Goal: Task Accomplishment & Management: Complete application form

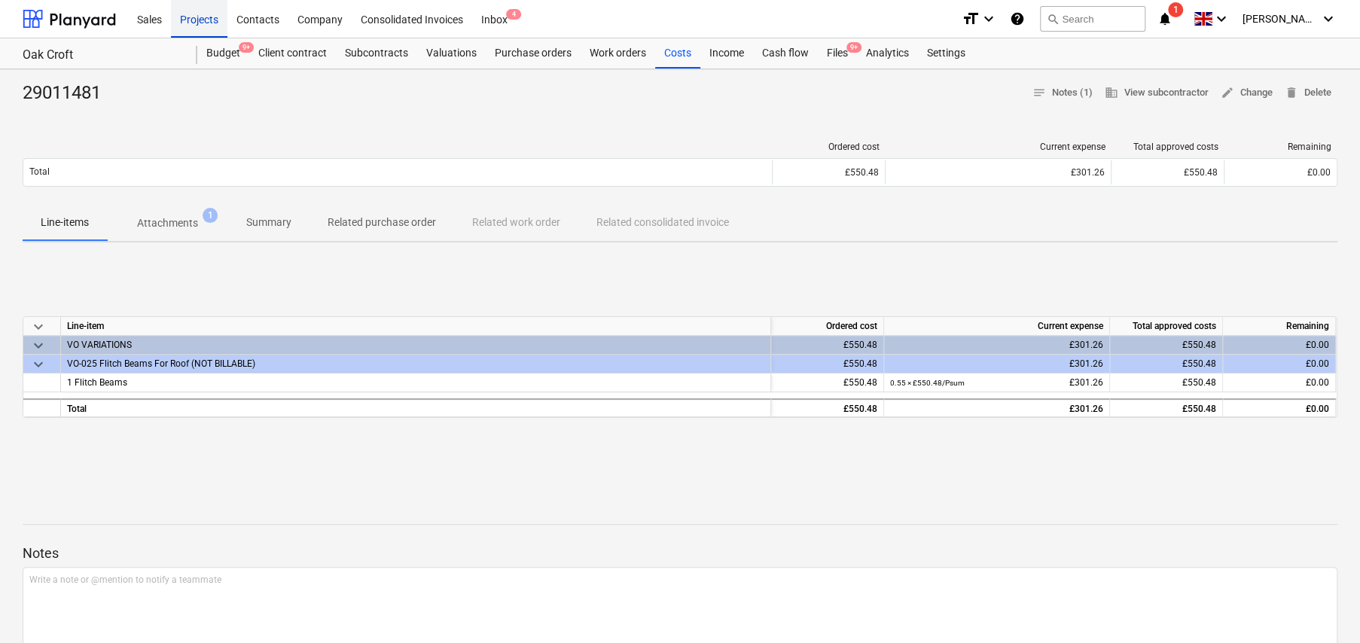
click at [195, 16] on div "Projects" at bounding box center [199, 18] width 56 height 38
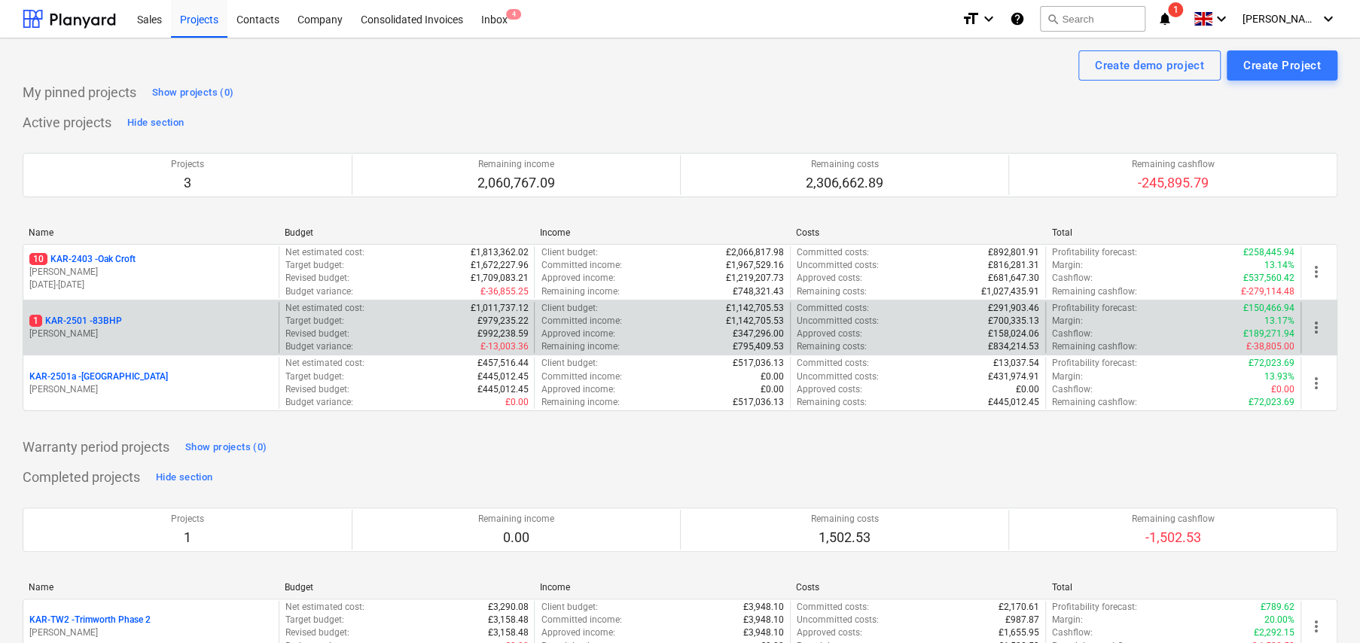
click at [100, 322] on p "1 KAR-2501 - 83BHP" at bounding box center [75, 321] width 93 height 13
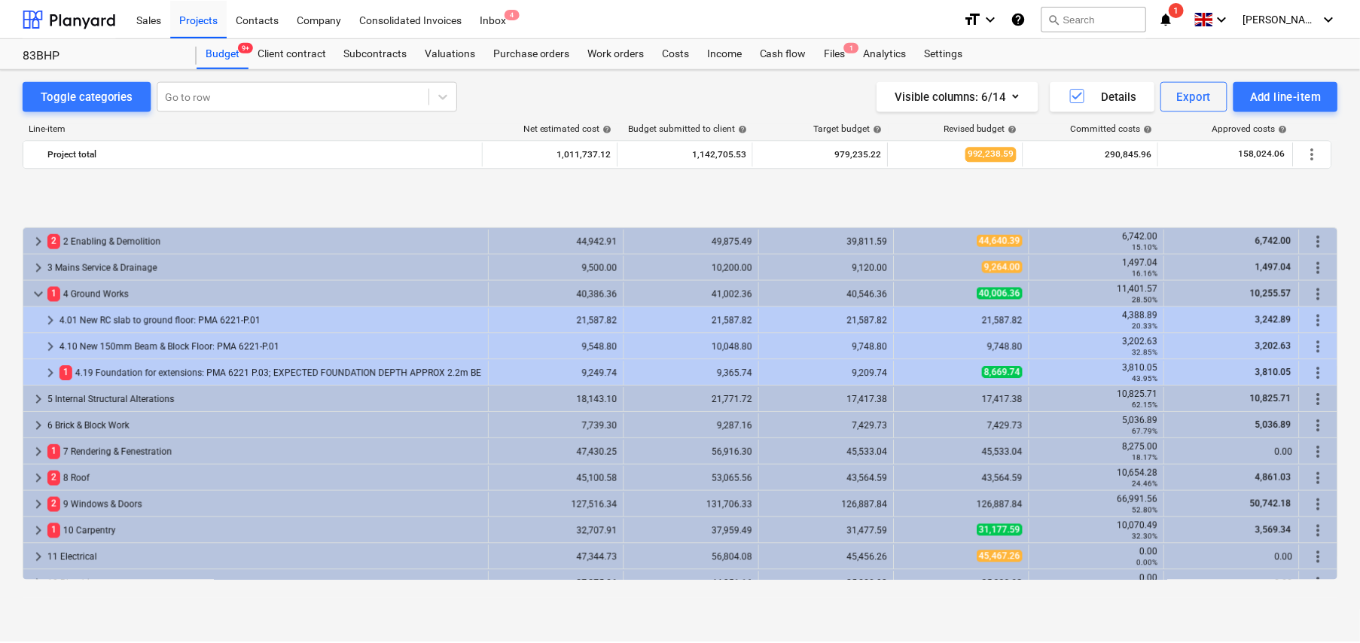
scroll to position [595, 0]
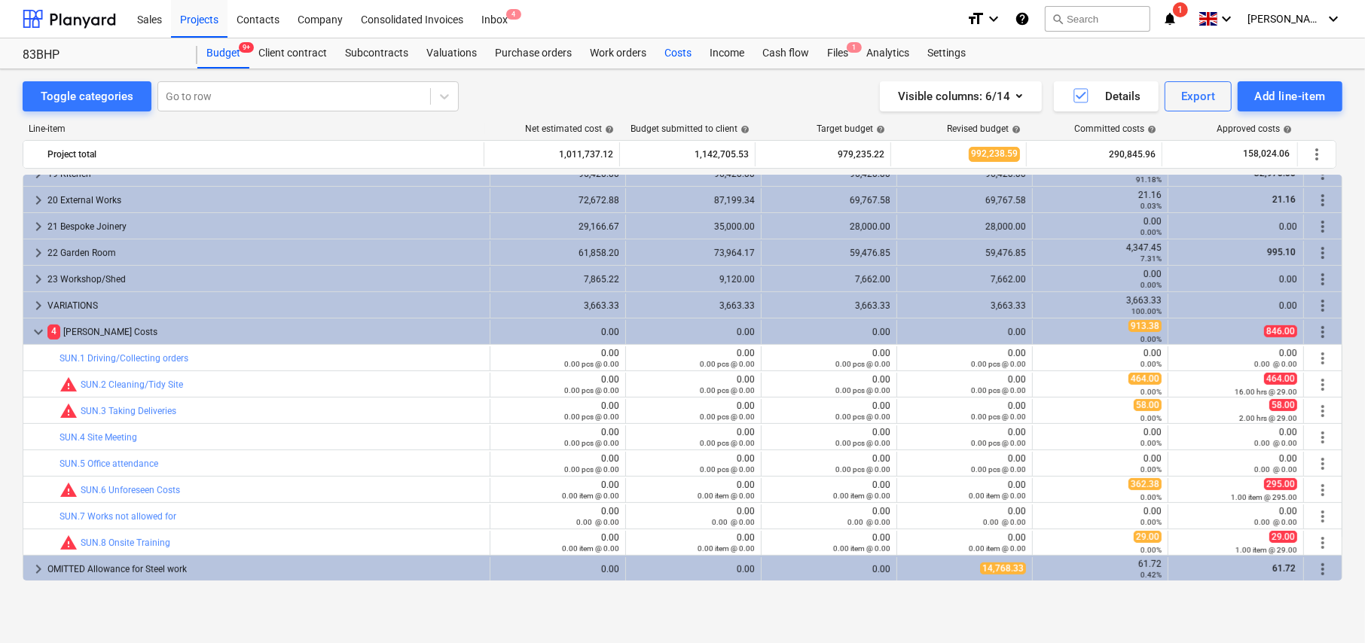
click at [675, 53] on div "Costs" at bounding box center [677, 53] width 45 height 30
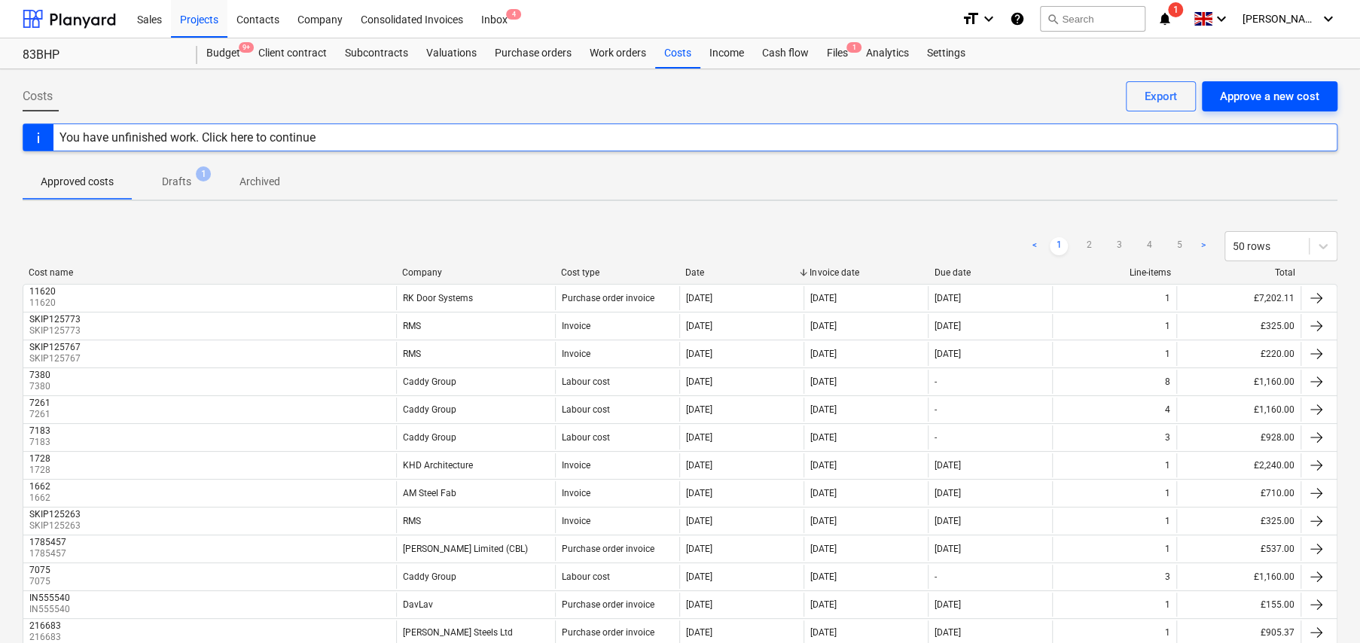
click at [1259, 99] on div "Approve a new cost" at bounding box center [1269, 97] width 99 height 20
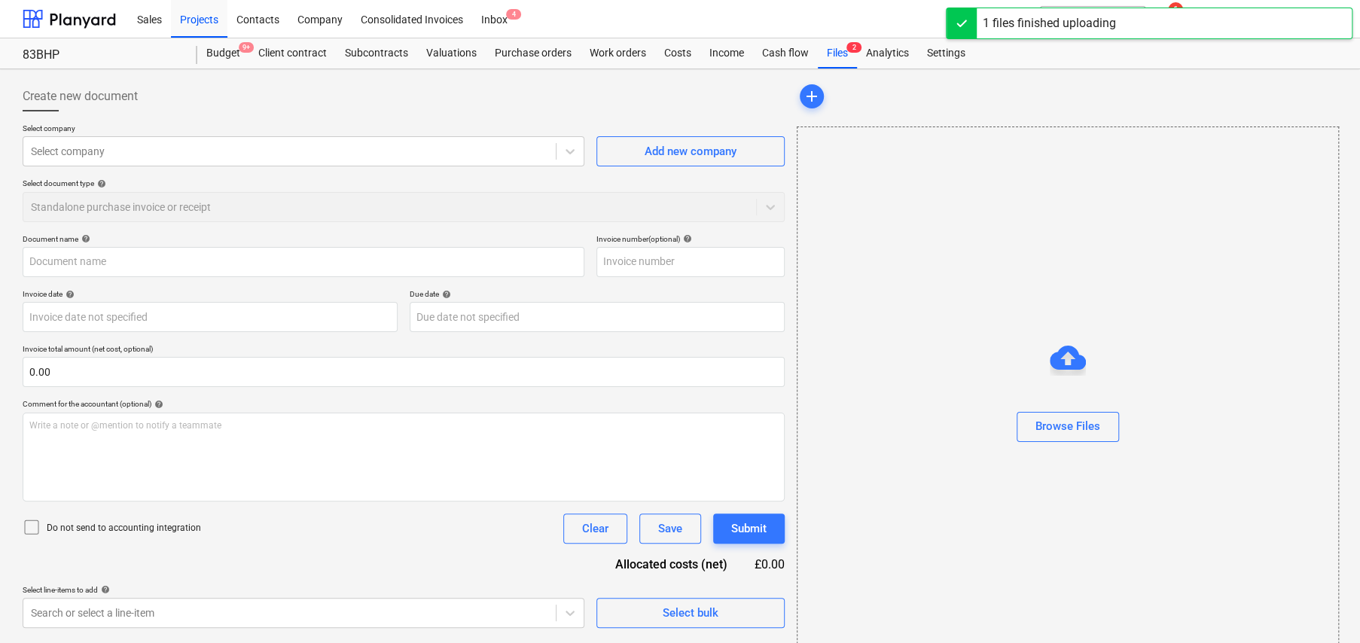
type input "YJQ109750094.jpg"
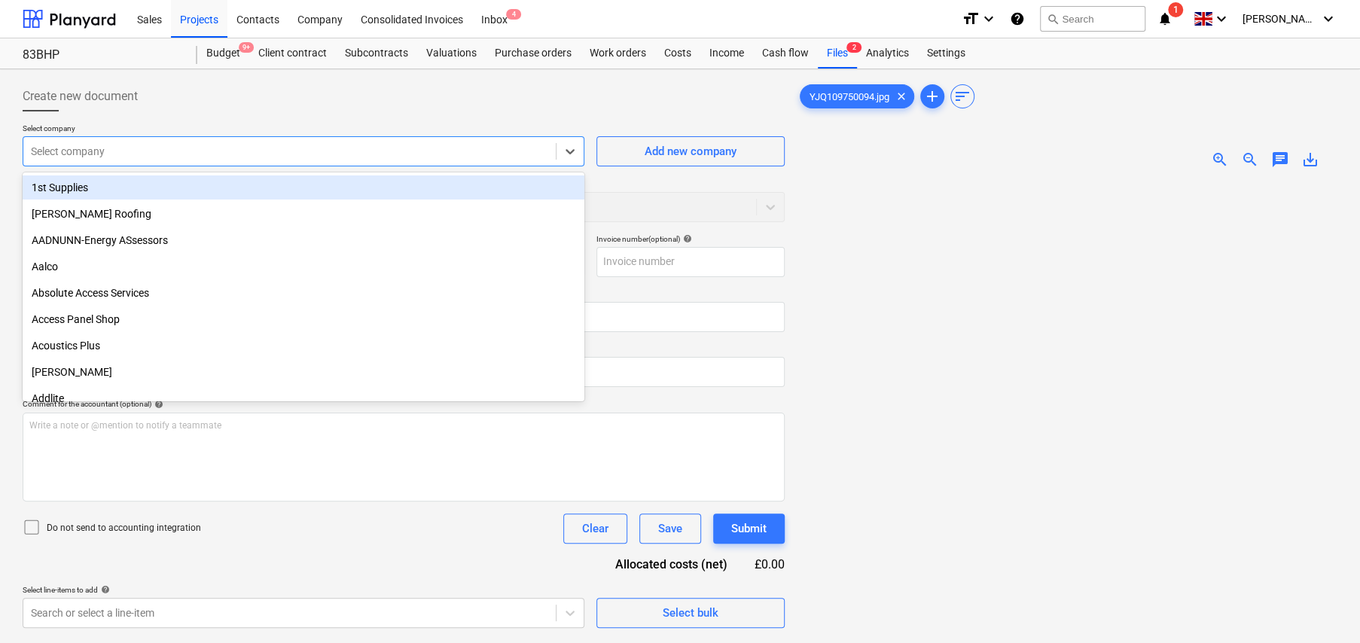
click at [68, 155] on div at bounding box center [289, 151] width 517 height 15
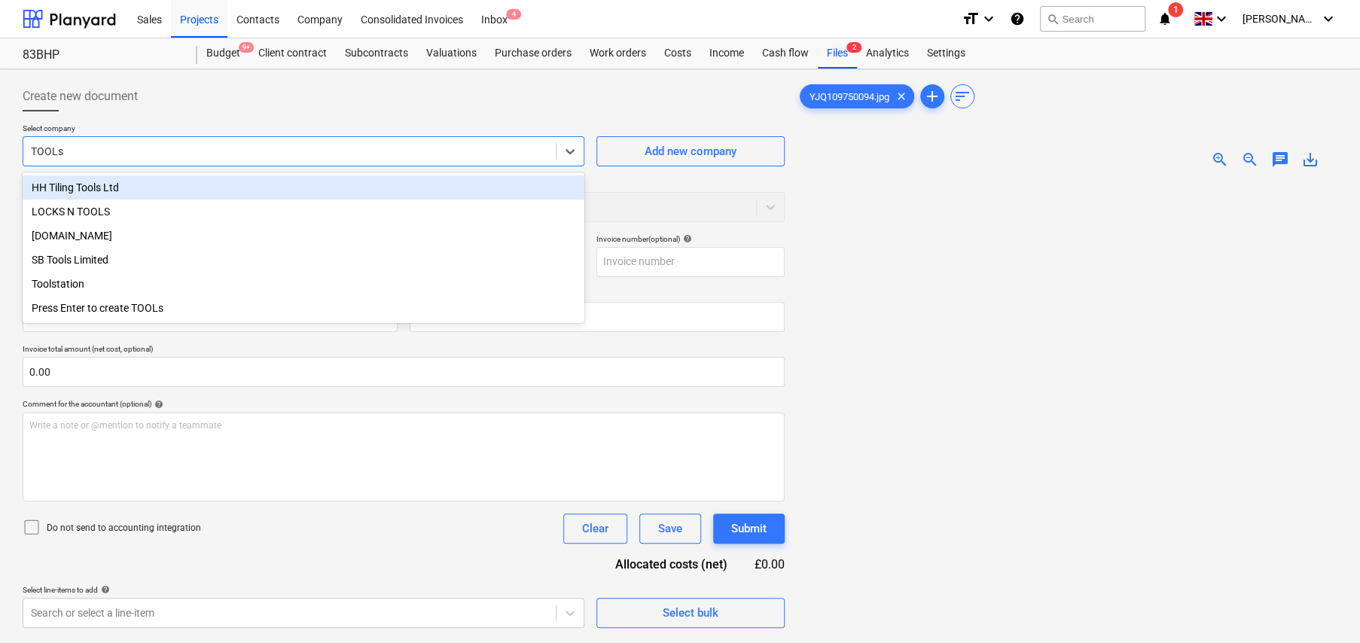
type input "TOOLst"
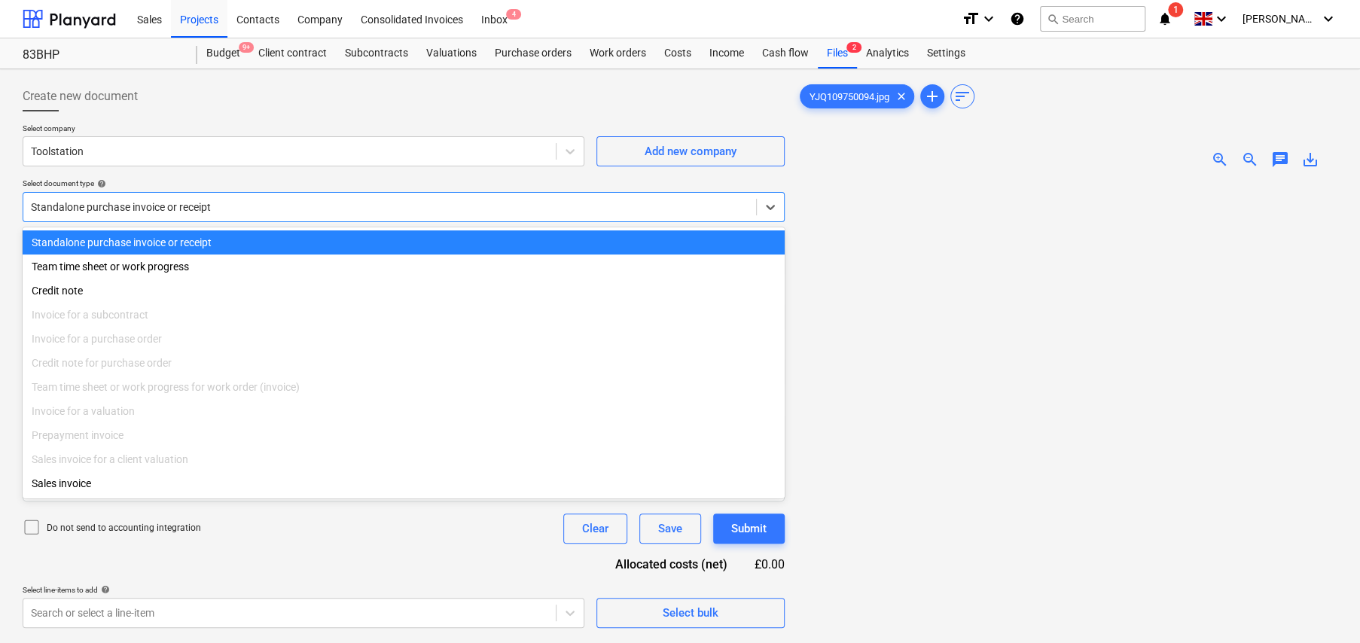
click at [156, 209] on div at bounding box center [390, 207] width 718 height 15
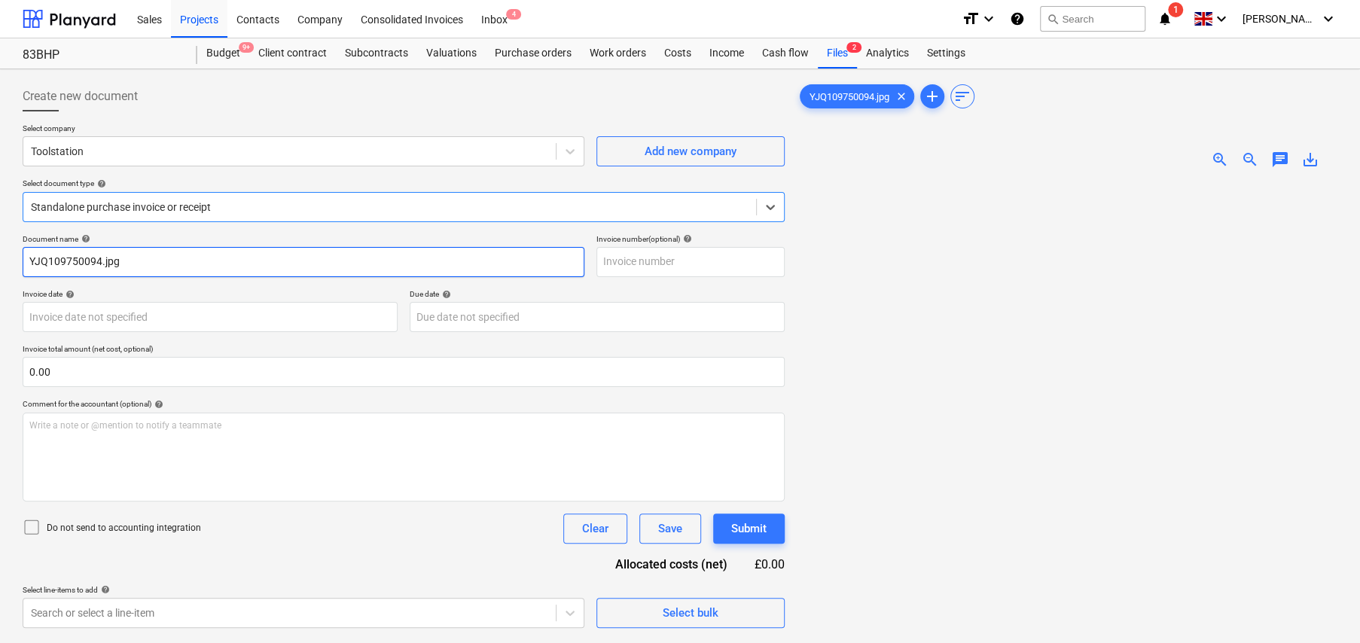
click at [82, 261] on input "YJQ109750094.jpg" at bounding box center [304, 262] width 562 height 30
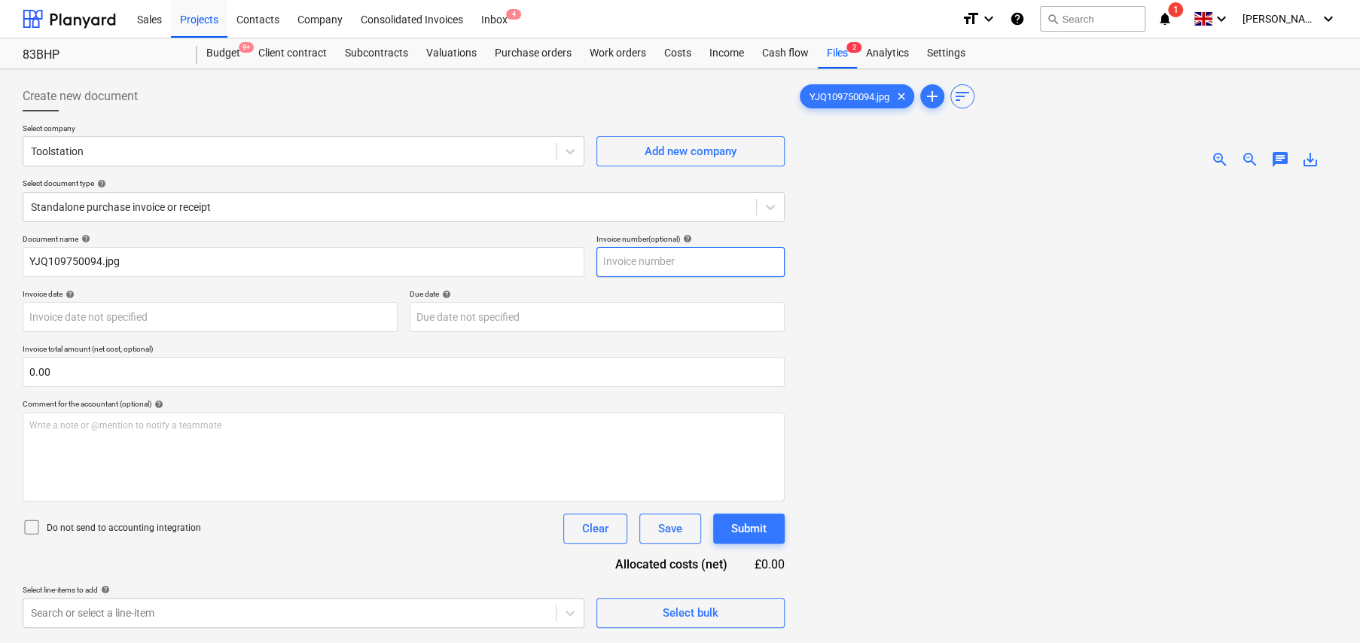
click at [619, 267] on input "text" at bounding box center [690, 262] width 188 height 30
paste input "YJQ109750094"
type input "YJQ109750094"
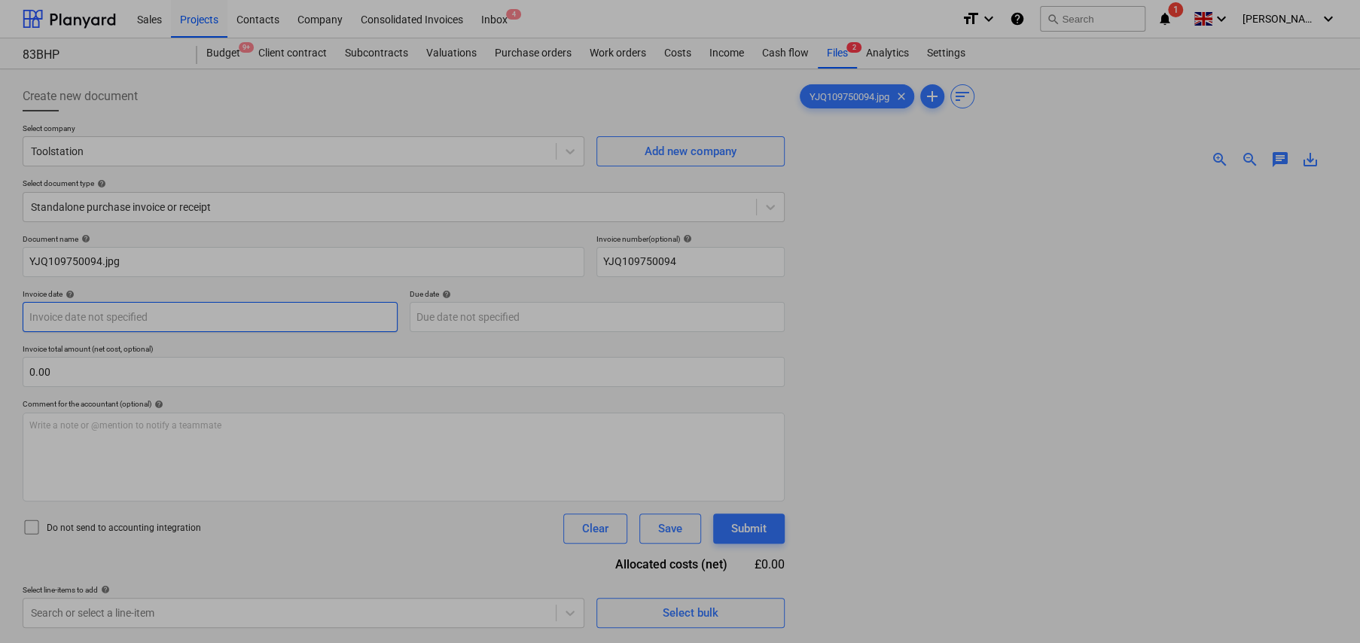
click at [161, 316] on body "Sales Projects Contacts Company Consolidated Invoices Inbox 4 format_size keybo…" at bounding box center [680, 321] width 1360 height 643
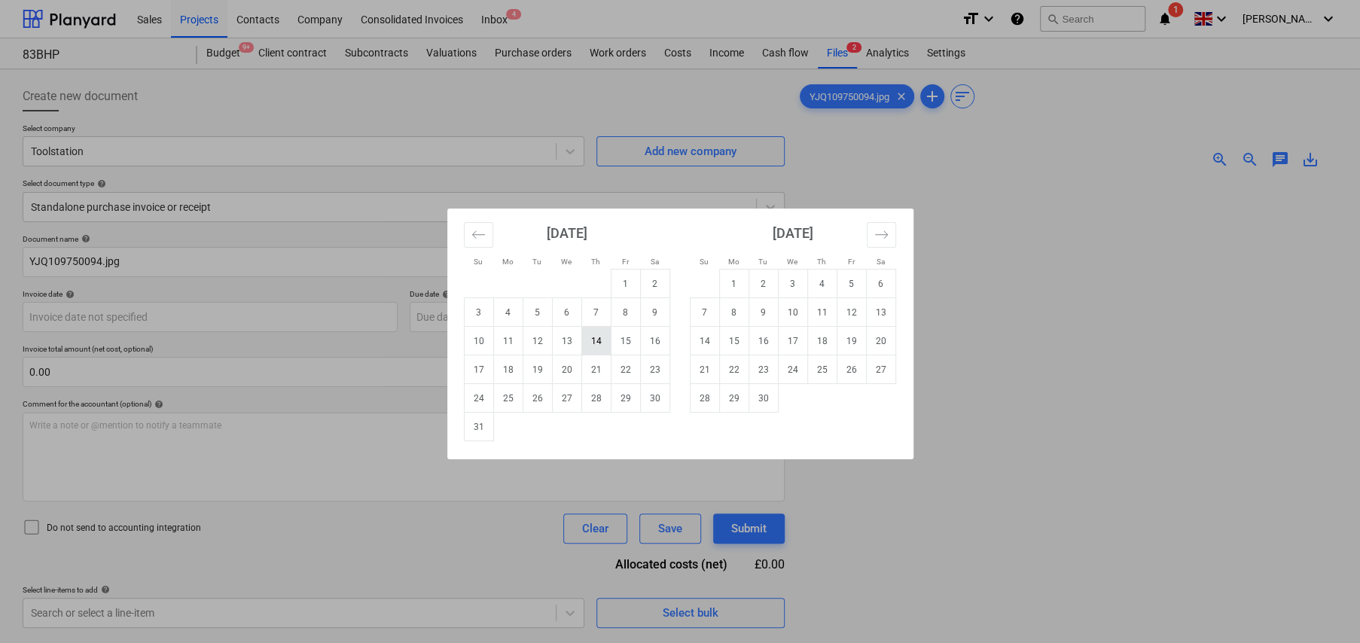
click at [596, 340] on td "14" at bounding box center [595, 341] width 29 height 29
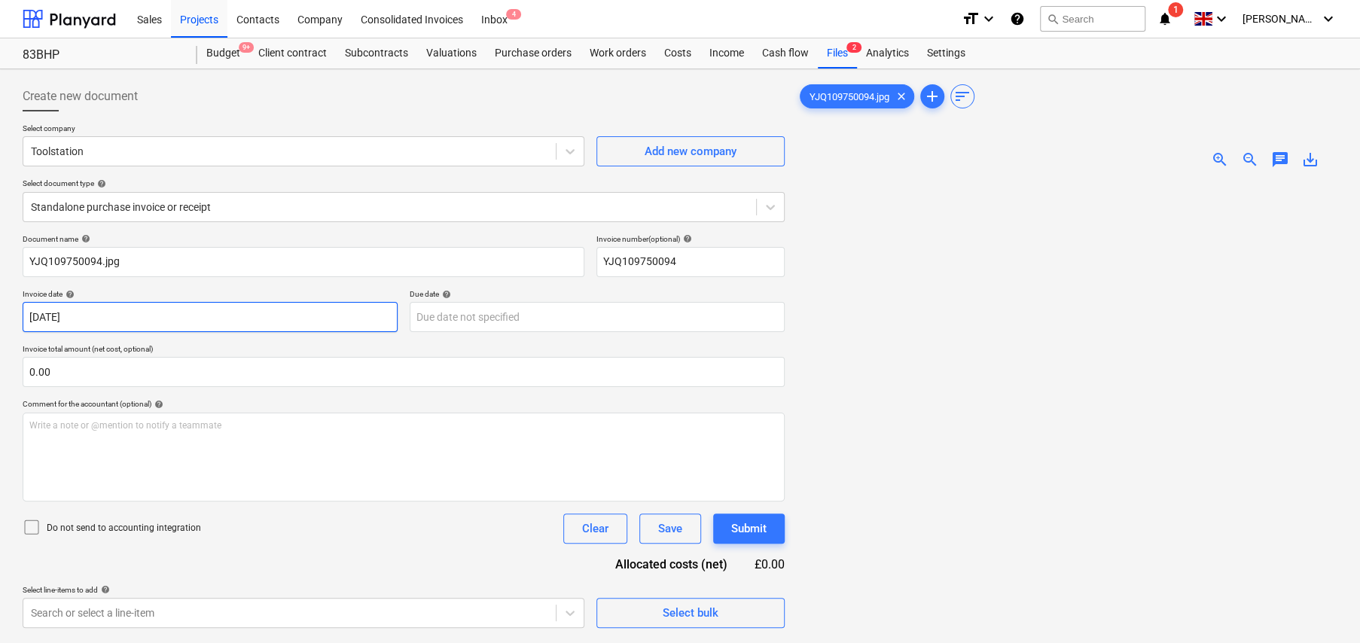
click at [210, 325] on body "Sales Projects Contacts Company Consolidated Invoices Inbox 4 format_size keybo…" at bounding box center [680, 321] width 1360 height 643
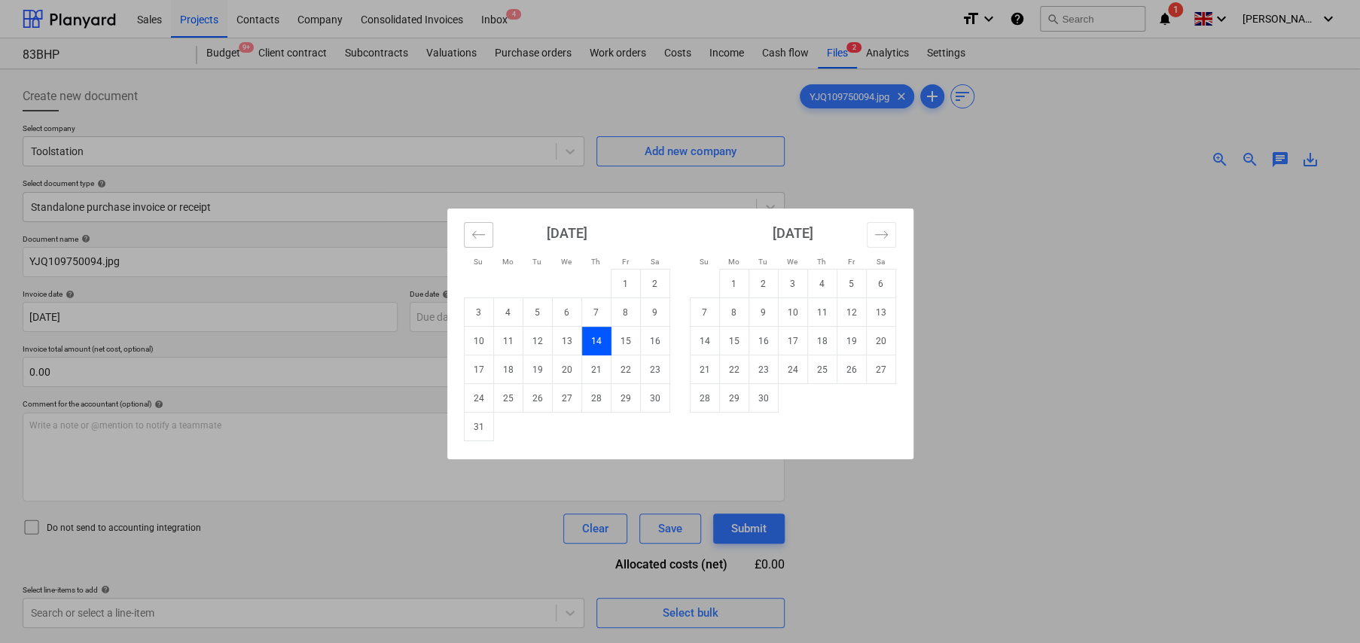
click at [469, 233] on button "Move backward to switch to the previous month." at bounding box center [478, 235] width 29 height 26
click at [507, 341] on td "14" at bounding box center [507, 341] width 29 height 29
type input "[DATE]"
click at [612, 312] on body "Sales Projects Contacts Company Consolidated Invoices Inbox 4 format_size keybo…" at bounding box center [680, 321] width 1360 height 643
click at [621, 340] on td "15" at bounding box center [625, 341] width 29 height 29
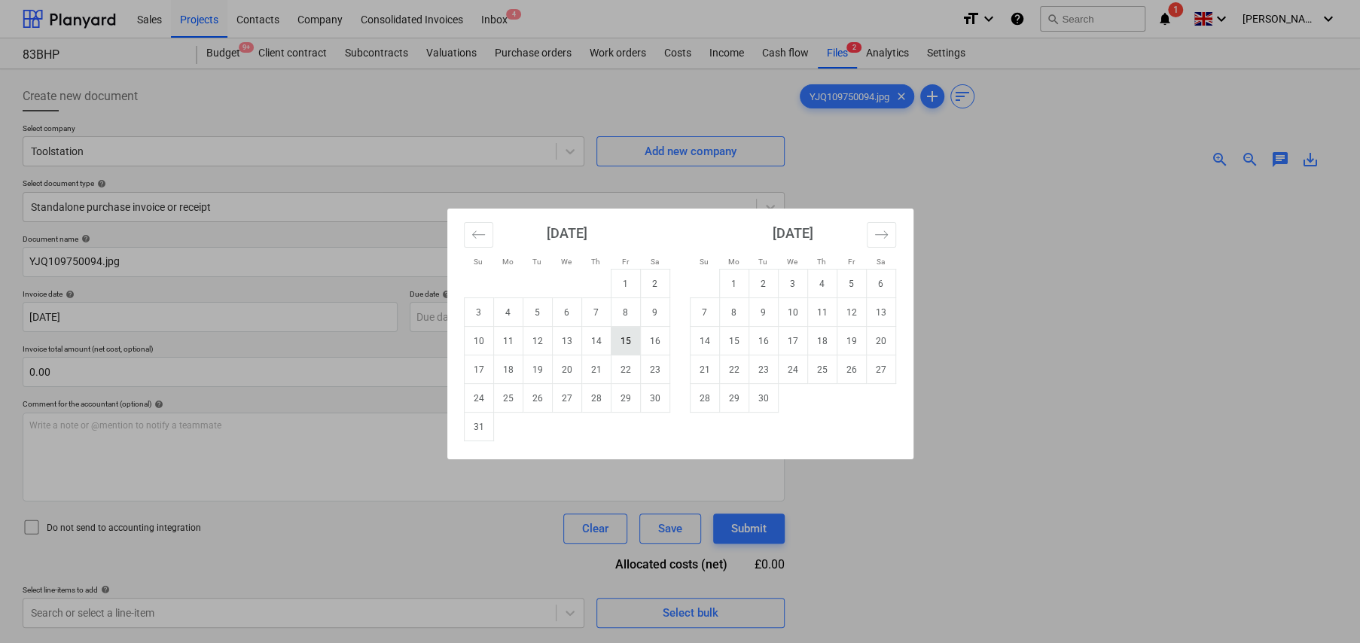
type input "[DATE]"
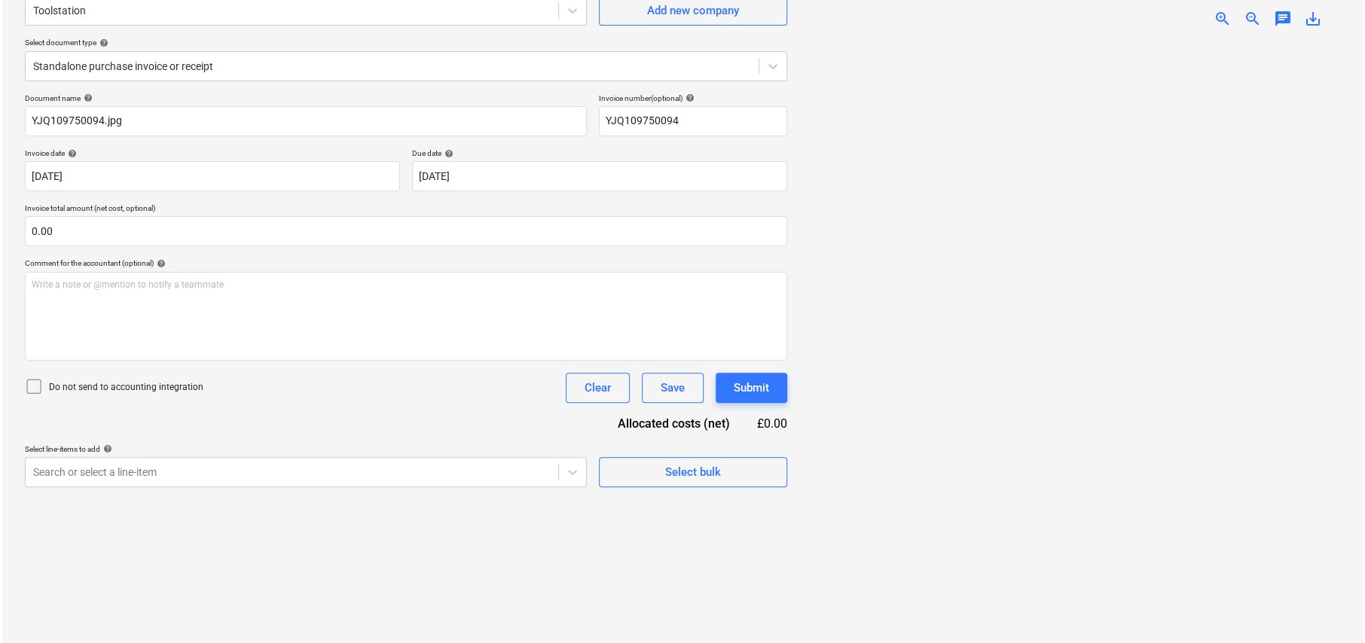
scroll to position [151, 0]
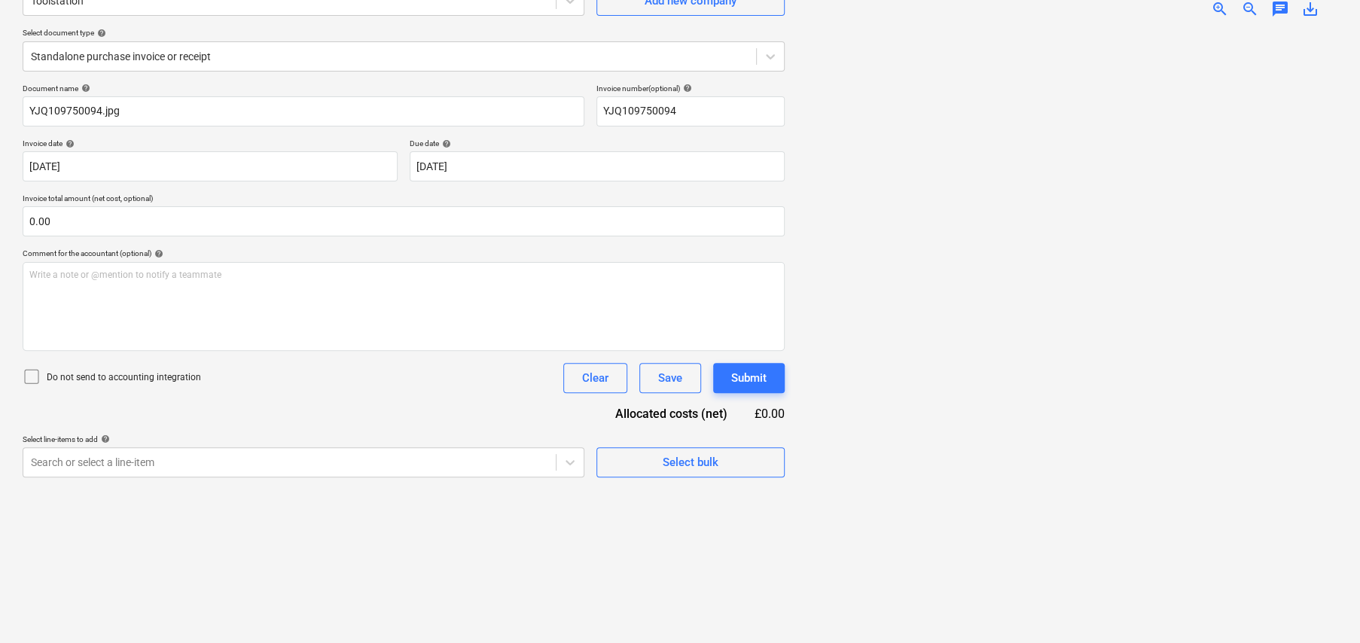
click at [30, 376] on icon at bounding box center [32, 376] width 18 height 18
click at [705, 460] on div "Select bulk" at bounding box center [691, 463] width 56 height 20
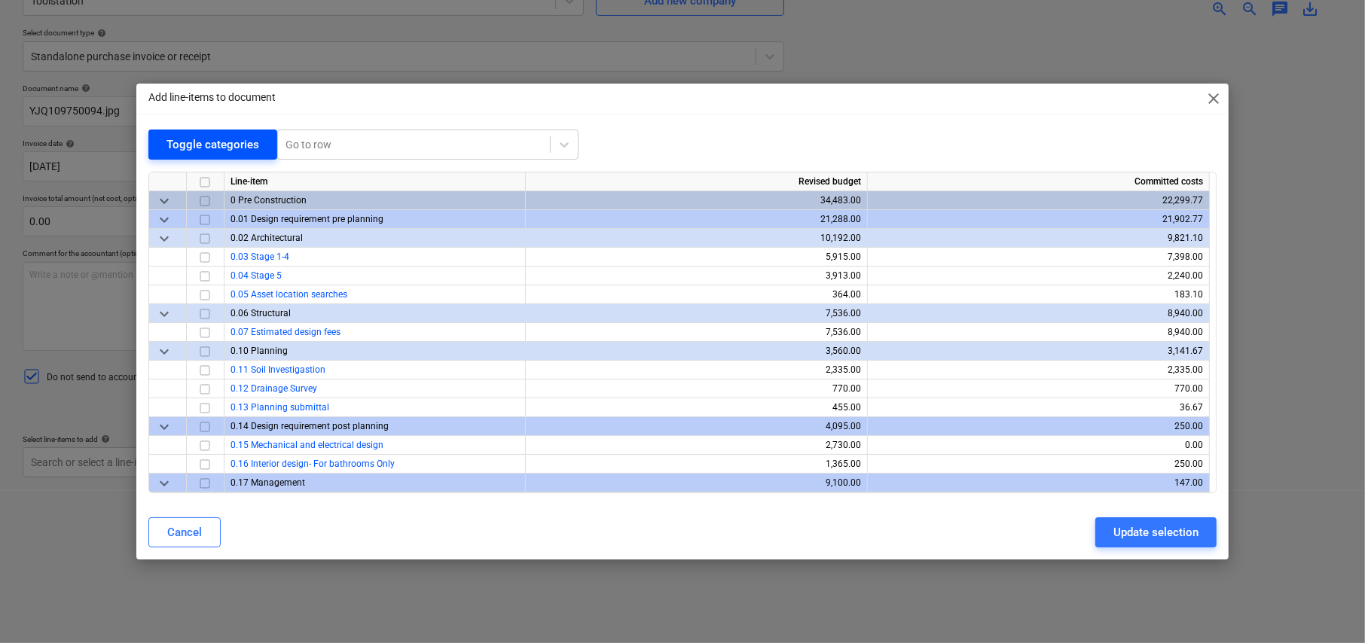
click at [195, 141] on div "Toggle categories" at bounding box center [212, 145] width 93 height 20
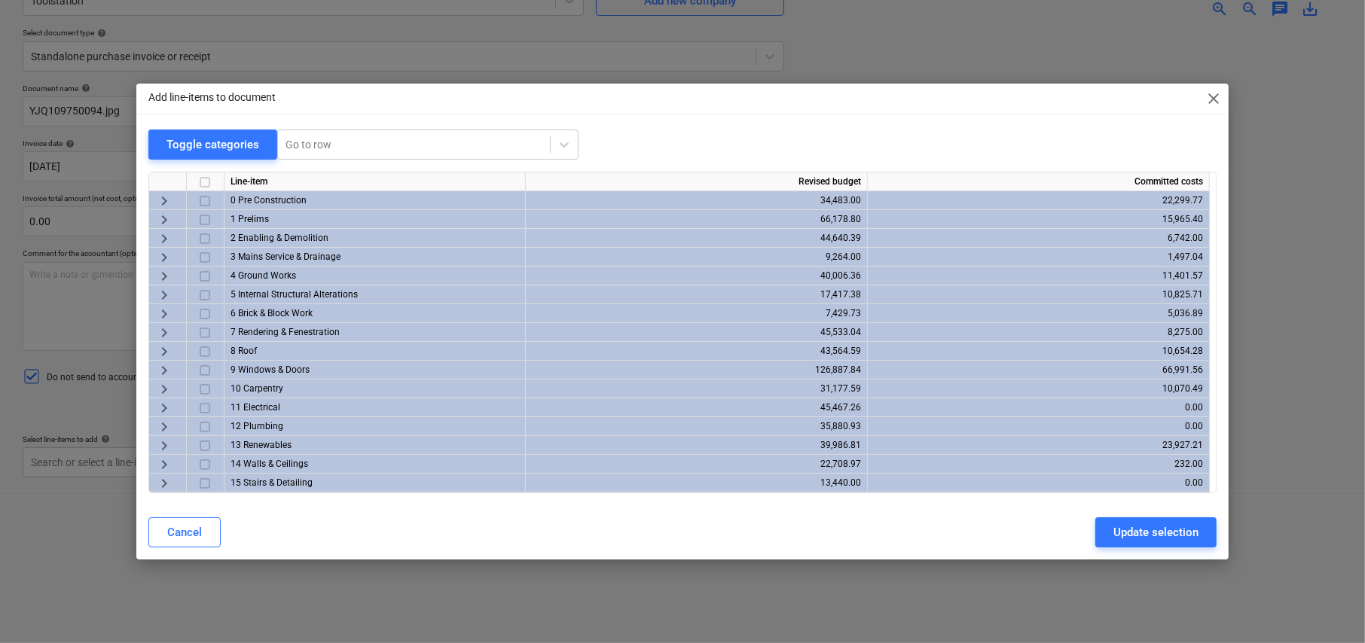
click at [166, 309] on span "keyboard_arrow_right" at bounding box center [164, 314] width 18 height 18
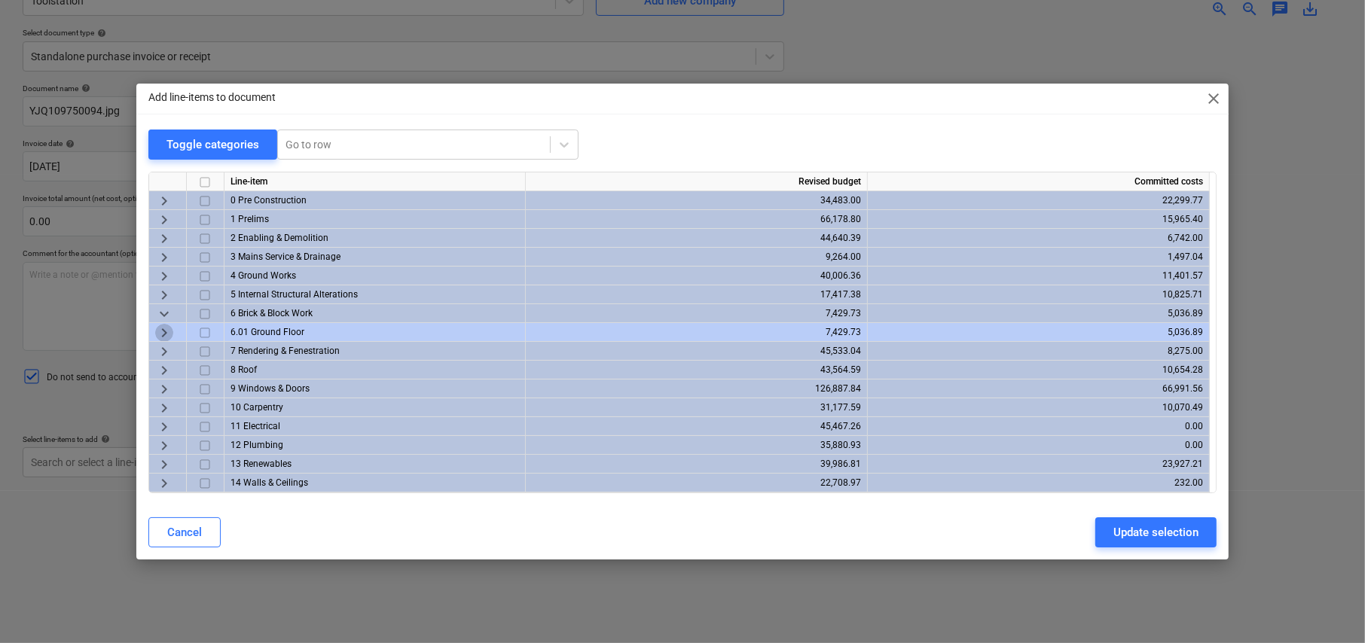
click at [164, 332] on span "keyboard_arrow_right" at bounding box center [164, 333] width 18 height 18
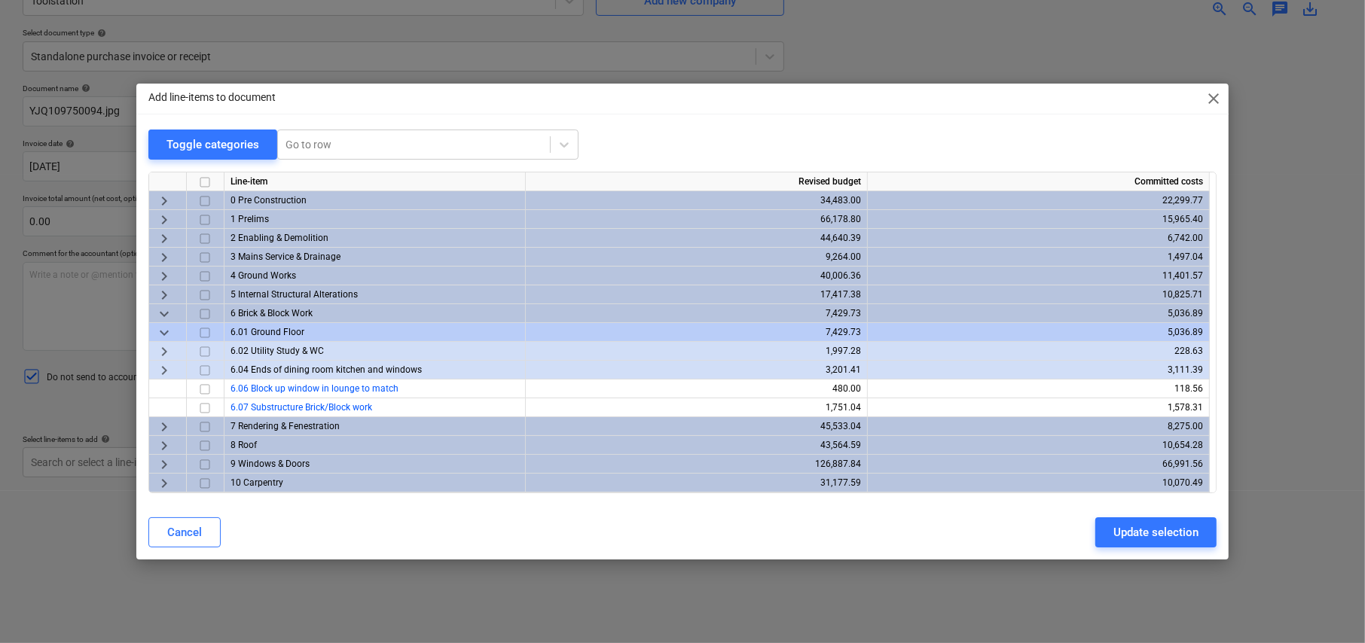
click at [166, 370] on span "keyboard_arrow_right" at bounding box center [164, 370] width 18 height 18
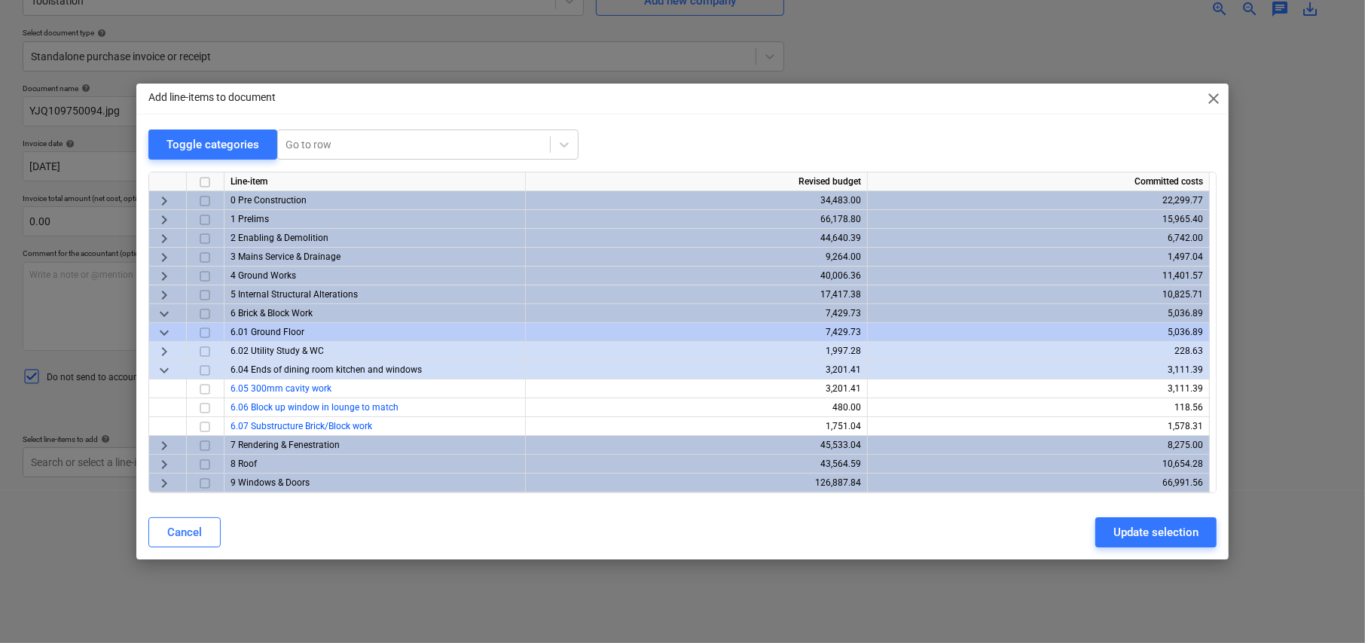
click at [164, 350] on span "keyboard_arrow_right" at bounding box center [164, 352] width 18 height 18
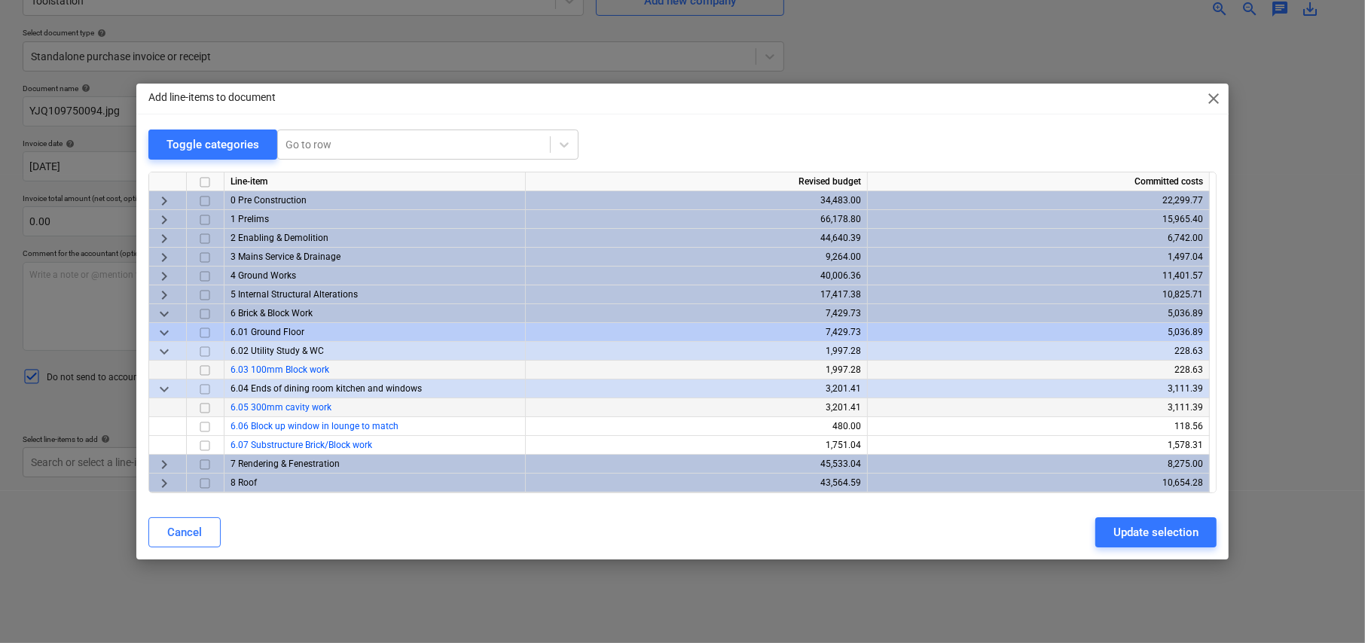
click at [205, 408] on input "checkbox" at bounding box center [205, 408] width 18 height 18
click at [1163, 530] on div "Update selection" at bounding box center [1155, 533] width 85 height 20
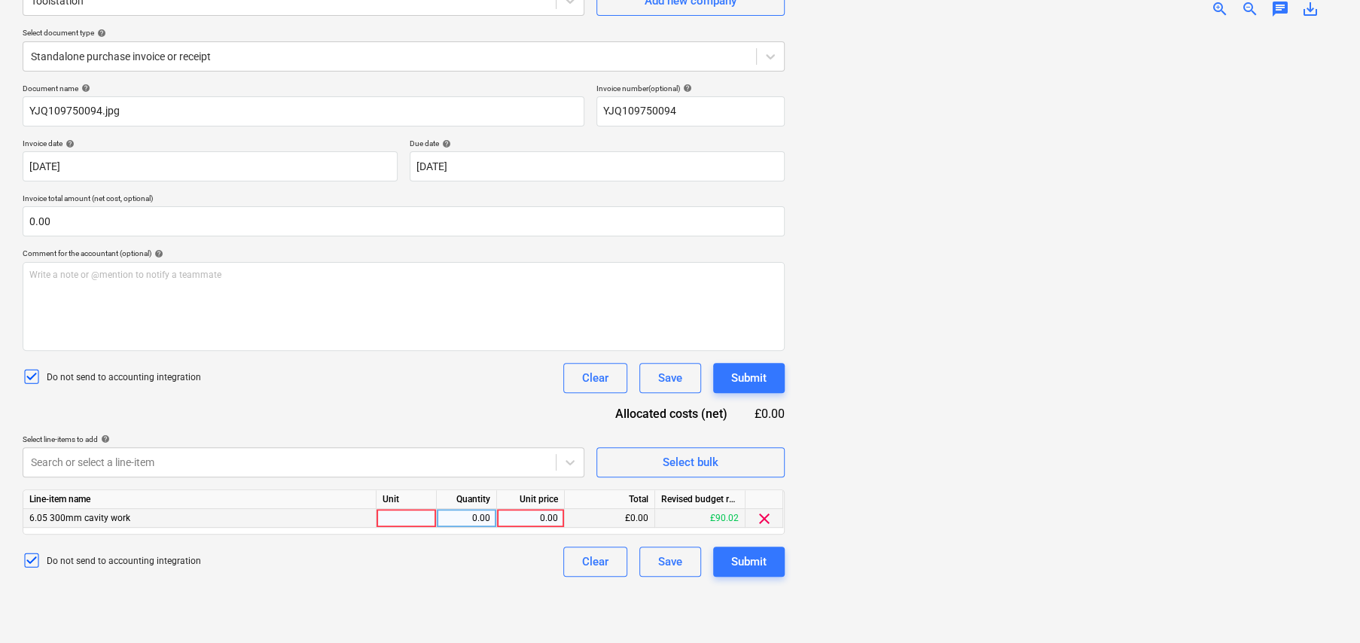
click at [404, 514] on div at bounding box center [407, 518] width 60 height 19
type input "item"
type input "5.99"
click at [768, 557] on button "Submit" at bounding box center [749, 562] width 72 height 30
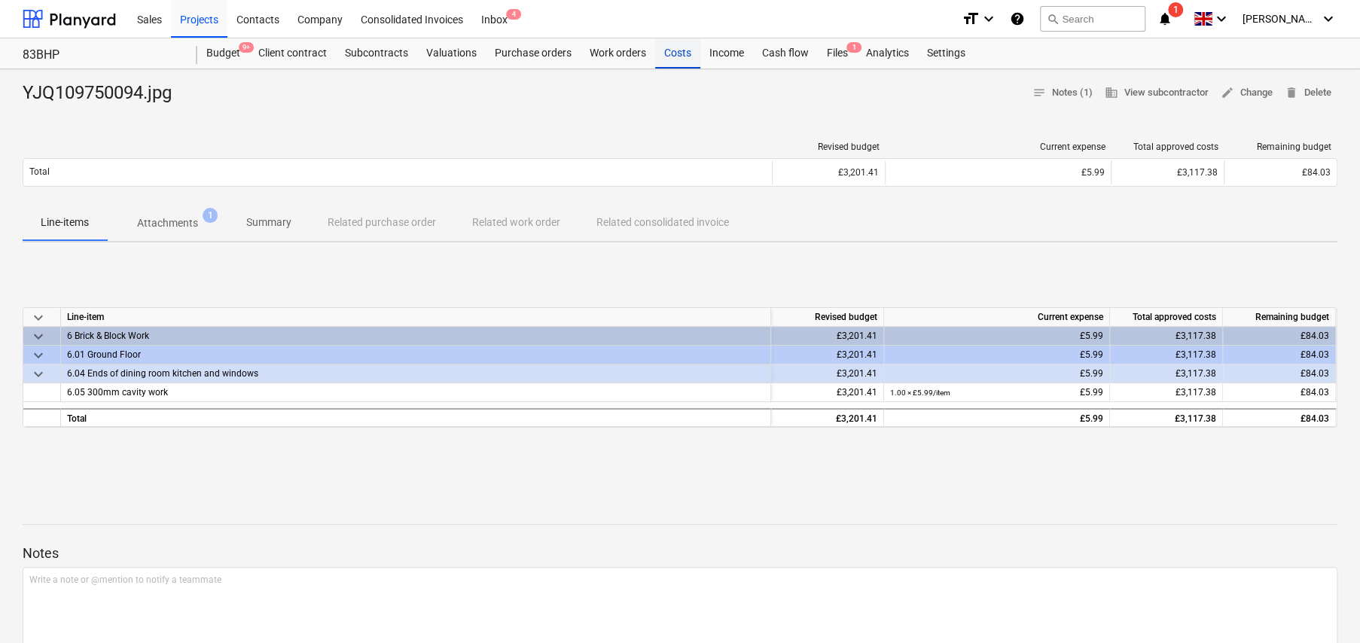
click at [675, 51] on div "Costs" at bounding box center [677, 53] width 45 height 30
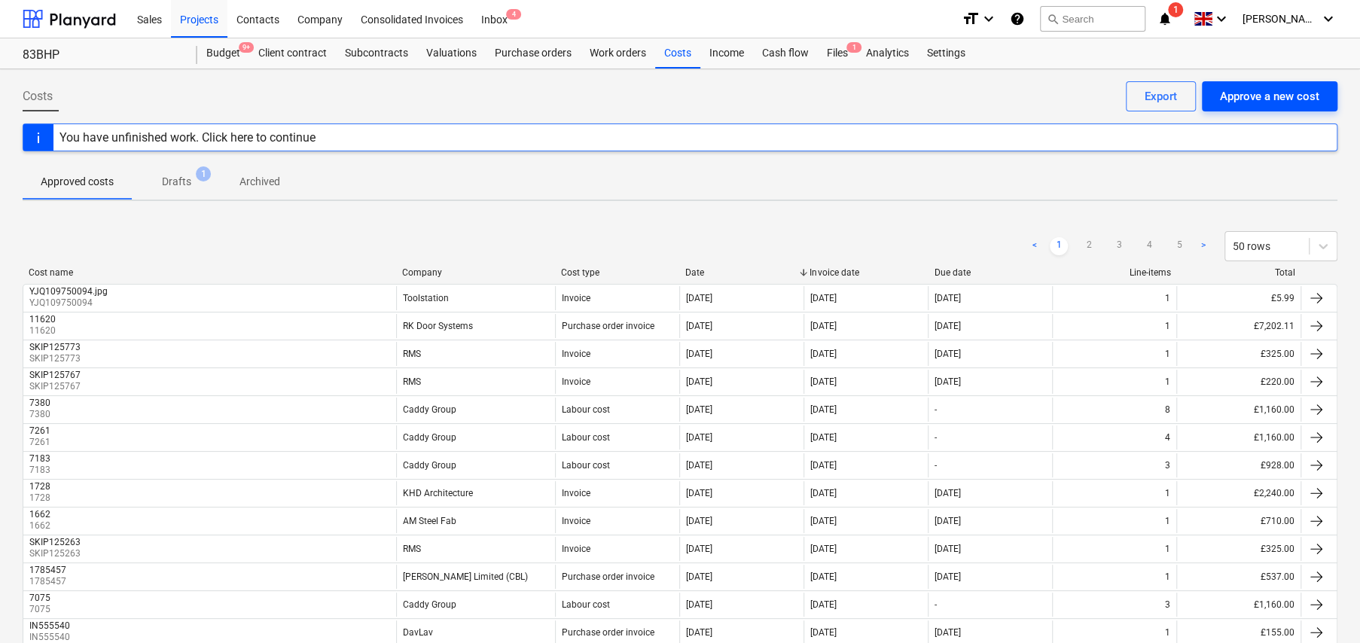
click at [1266, 99] on div "Approve a new cost" at bounding box center [1269, 97] width 99 height 20
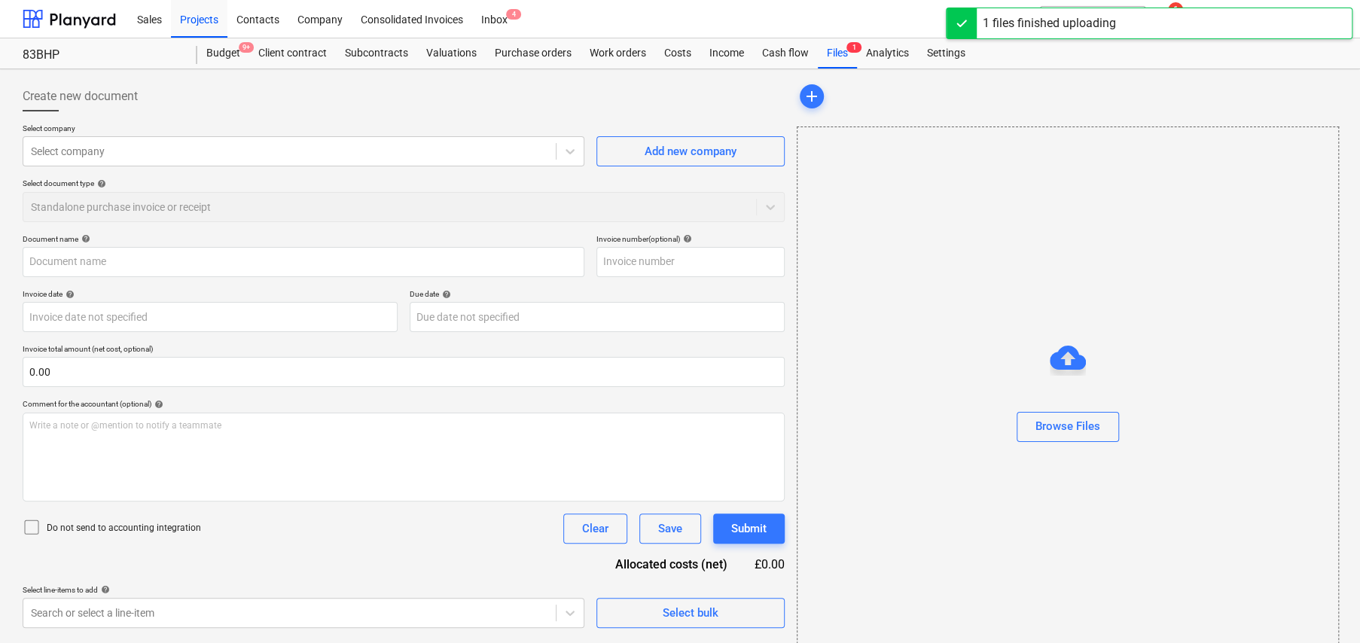
type input "122943.jpg"
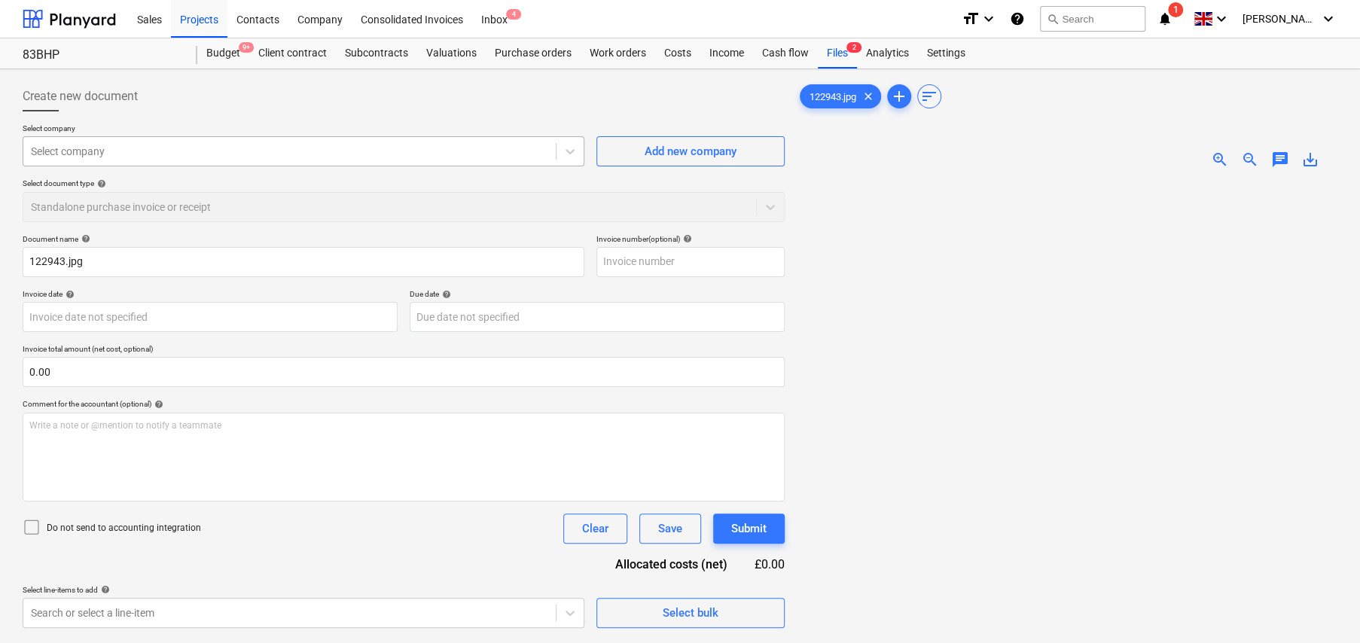
click at [130, 151] on div at bounding box center [289, 151] width 517 height 15
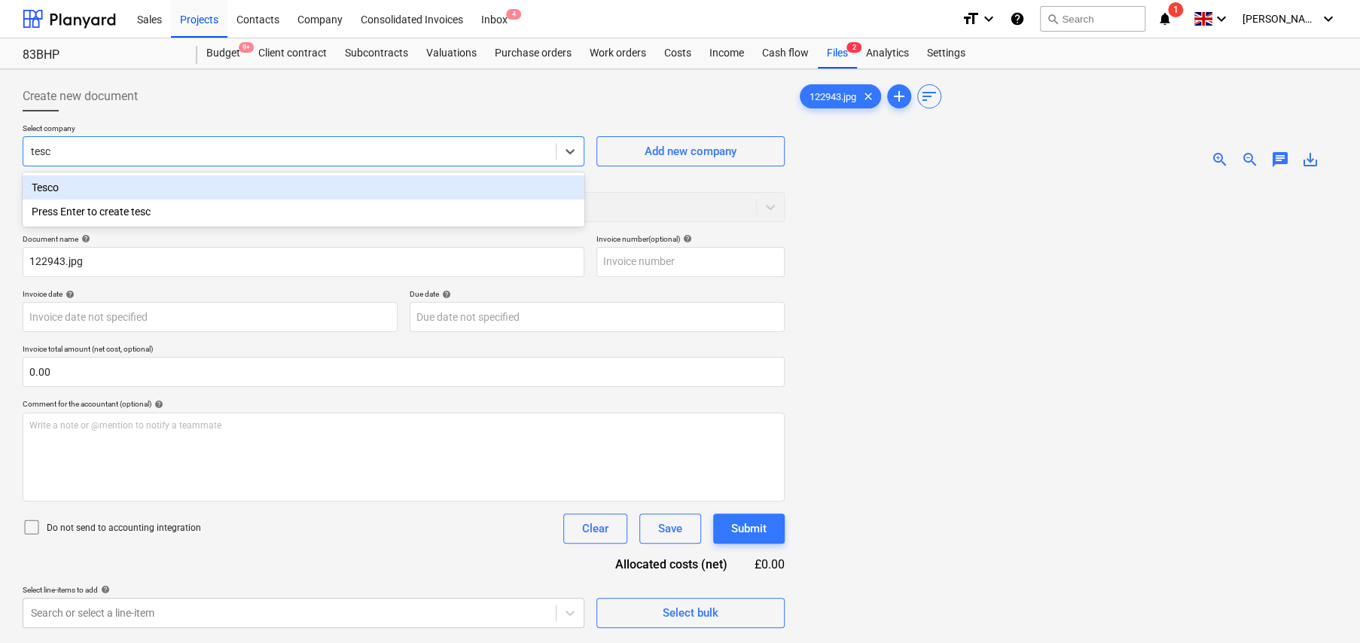
type input "tesco"
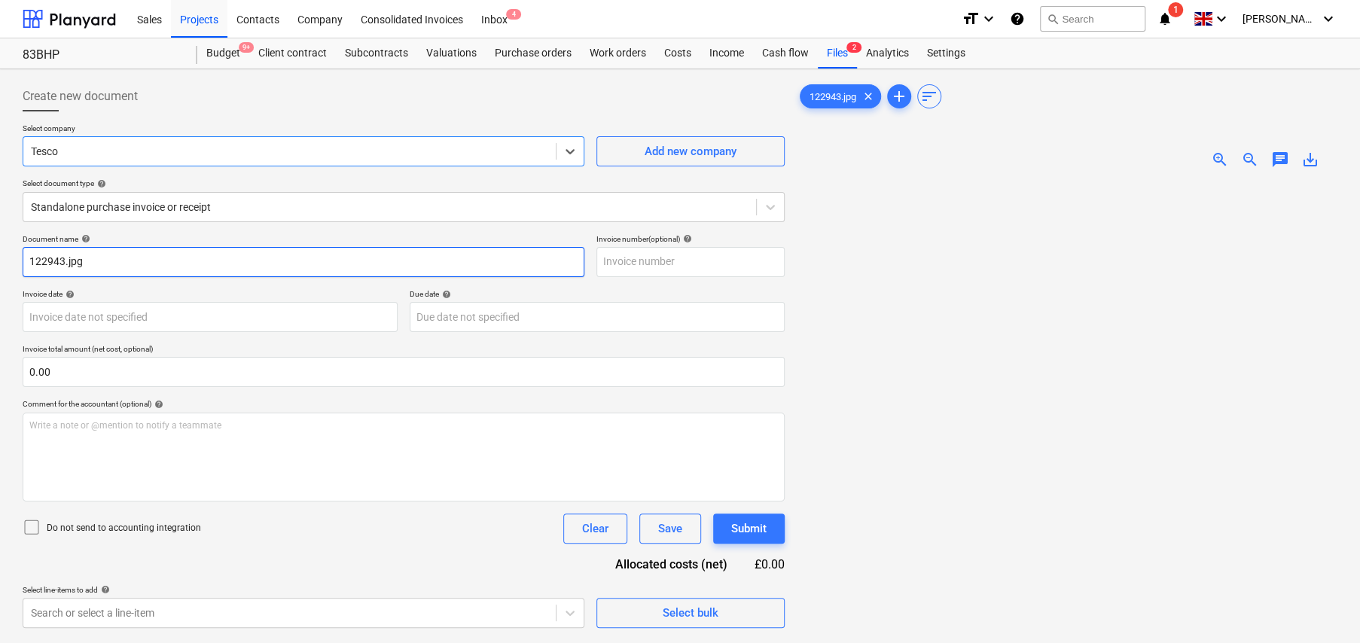
click at [47, 255] on input "122943.jpg" at bounding box center [304, 262] width 562 height 30
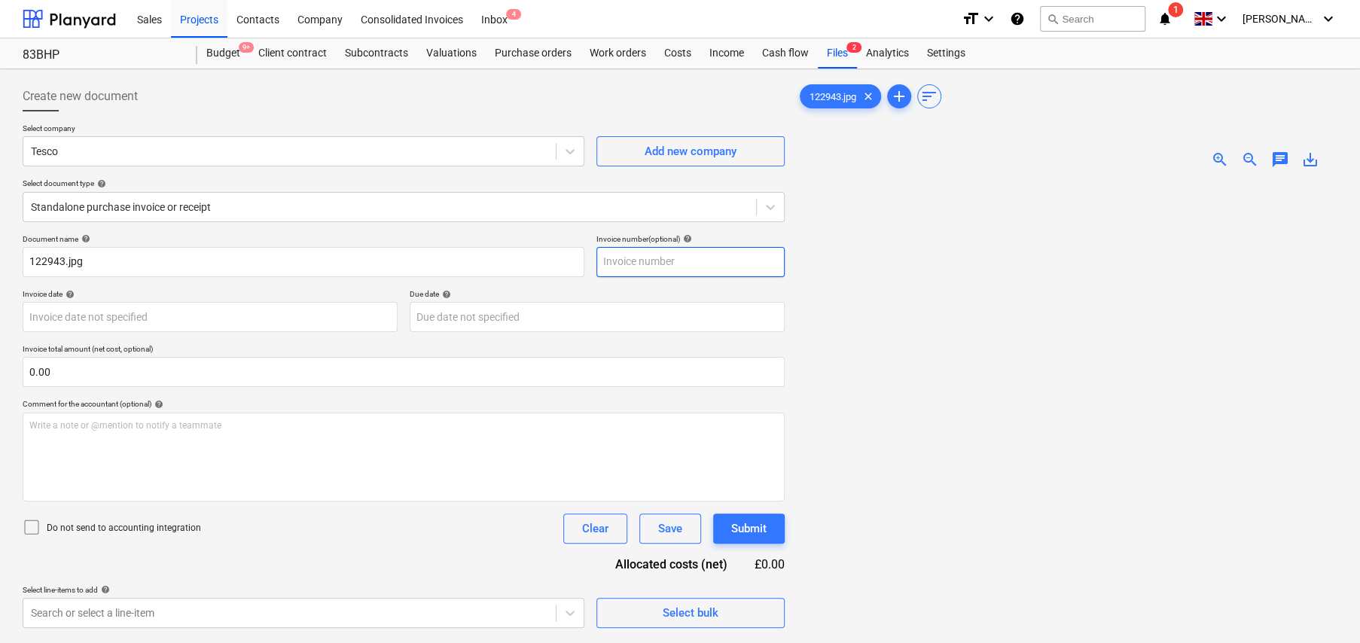
click at [675, 258] on input "text" at bounding box center [690, 262] width 188 height 30
paste input "122943"
type input "122943"
click at [95, 315] on body "Sales Projects Contacts Company Consolidated Invoices Inbox 4 format_size keybo…" at bounding box center [680, 321] width 1360 height 643
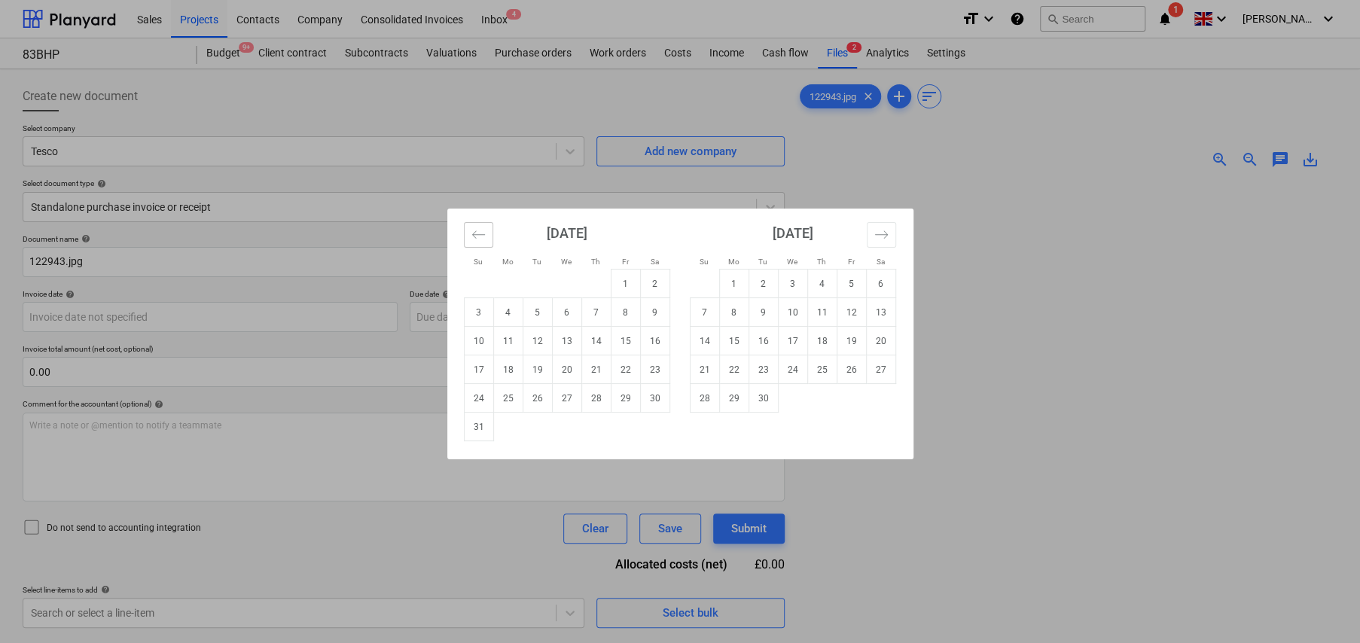
click at [480, 235] on icon "Move backward to switch to the previous month." at bounding box center [478, 234] width 14 height 14
click at [502, 368] on td "21" at bounding box center [507, 369] width 29 height 29
type input "[DATE]"
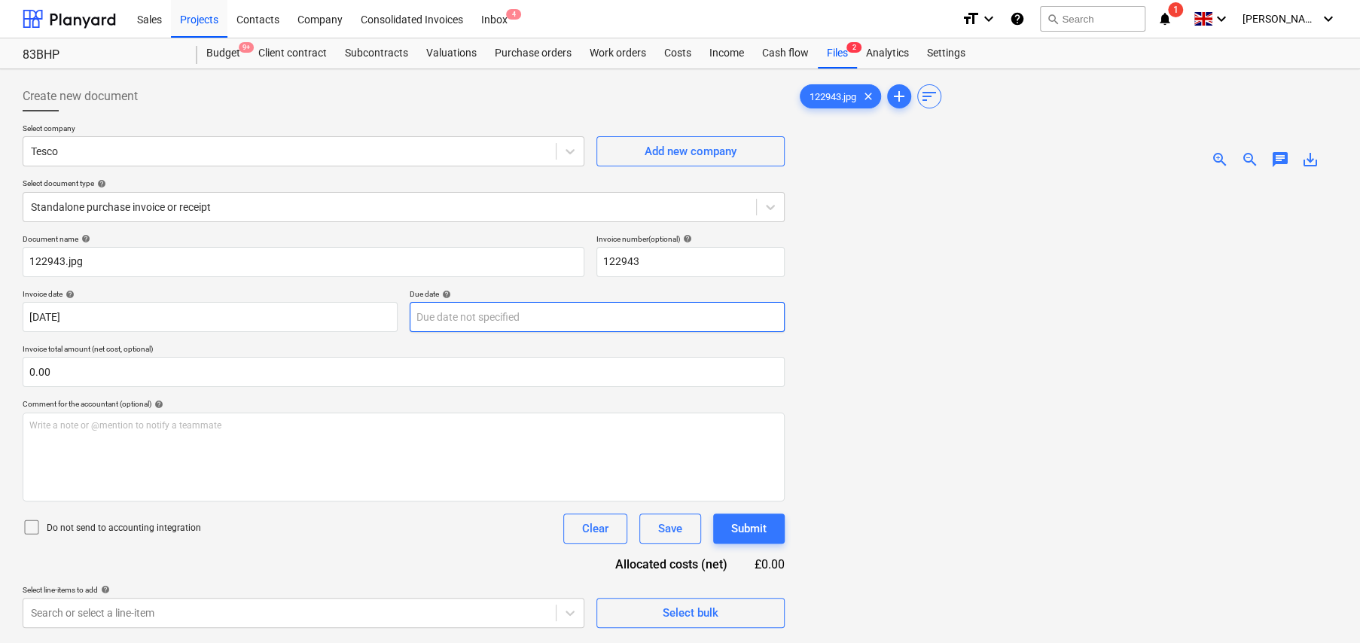
click at [555, 301] on body "Sales Projects Contacts Company Consolidated Invoices Inbox 4 format_size keybo…" at bounding box center [680, 321] width 1360 height 643
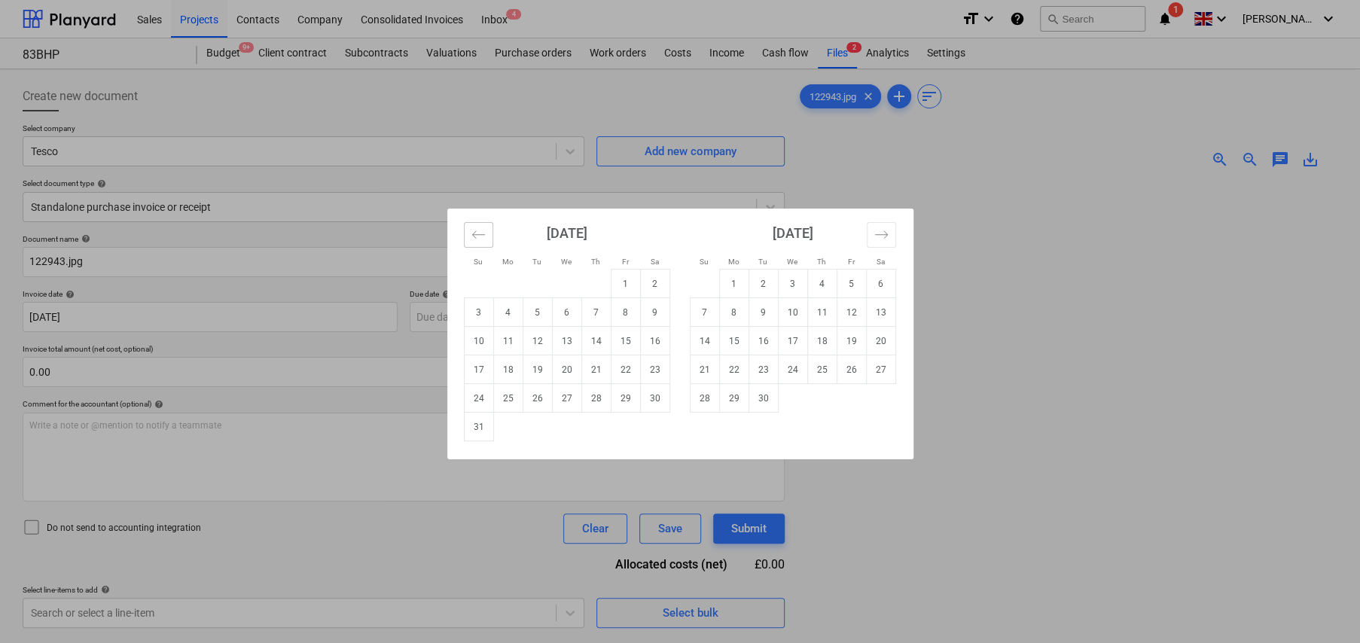
click at [474, 243] on button "Move backward to switch to the previous month." at bounding box center [478, 235] width 29 height 26
click at [509, 374] on td "21" at bounding box center [507, 369] width 29 height 29
type input "[DATE]"
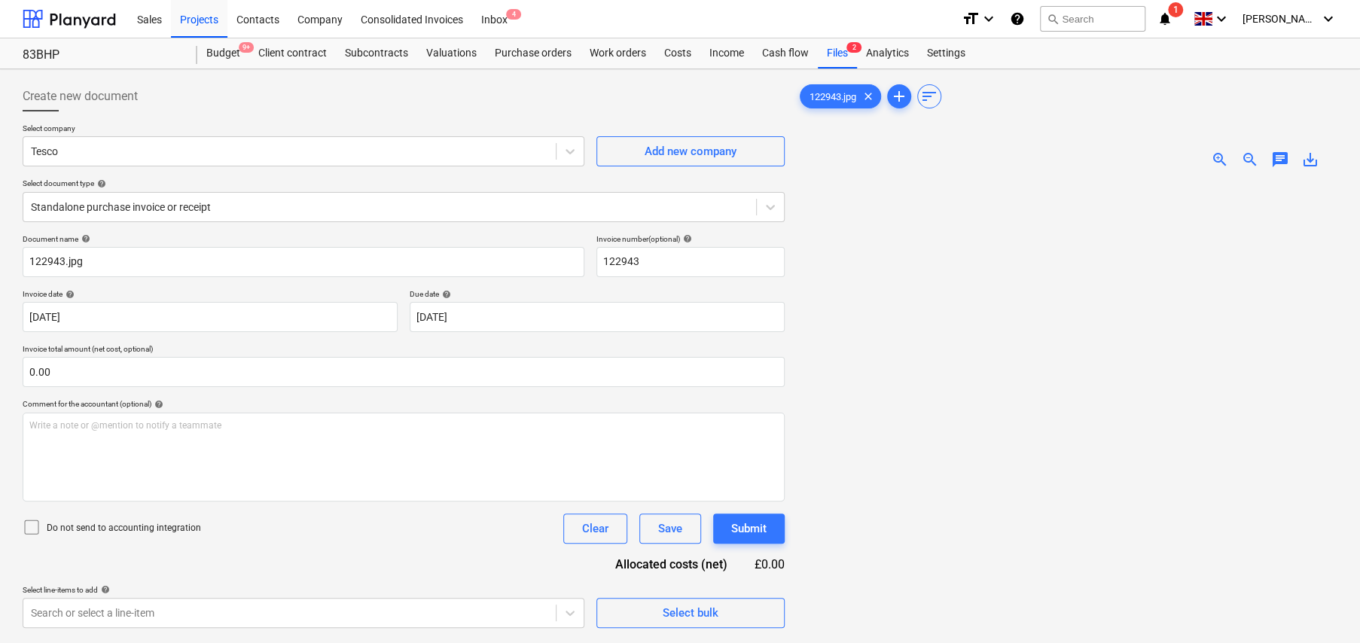
click at [23, 533] on icon at bounding box center [32, 527] width 18 height 18
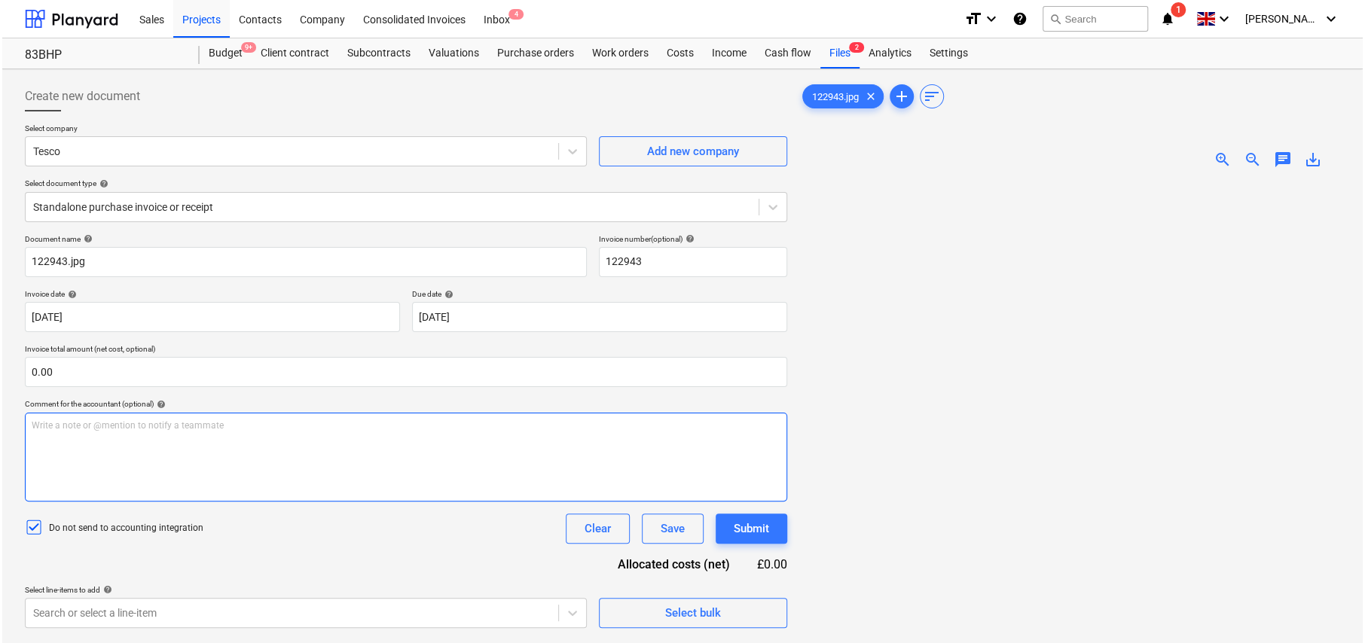
scroll to position [151, 0]
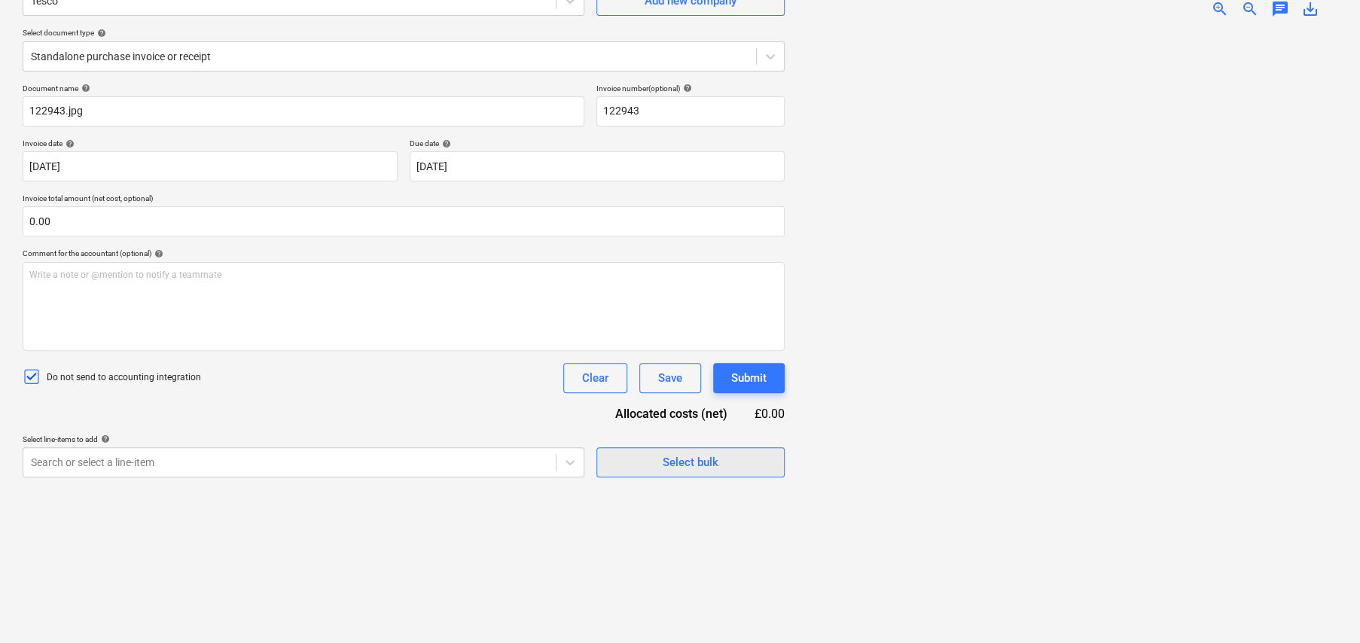
click at [704, 462] on div "Select bulk" at bounding box center [691, 463] width 56 height 20
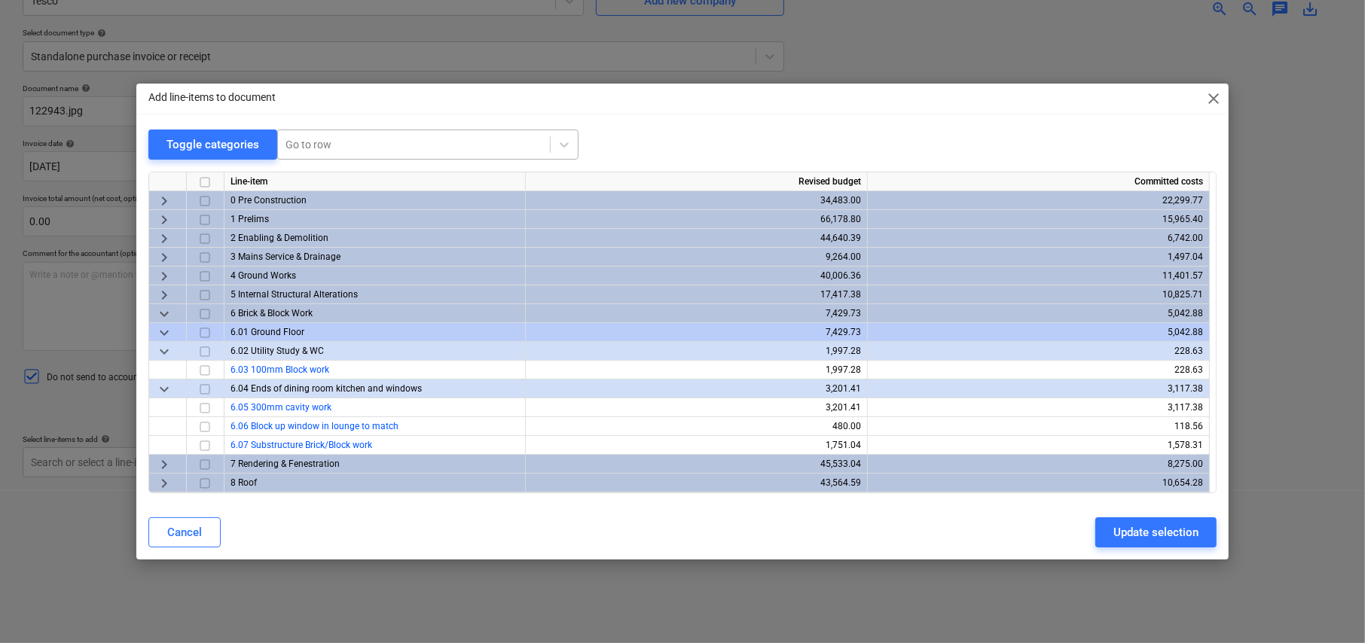
click at [334, 144] on div at bounding box center [413, 144] width 257 height 15
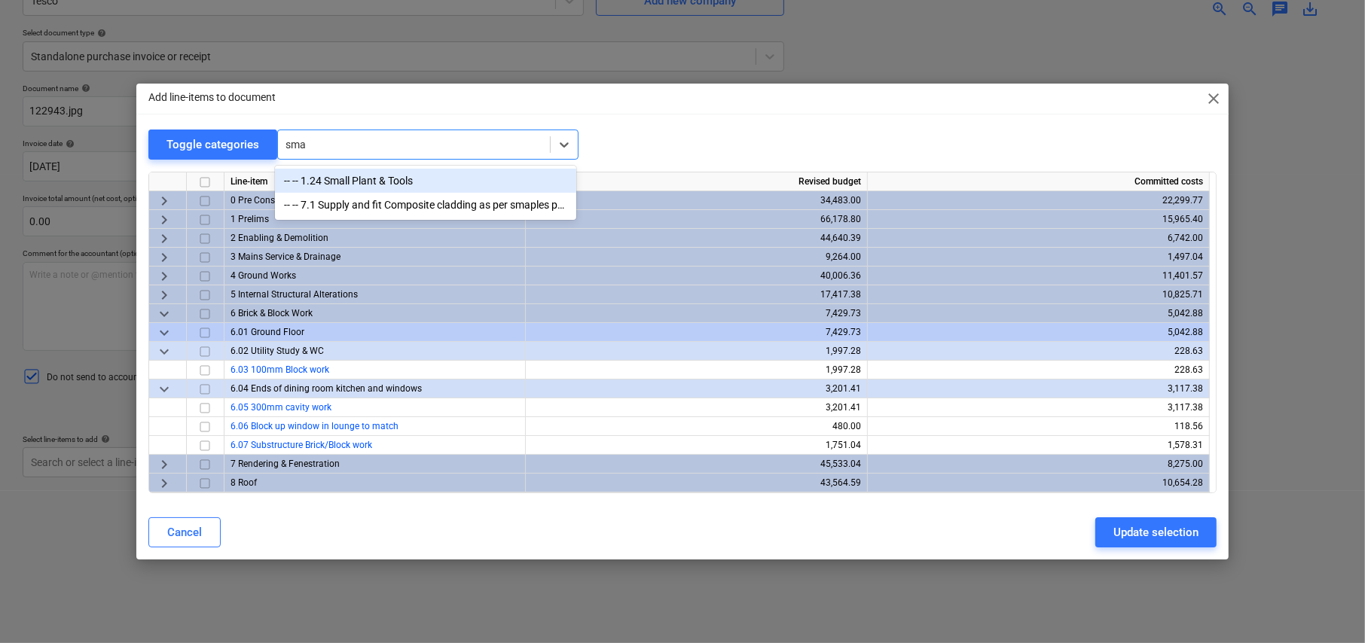
type input "smal"
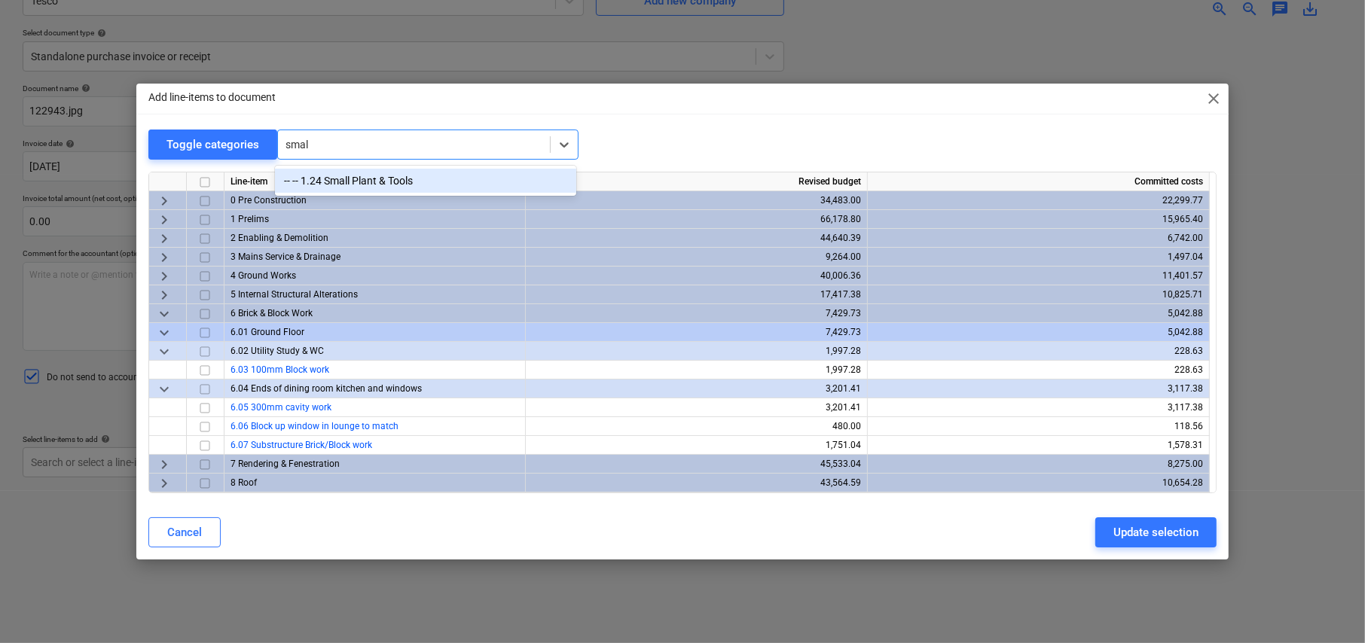
click at [339, 180] on div "-- -- 1.24 Small Plant & Tools" at bounding box center [425, 181] width 301 height 24
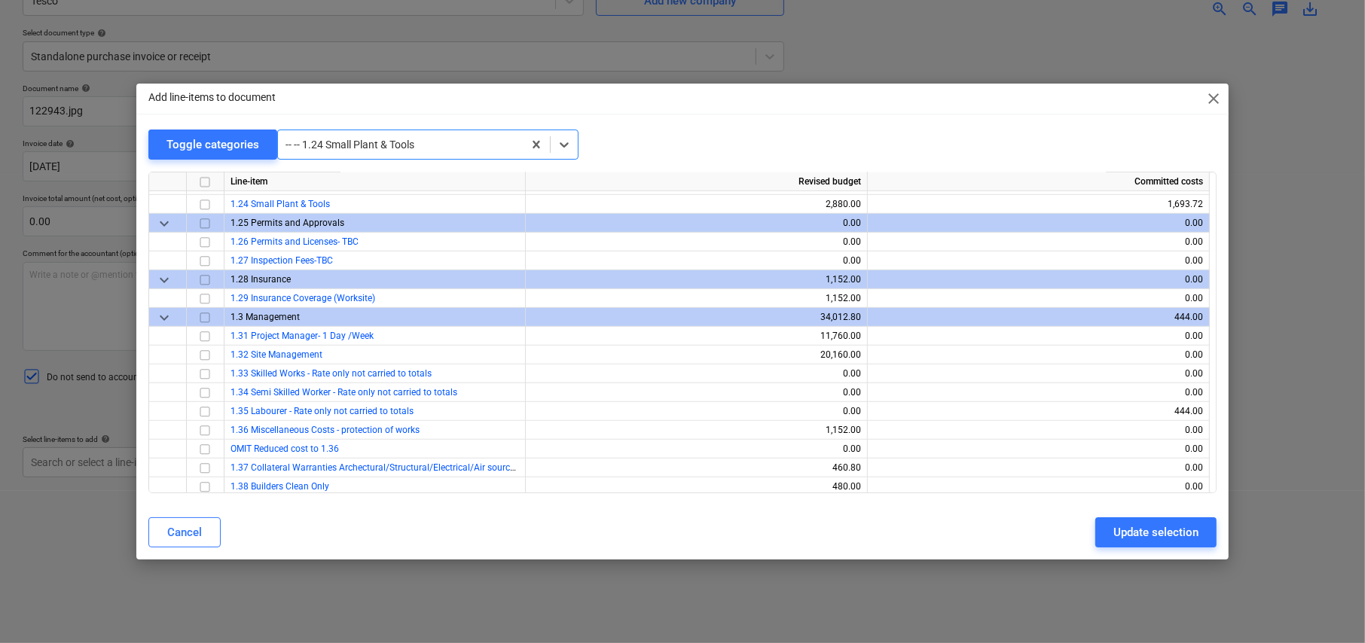
scroll to position [828, 0]
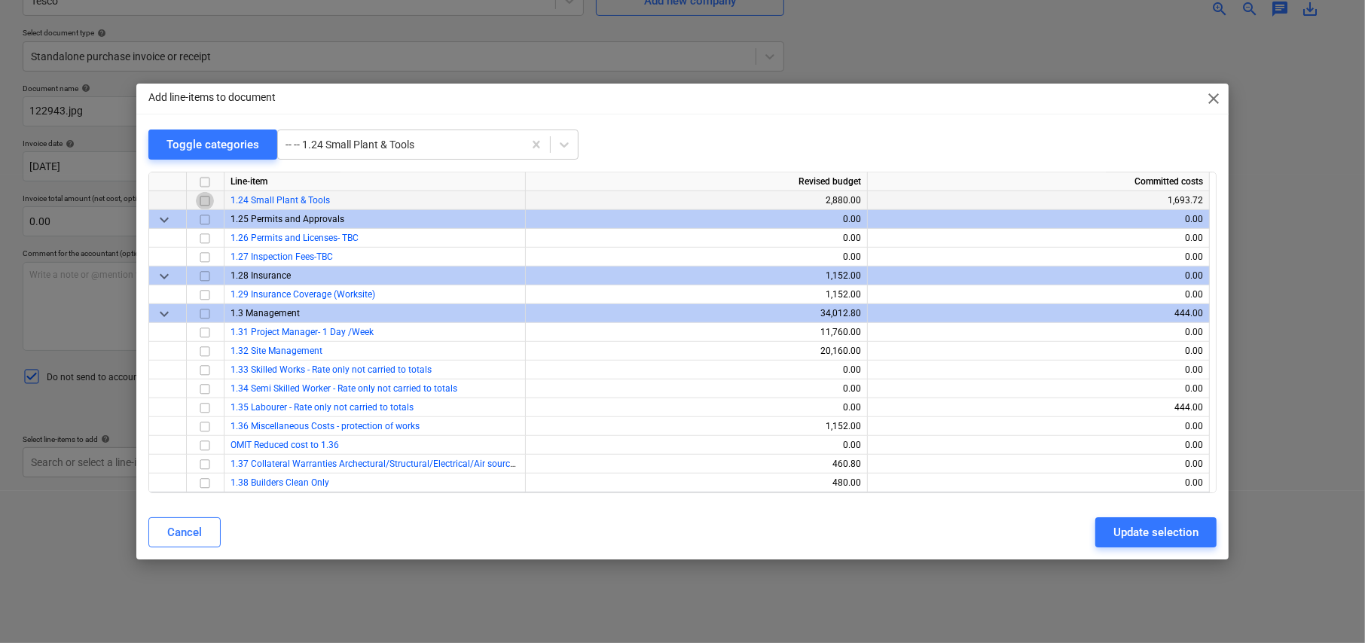
click at [202, 202] on input "checkbox" at bounding box center [205, 201] width 18 height 18
click at [1148, 535] on div "Update selection" at bounding box center [1155, 533] width 85 height 20
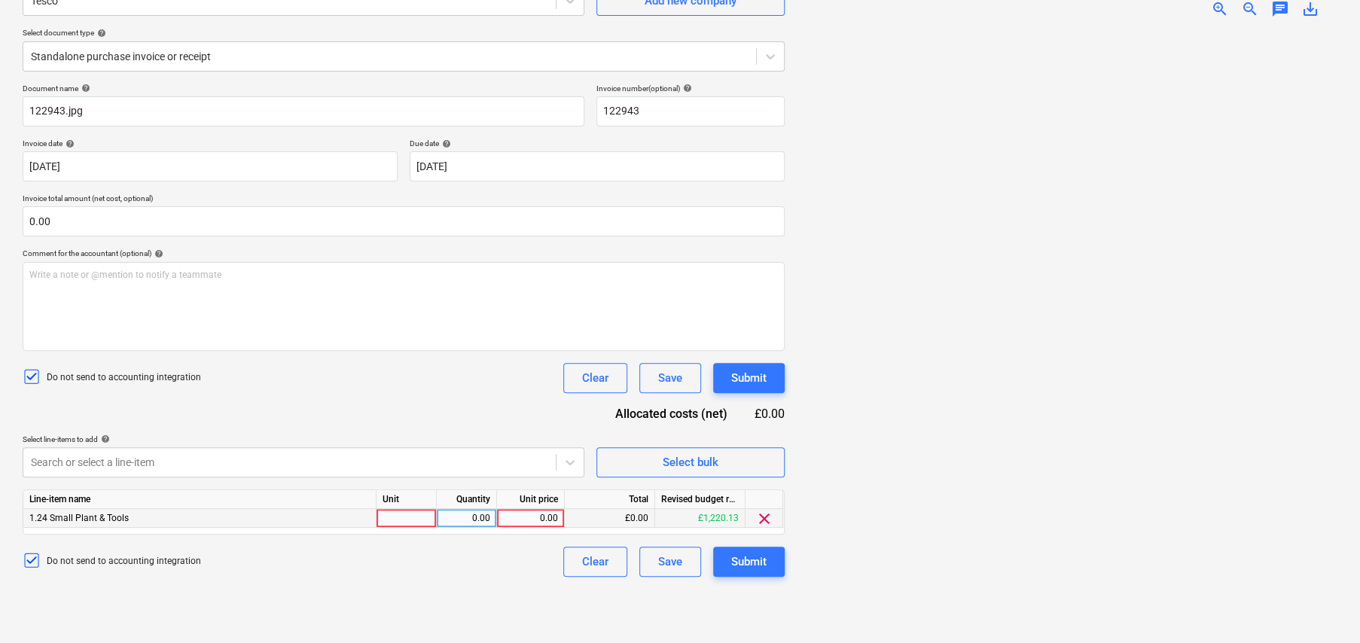
click at [403, 519] on div at bounding box center [407, 518] width 60 height 19
type input "item"
type input "6.49"
click at [740, 553] on div "Submit" at bounding box center [748, 562] width 35 height 20
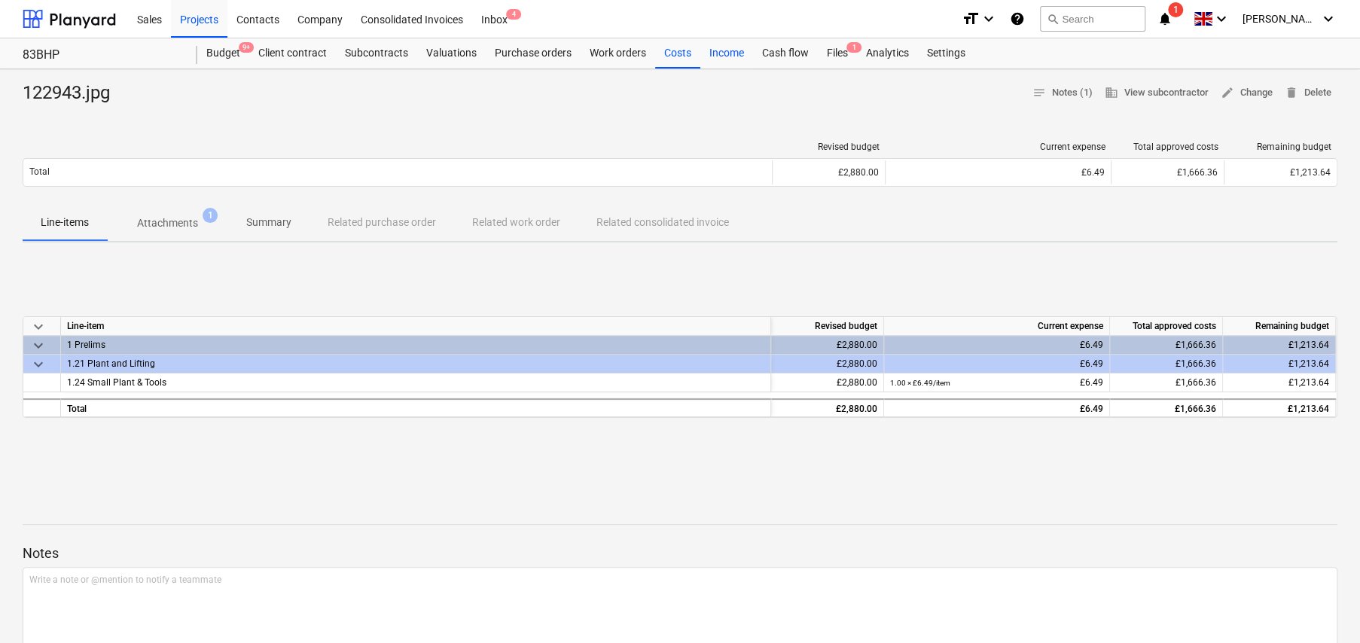
drag, startPoint x: 671, startPoint y: 52, endPoint x: 712, endPoint y: 66, distance: 42.9
click at [671, 52] on div "Costs" at bounding box center [677, 53] width 45 height 30
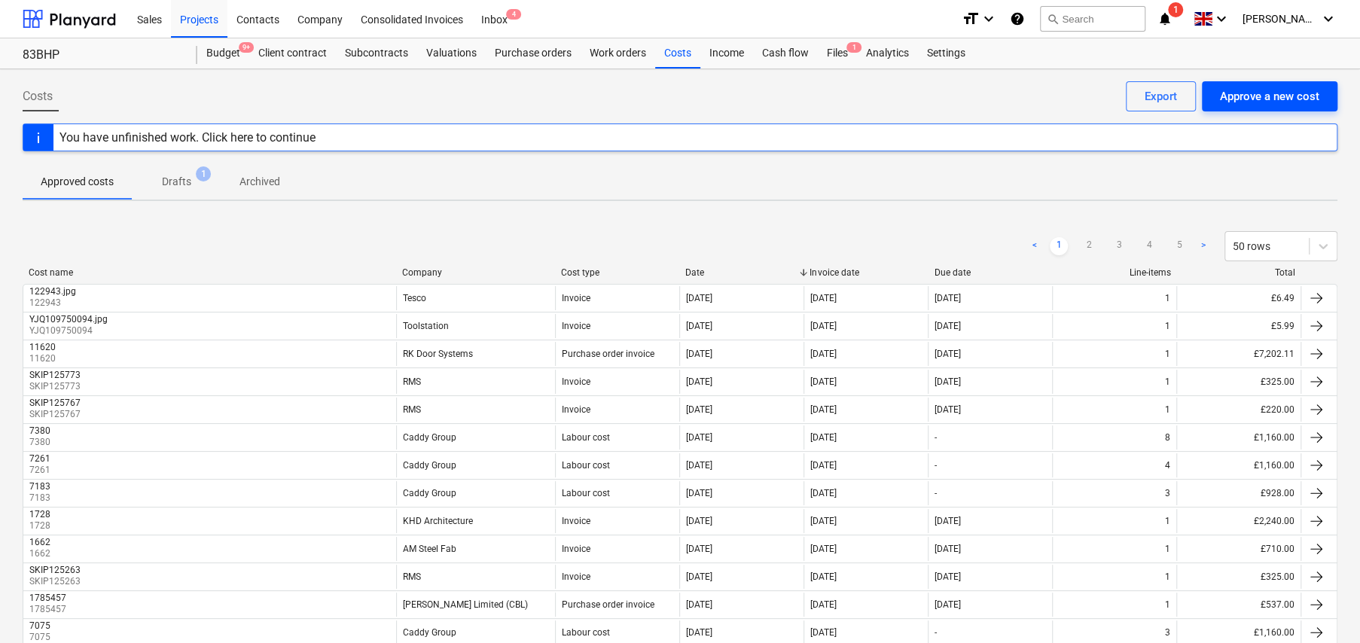
click at [1246, 100] on div "Approve a new cost" at bounding box center [1269, 97] width 99 height 20
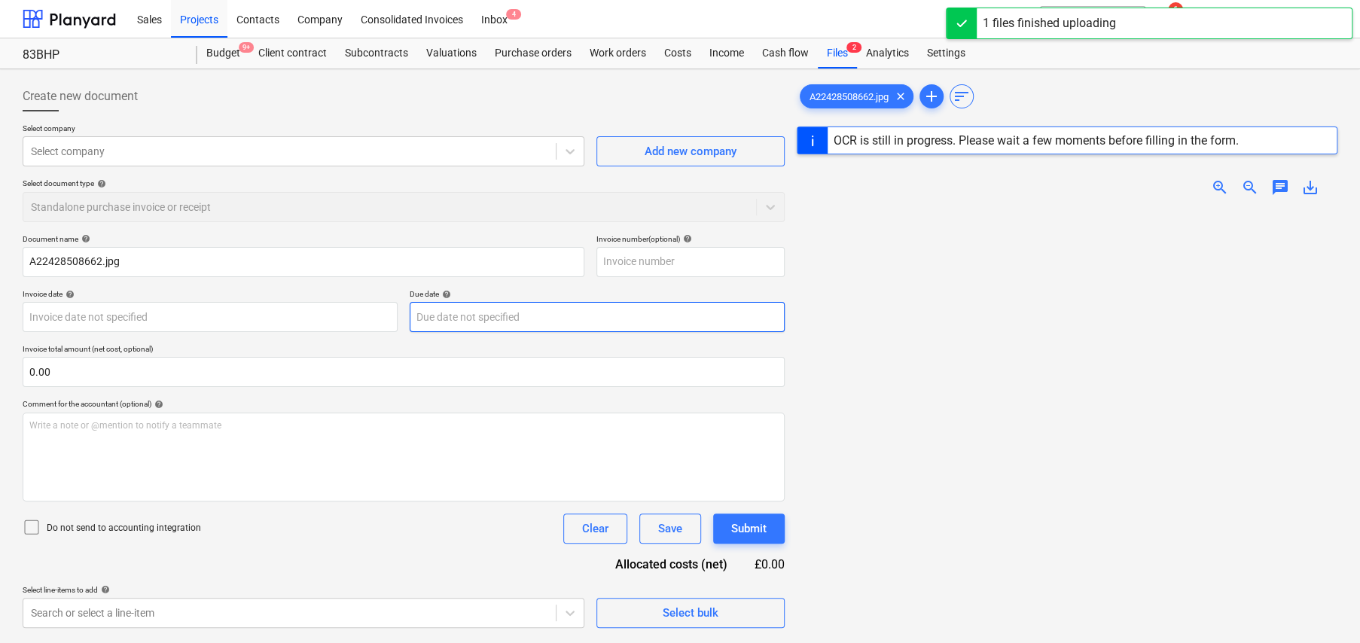
type input "A22428508662.jpg"
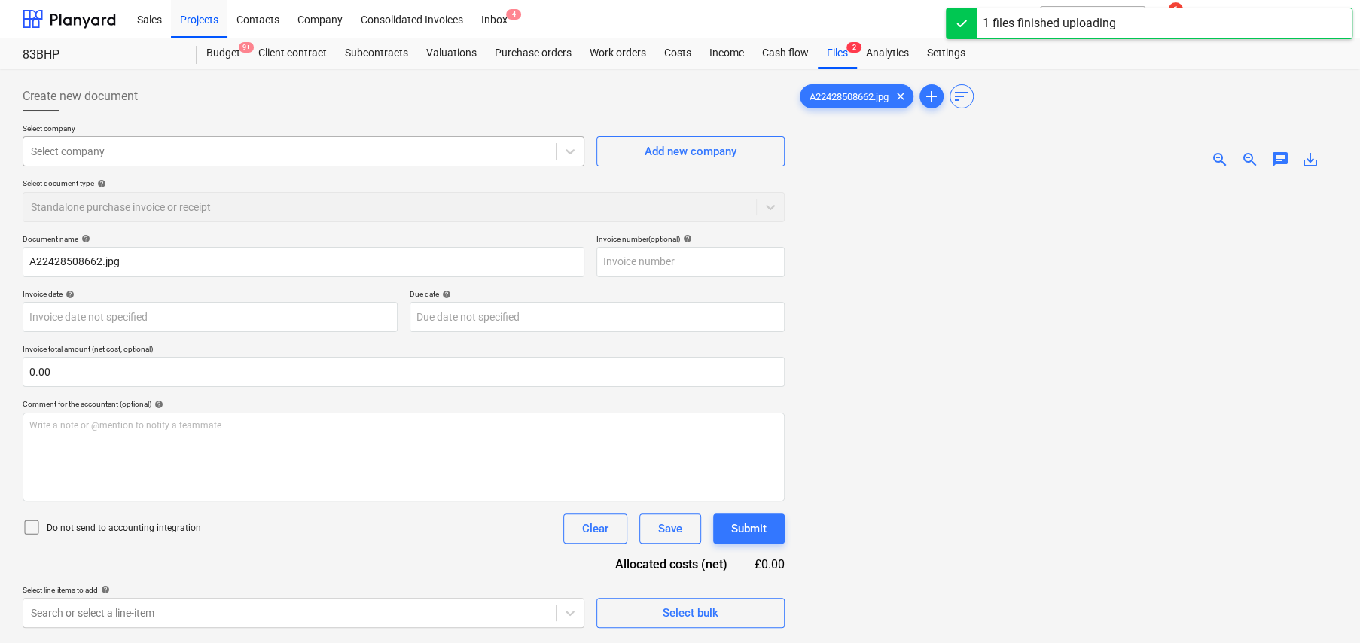
click at [142, 154] on div at bounding box center [289, 151] width 517 height 15
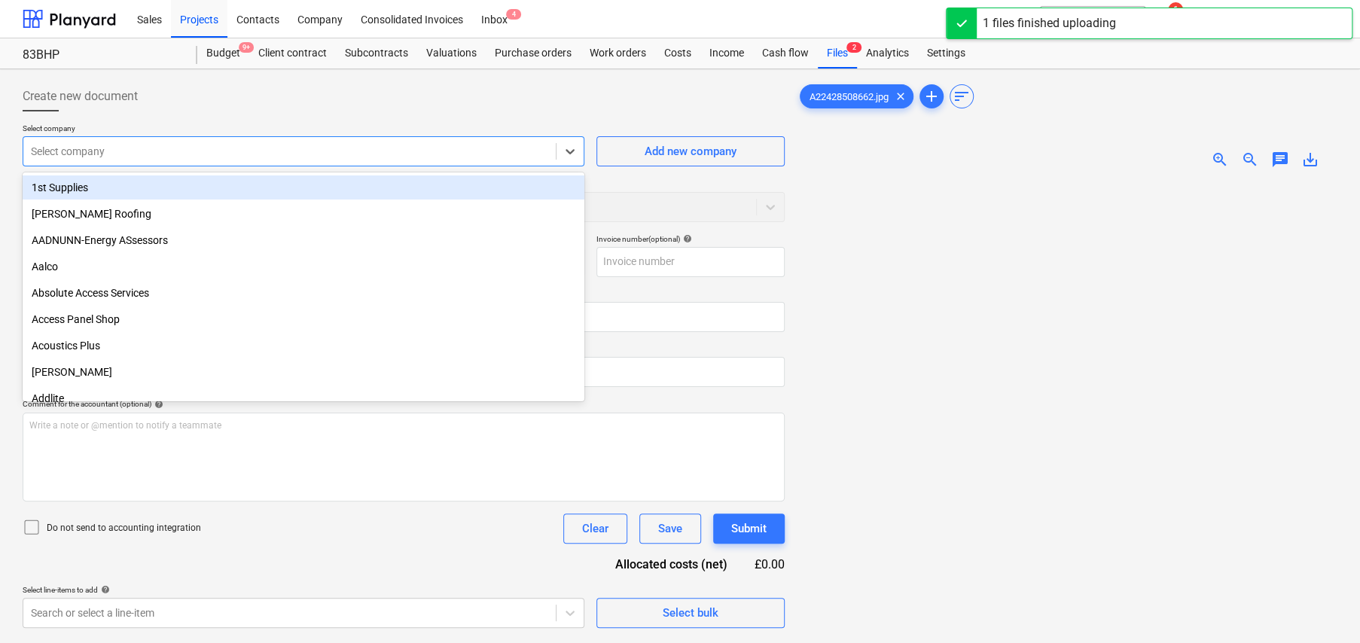
click at [154, 147] on div at bounding box center [289, 151] width 517 height 15
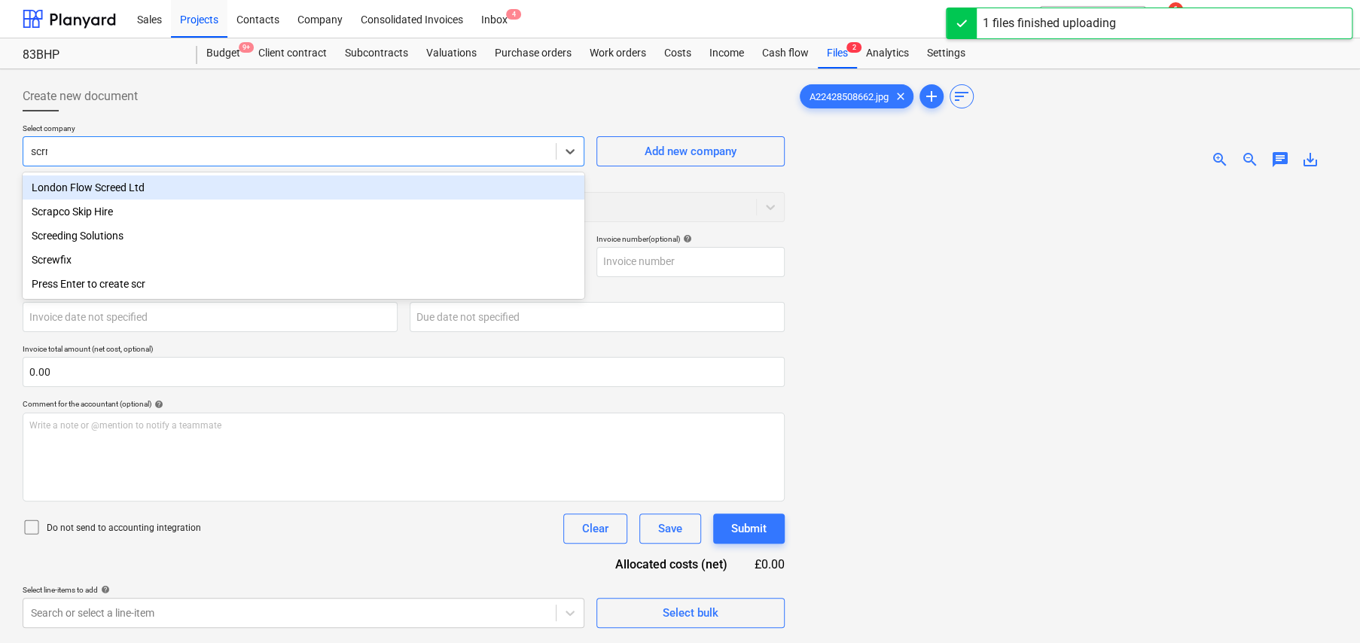
type input "scrre"
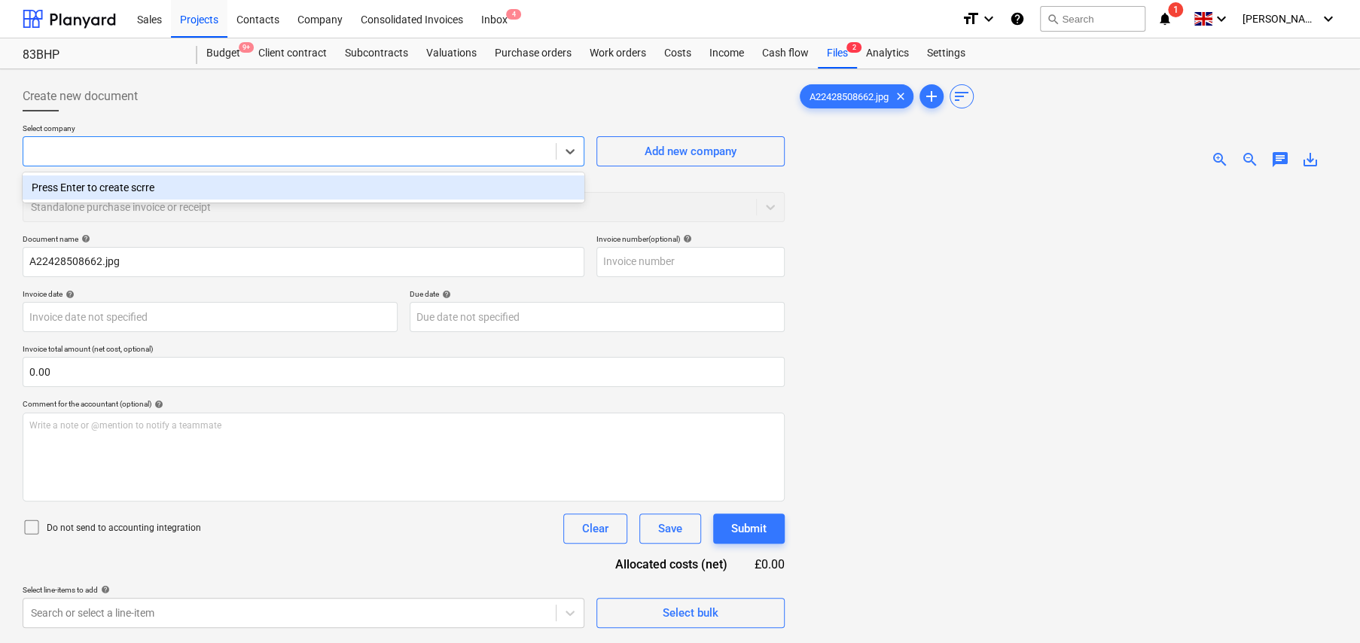
click at [114, 151] on div at bounding box center [289, 151] width 517 height 15
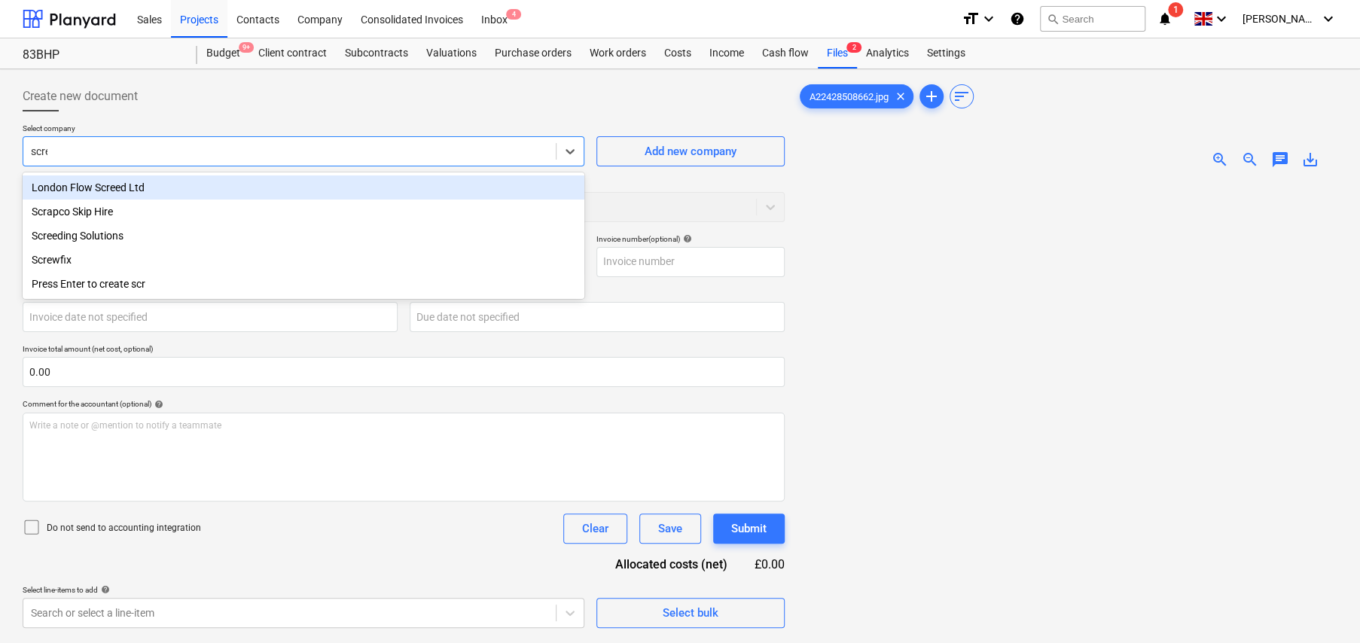
type input "screw"
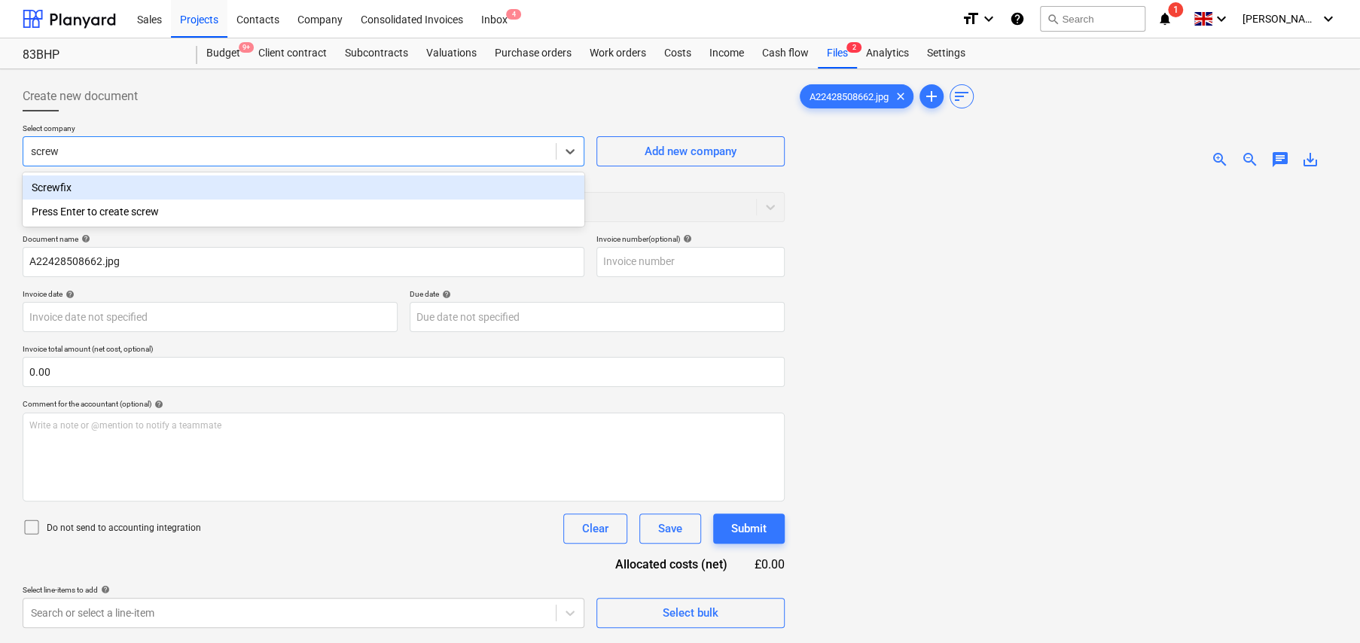
click at [63, 182] on div "Screwfix" at bounding box center [304, 187] width 562 height 24
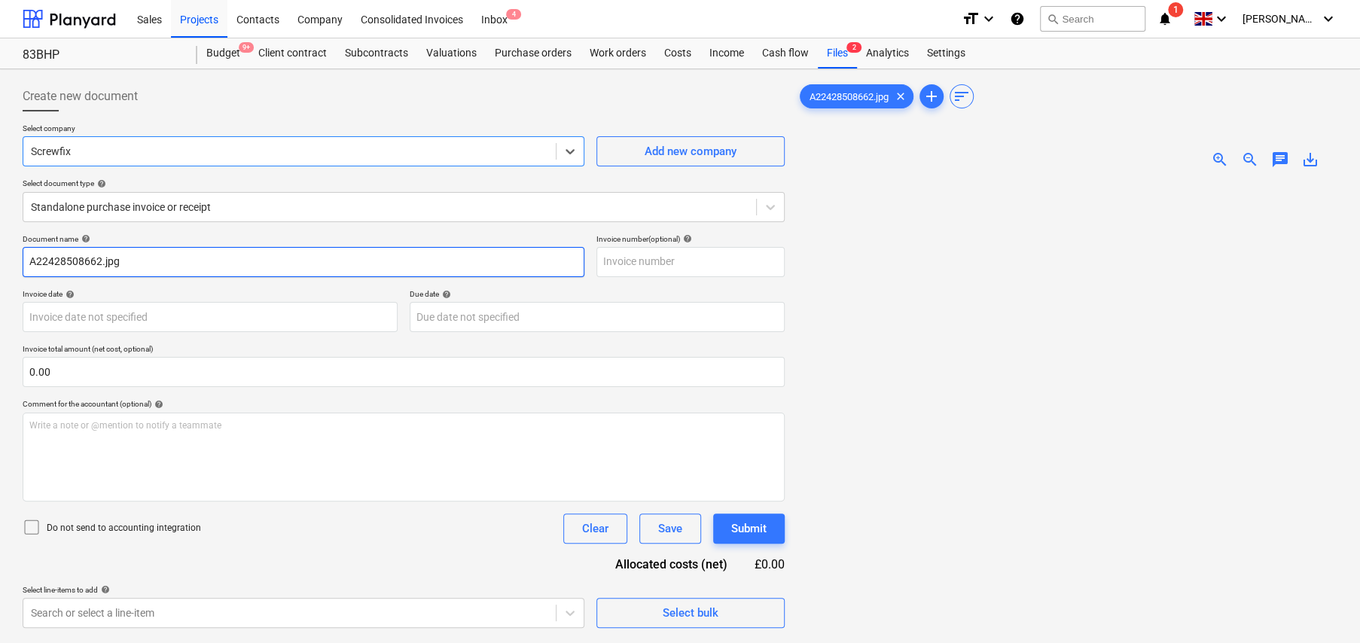
click at [68, 253] on input "A22428508662.jpg" at bounding box center [304, 262] width 562 height 30
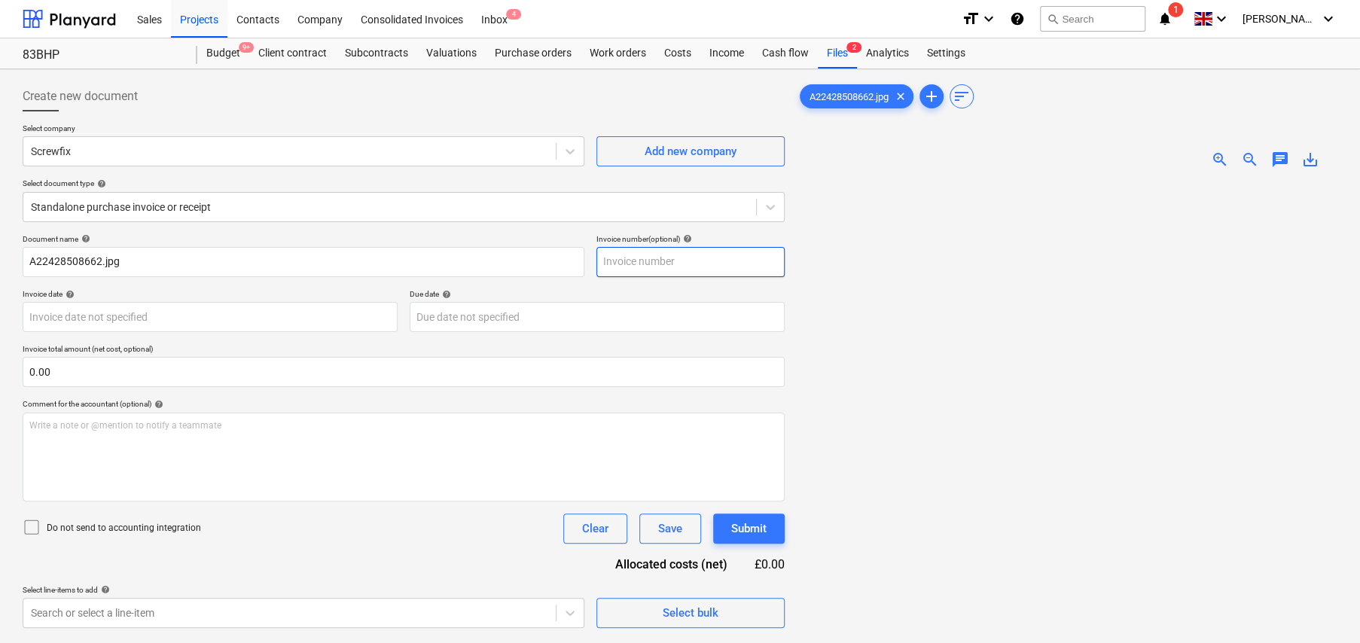
click at [650, 260] on input "text" at bounding box center [690, 262] width 188 height 30
paste input "A22428508662"
type input "A22428508662"
click at [99, 316] on body "Sales Projects Contacts Company Consolidated Invoices Inbox 4 format_size keybo…" at bounding box center [680, 321] width 1360 height 643
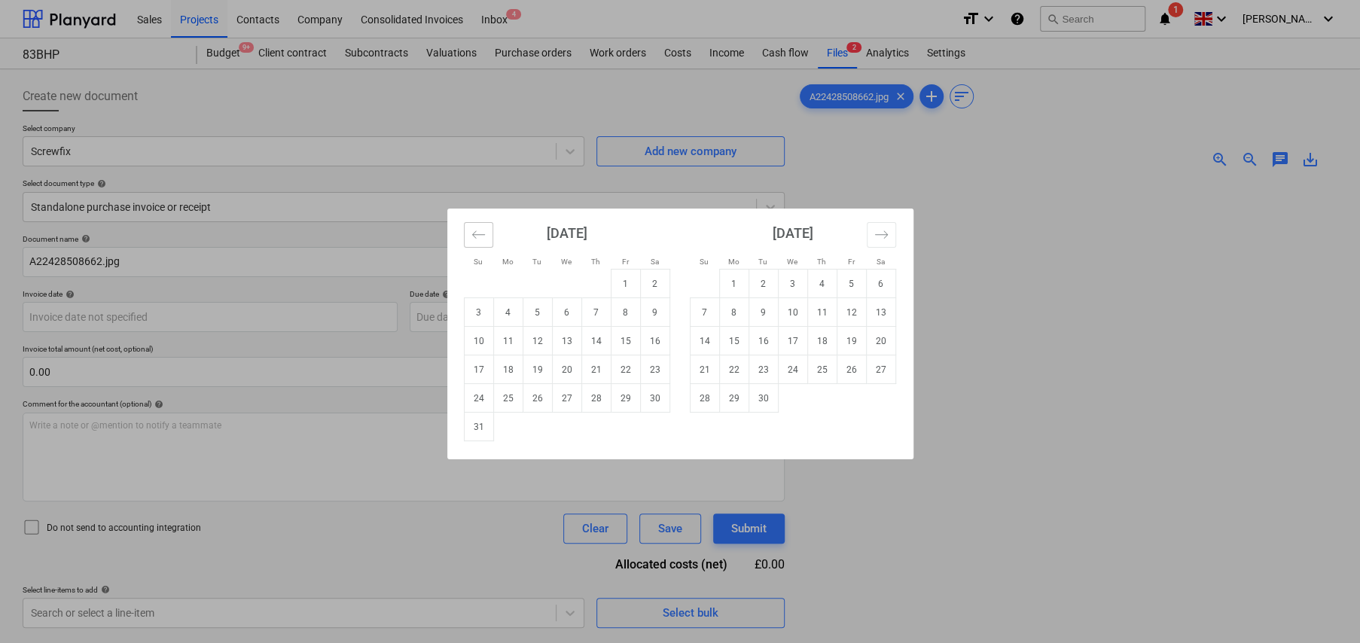
click at [472, 234] on icon "Move backward to switch to the previous month." at bounding box center [477, 234] width 13 height 8
click at [539, 367] on td "22" at bounding box center [537, 369] width 29 height 29
type input "[DATE]"
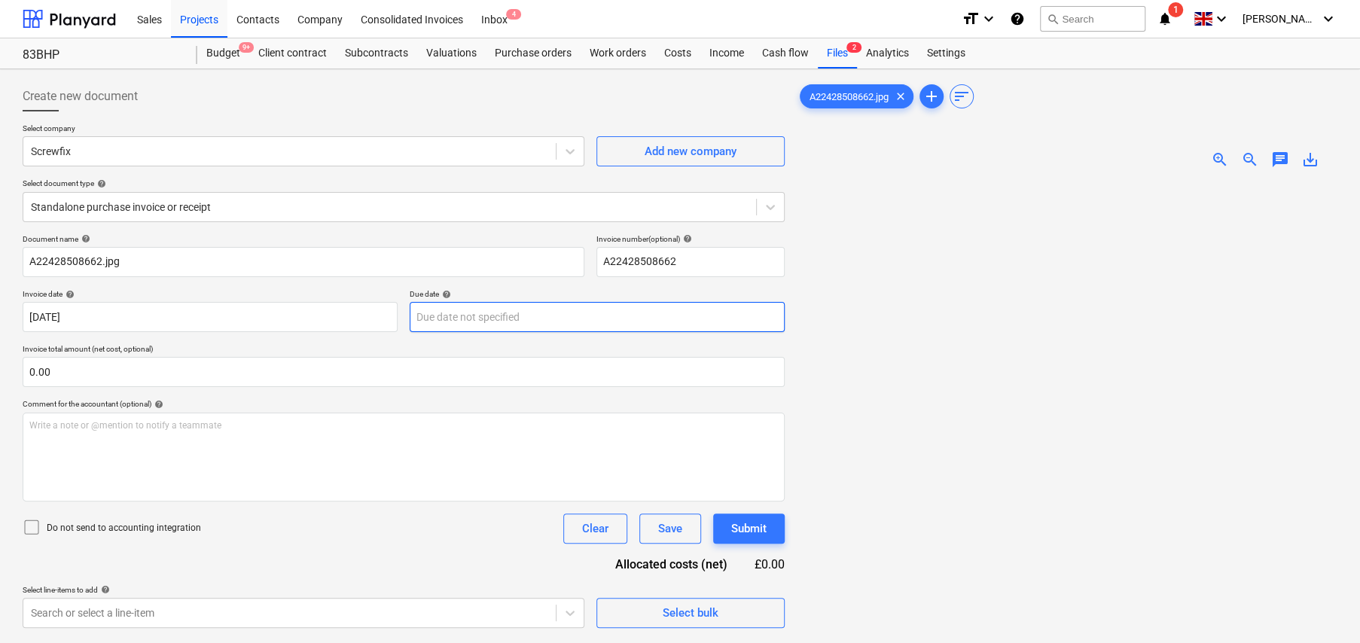
click at [541, 319] on body "Sales Projects Contacts Company Consolidated Invoices Inbox 4 format_size keybo…" at bounding box center [680, 321] width 1360 height 643
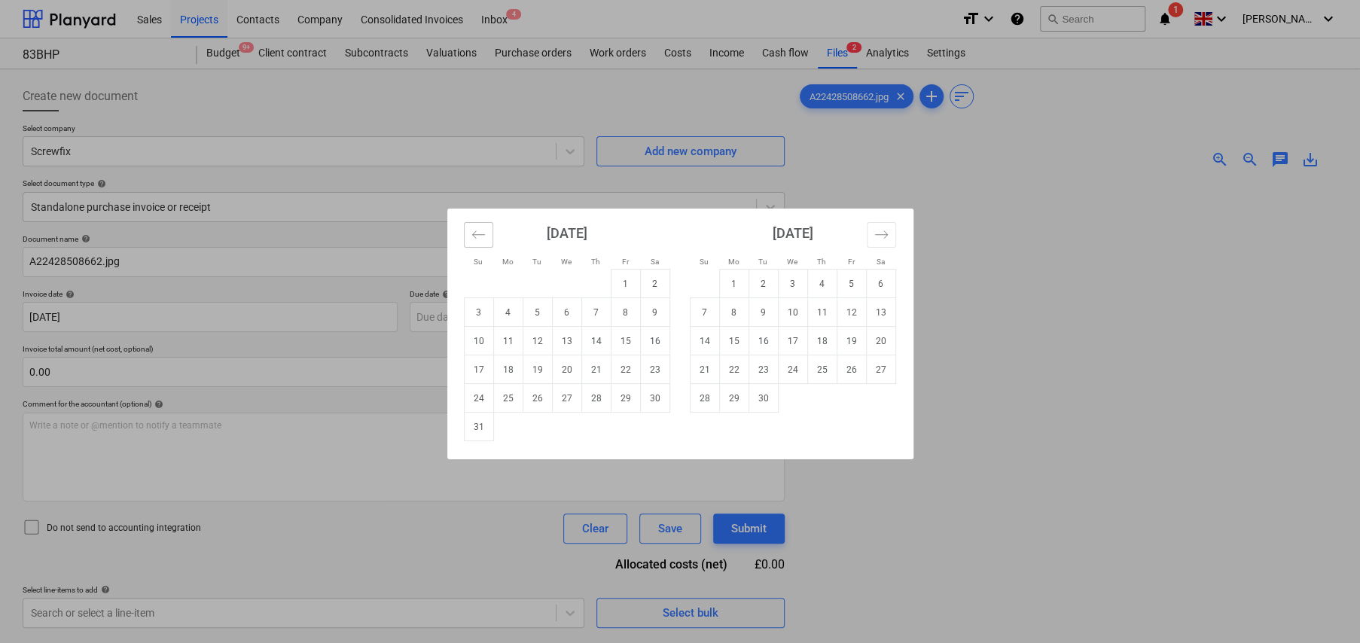
drag, startPoint x: 469, startPoint y: 243, endPoint x: 483, endPoint y: 242, distance: 13.6
click at [471, 242] on button "Move backward to switch to the previous month." at bounding box center [478, 235] width 29 height 26
click at [566, 372] on td "23" at bounding box center [566, 369] width 29 height 29
type input "[DATE]"
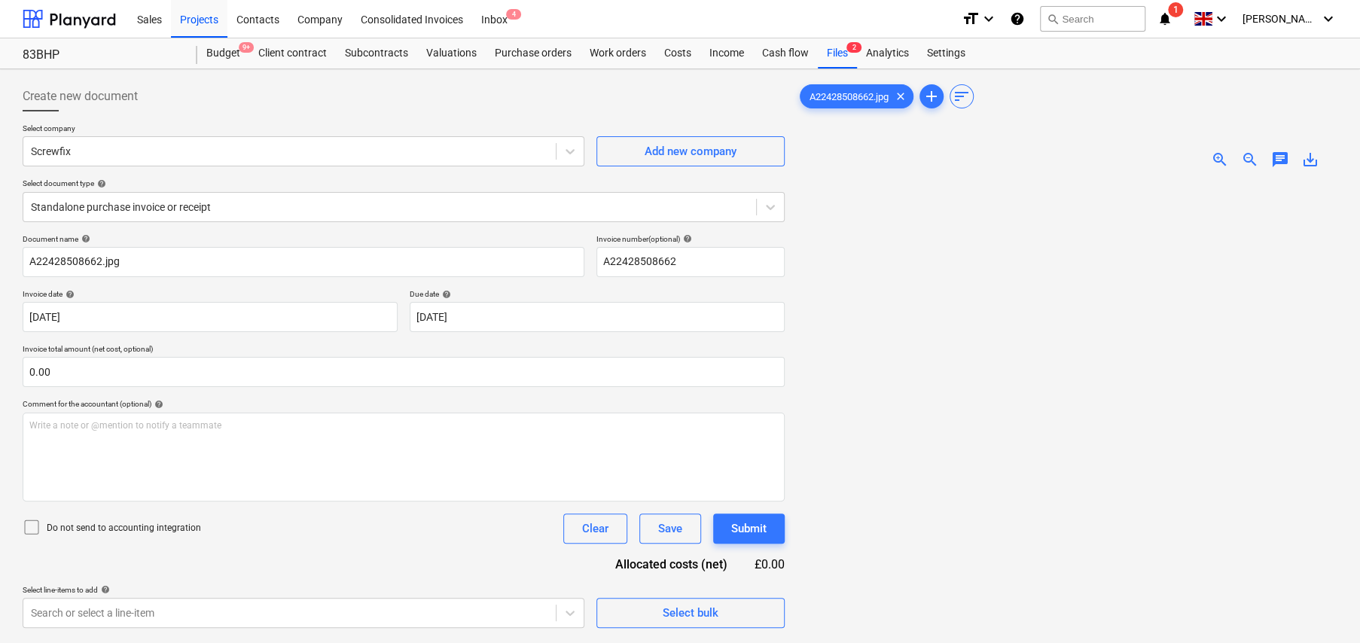
drag, startPoint x: 30, startPoint y: 521, endPoint x: 49, endPoint y: 517, distance: 19.2
click at [30, 522] on icon at bounding box center [32, 527] width 18 height 18
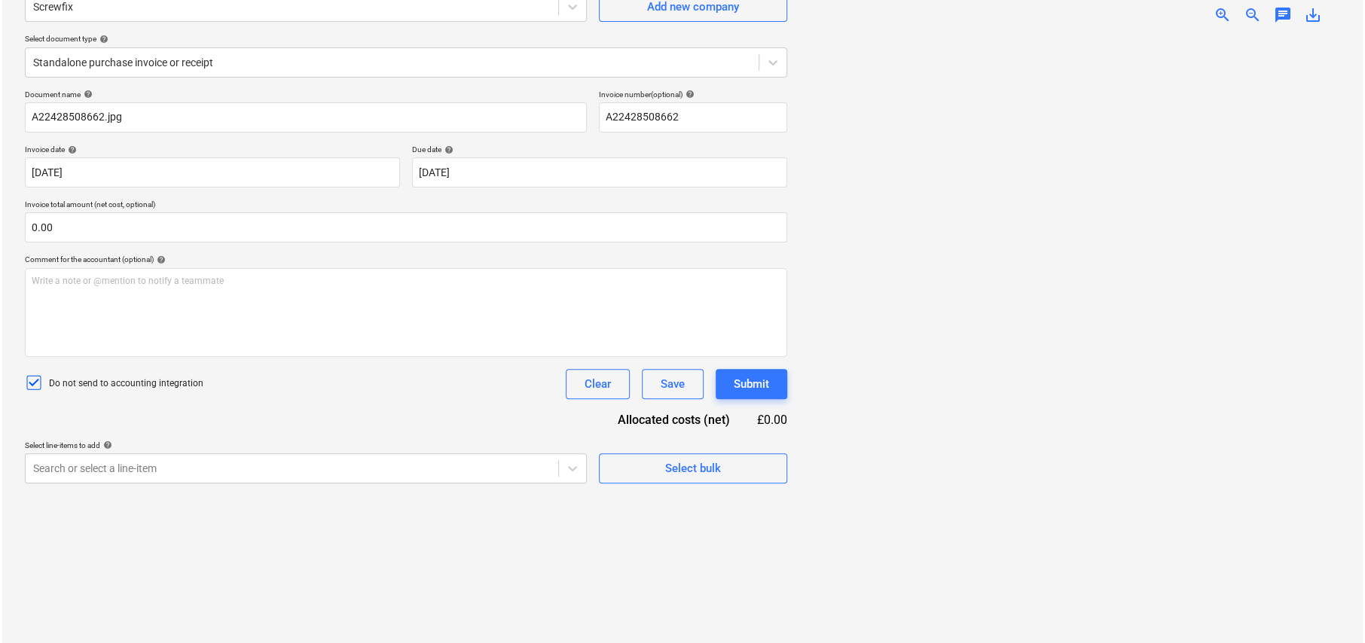
scroll to position [151, 0]
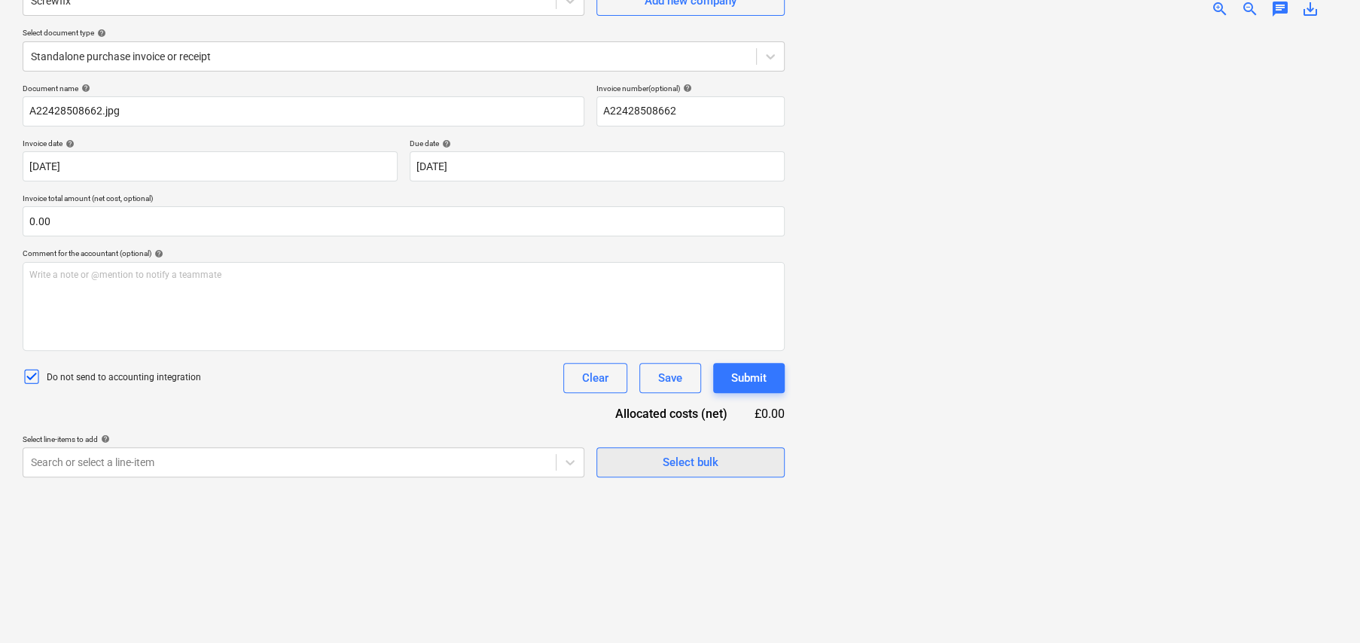
click at [700, 454] on div "Select bulk" at bounding box center [691, 463] width 56 height 20
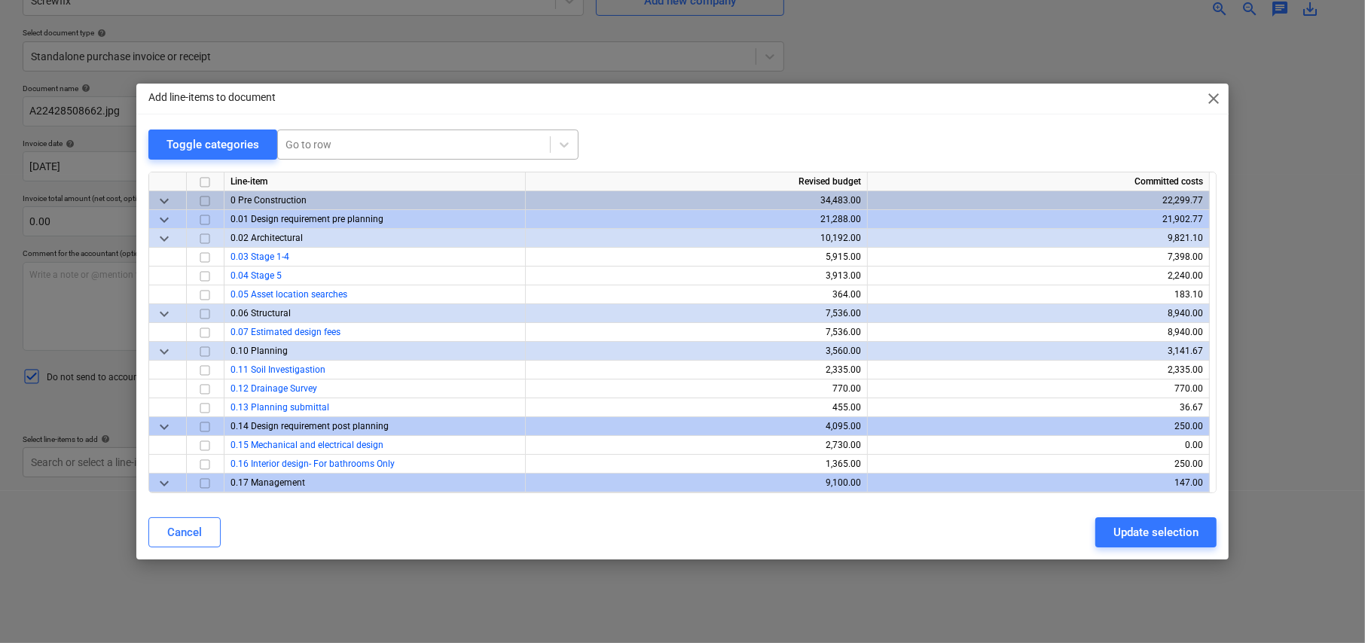
click at [338, 143] on div at bounding box center [413, 144] width 257 height 15
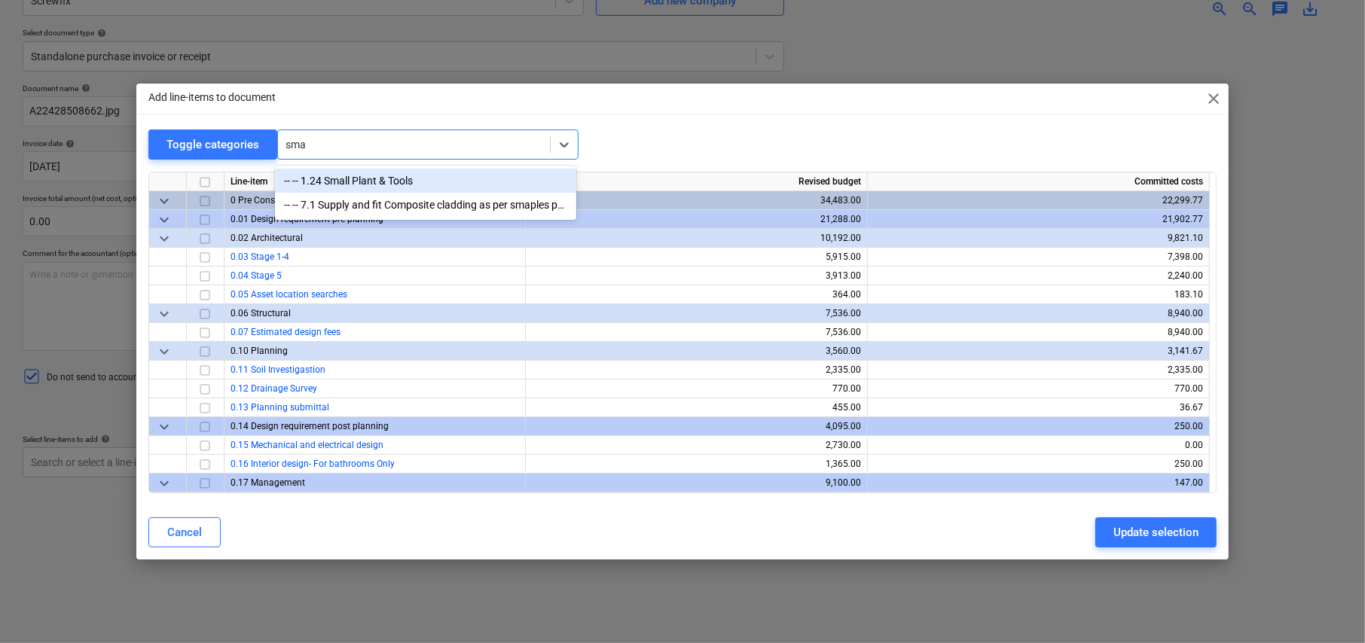
type input "smal"
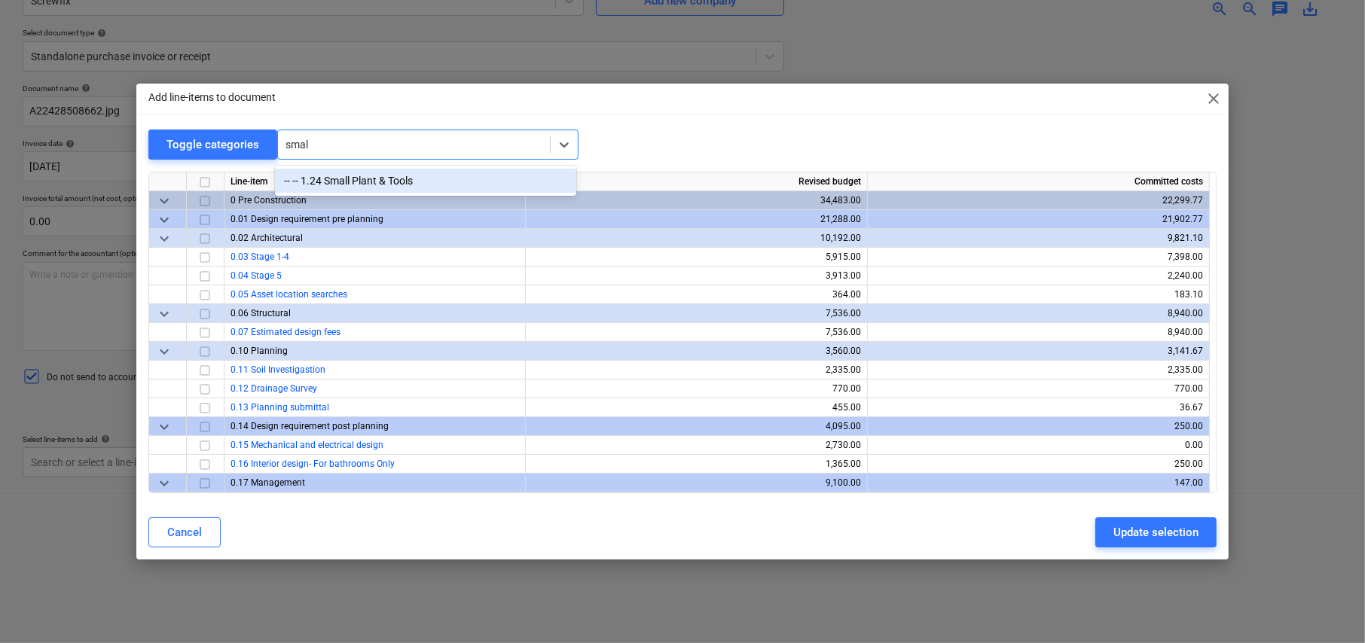
click at [368, 178] on div "-- -- 1.24 Small Plant & Tools" at bounding box center [425, 181] width 301 height 24
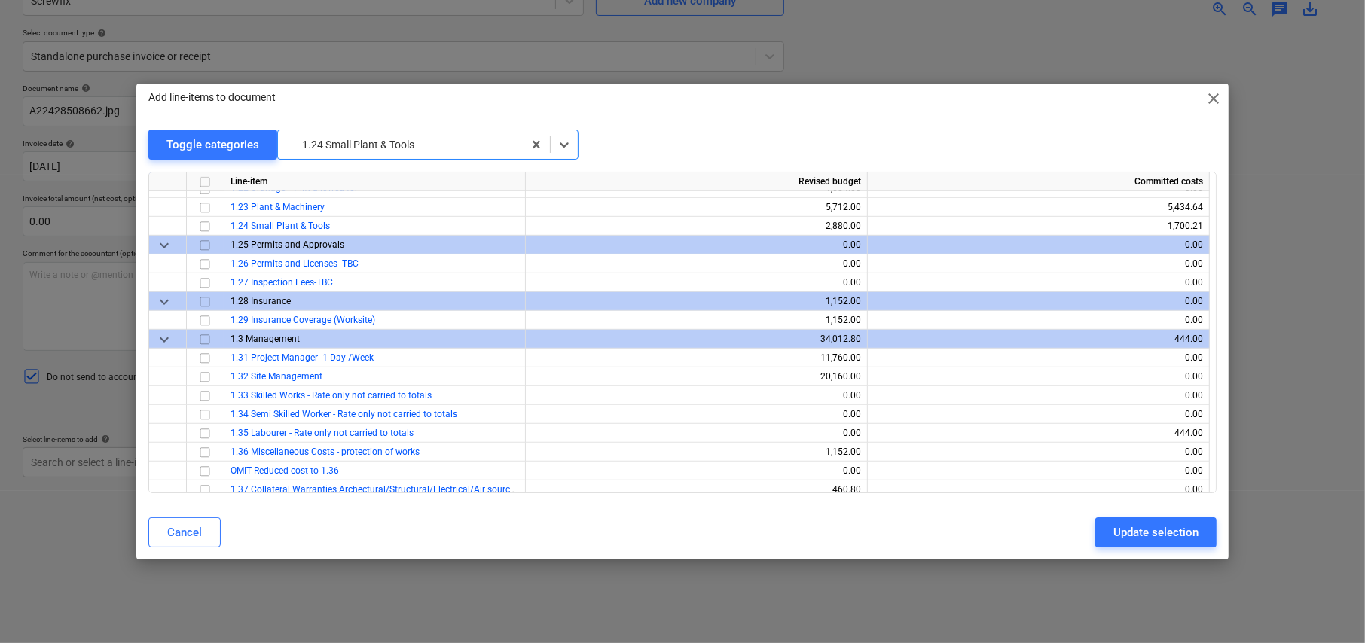
scroll to position [828, 0]
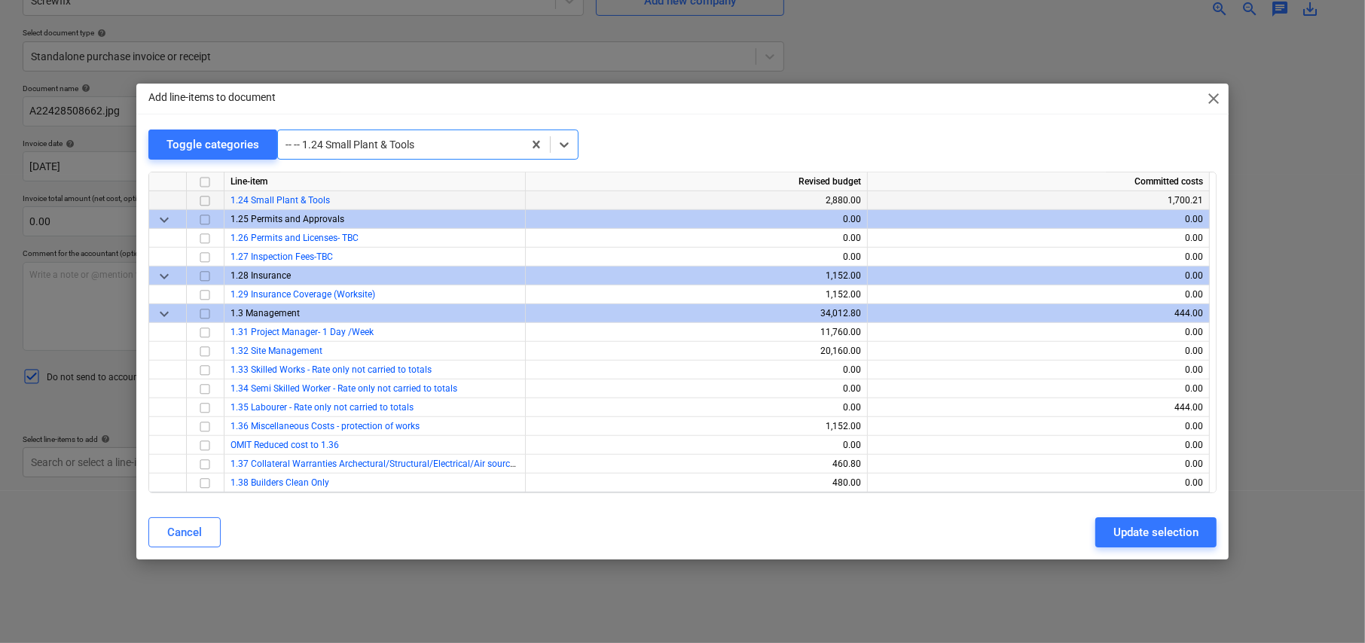
drag, startPoint x: 206, startPoint y: 202, endPoint x: 238, endPoint y: 209, distance: 32.3
click at [206, 202] on input "checkbox" at bounding box center [205, 201] width 18 height 18
click at [1150, 524] on div "Update selection" at bounding box center [1155, 533] width 85 height 20
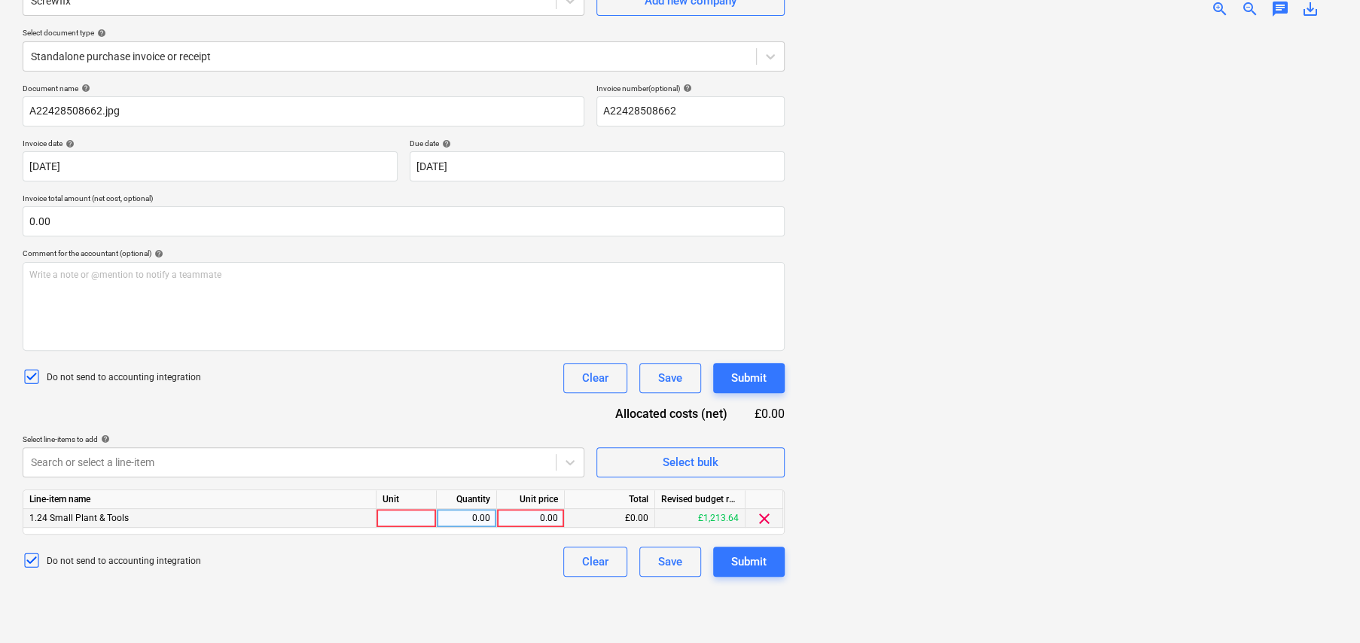
click at [406, 514] on div at bounding box center [407, 518] width 60 height 19
type input "item"
type input "36.57"
click at [502, 587] on div "Create new document Select company Screwfix Add new company Select document typ…" at bounding box center [404, 281] width 774 height 712
click at [749, 560] on div "Submit" at bounding box center [748, 562] width 35 height 20
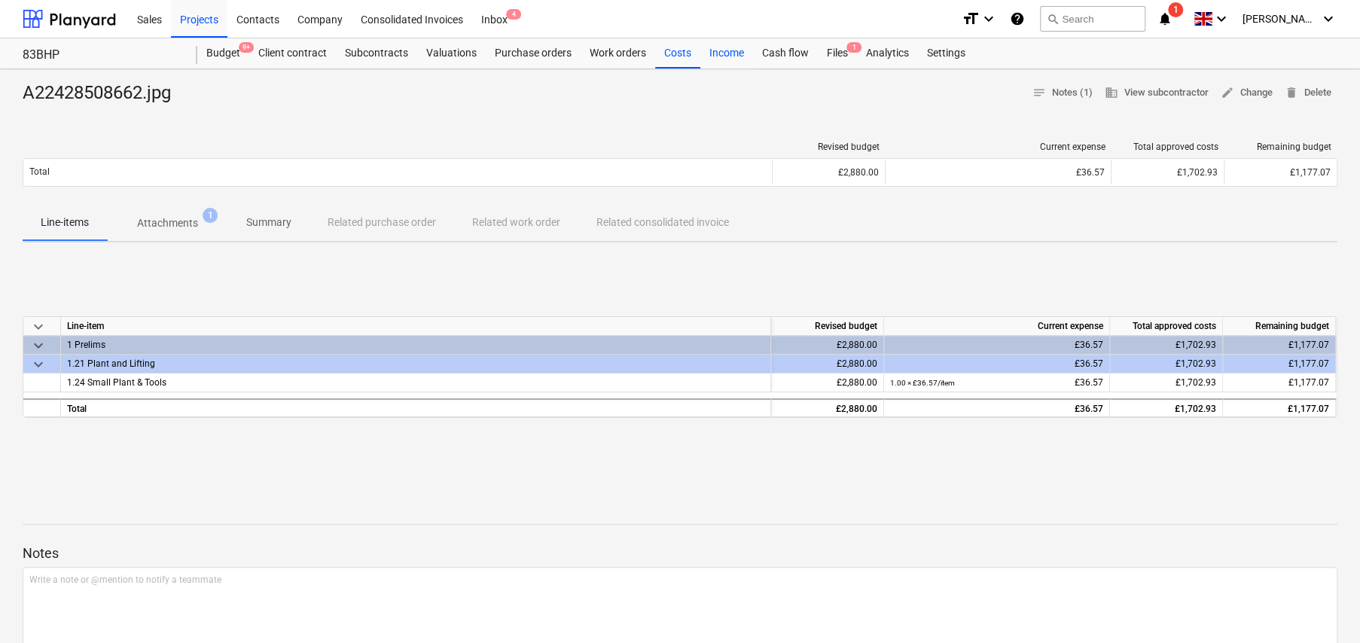
drag, startPoint x: 666, startPoint y: 47, endPoint x: 703, endPoint y: 66, distance: 40.8
click at [666, 47] on div "Costs" at bounding box center [677, 53] width 45 height 30
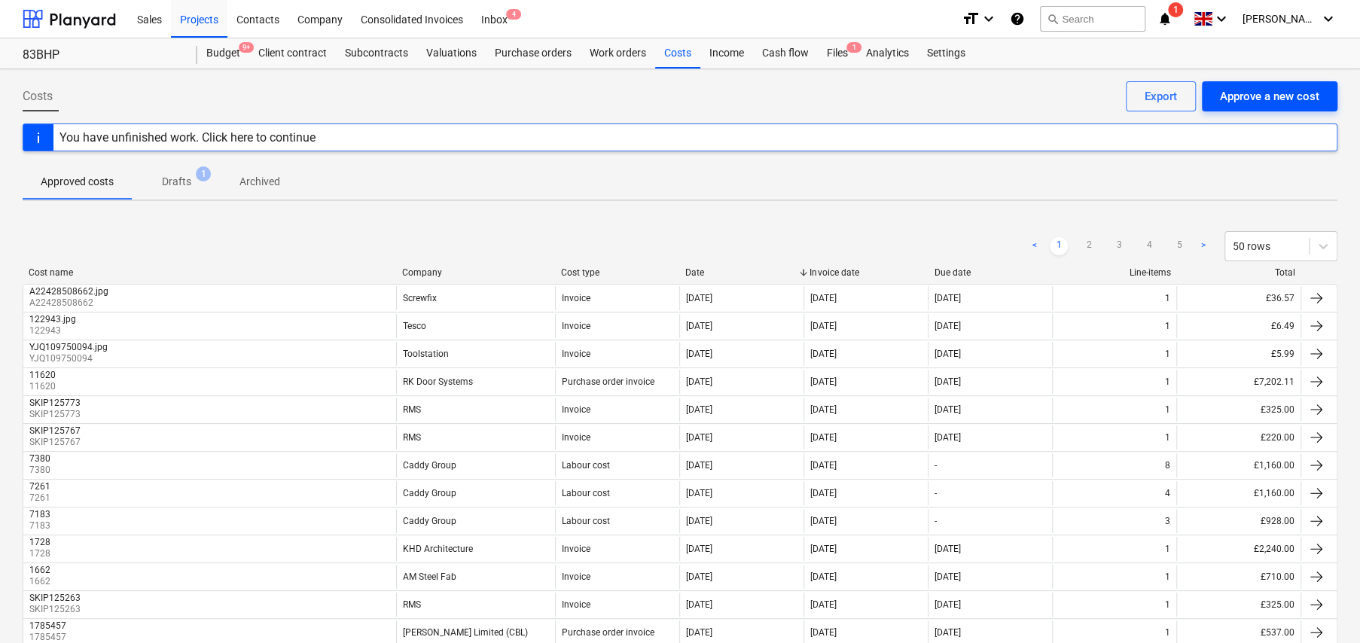
click at [1266, 95] on div "Approve a new cost" at bounding box center [1269, 97] width 99 height 20
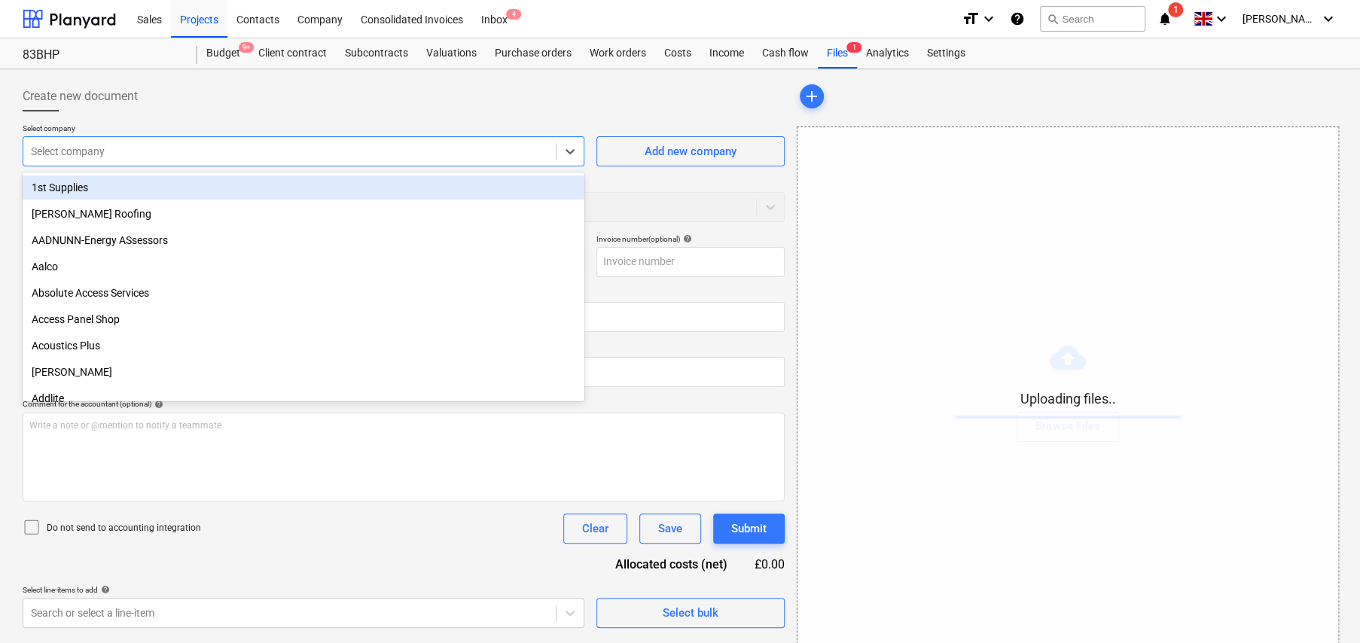
click at [78, 158] on div at bounding box center [289, 151] width 517 height 15
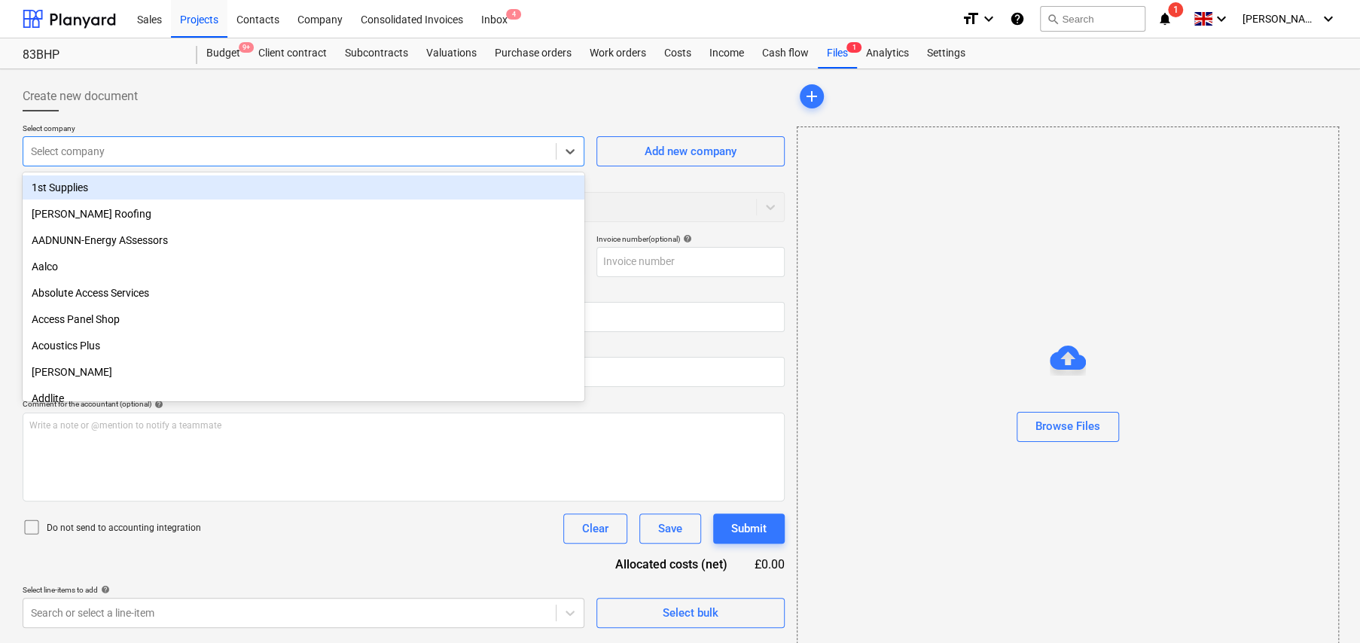
type input "s"
type input "A22424409726.jpg"
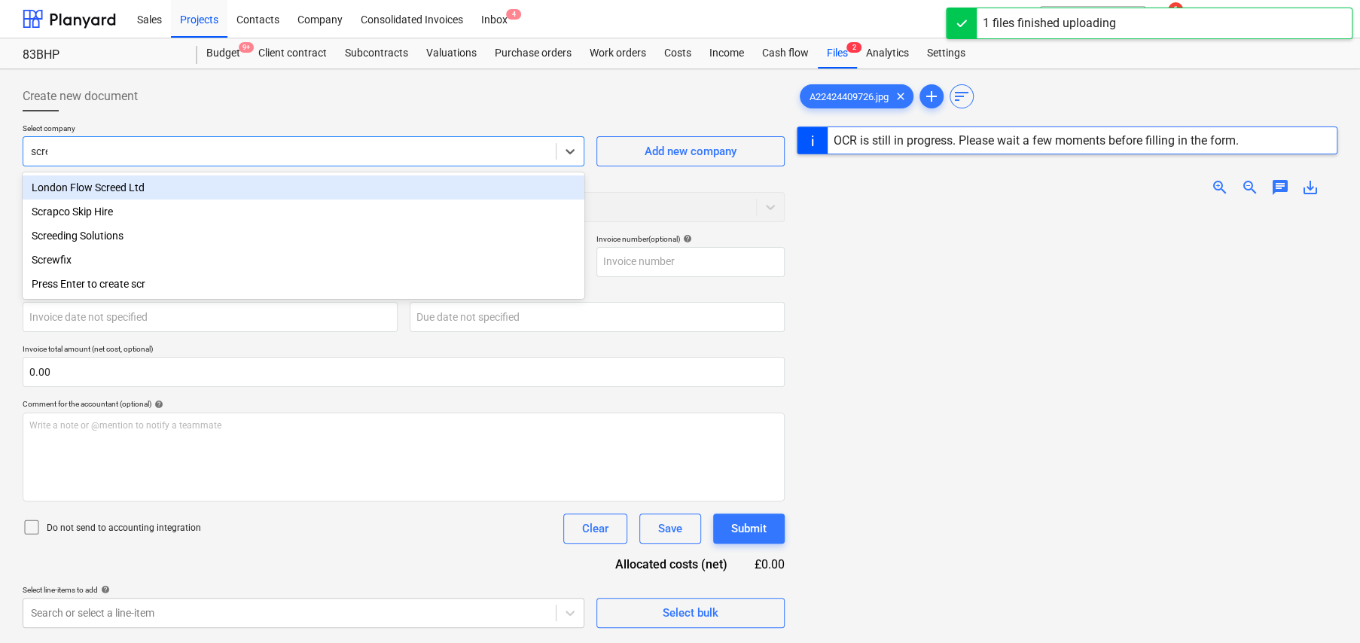
type input "screw"
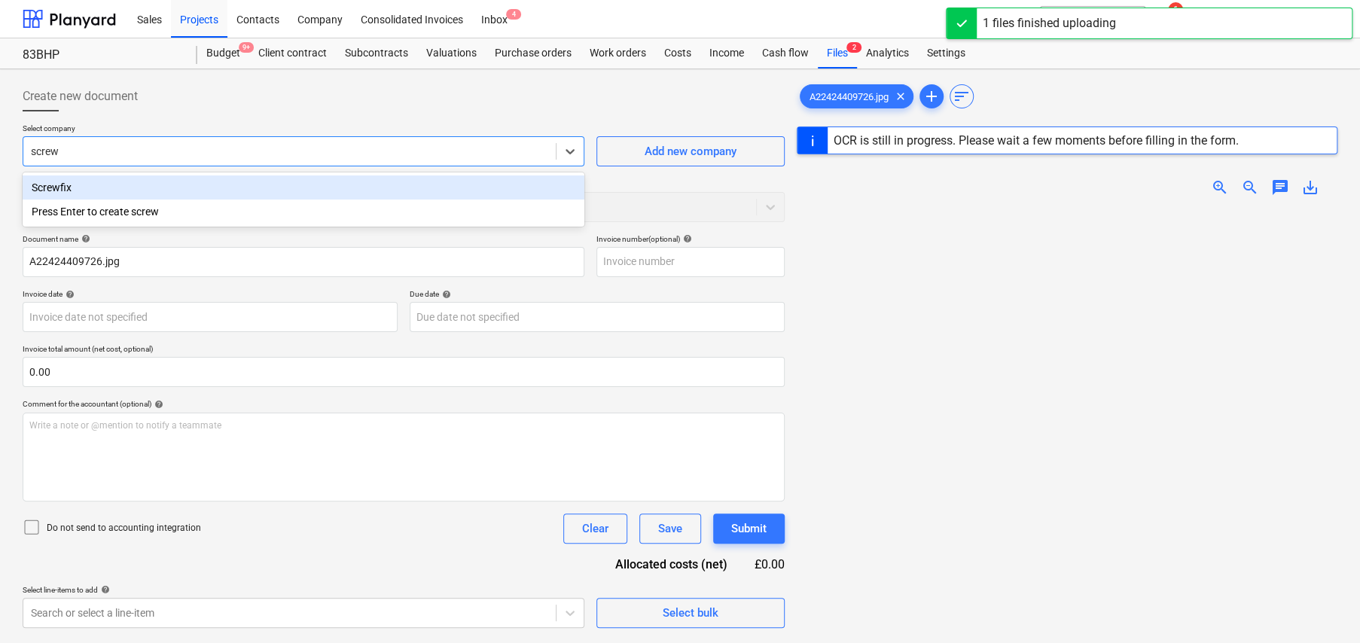
click at [59, 188] on div "Screwfix" at bounding box center [304, 187] width 562 height 24
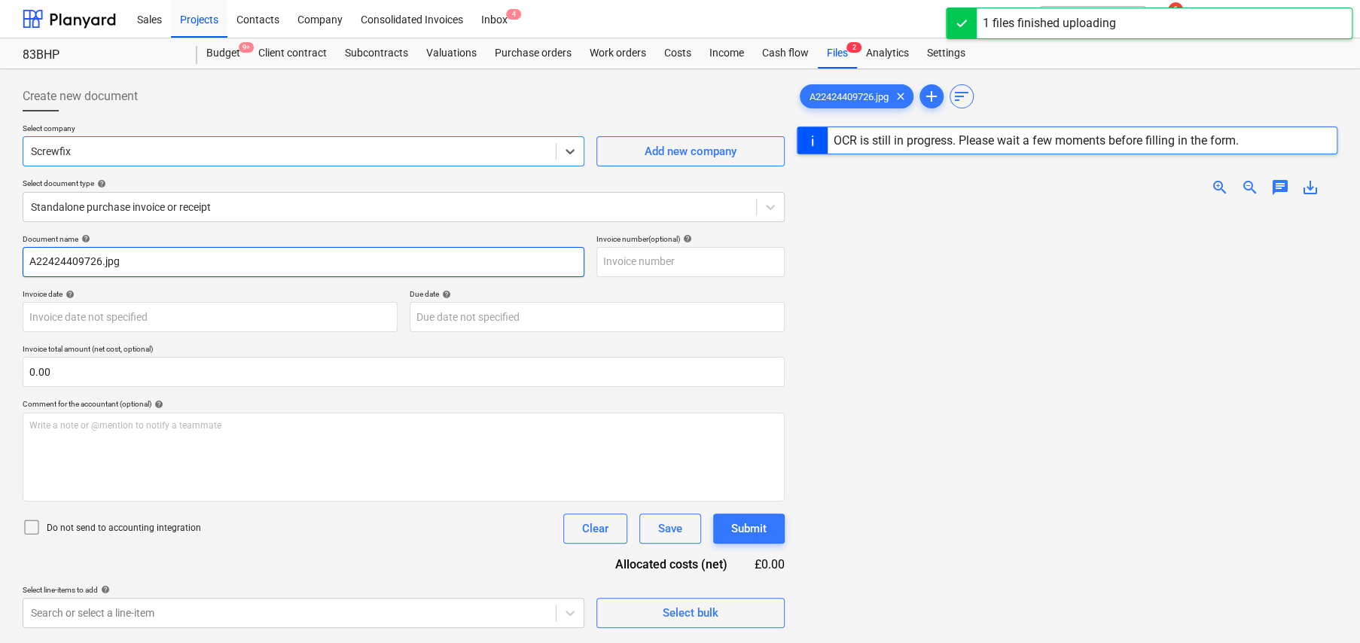
click at [53, 260] on input "A22424409726.jpg" at bounding box center [304, 262] width 562 height 30
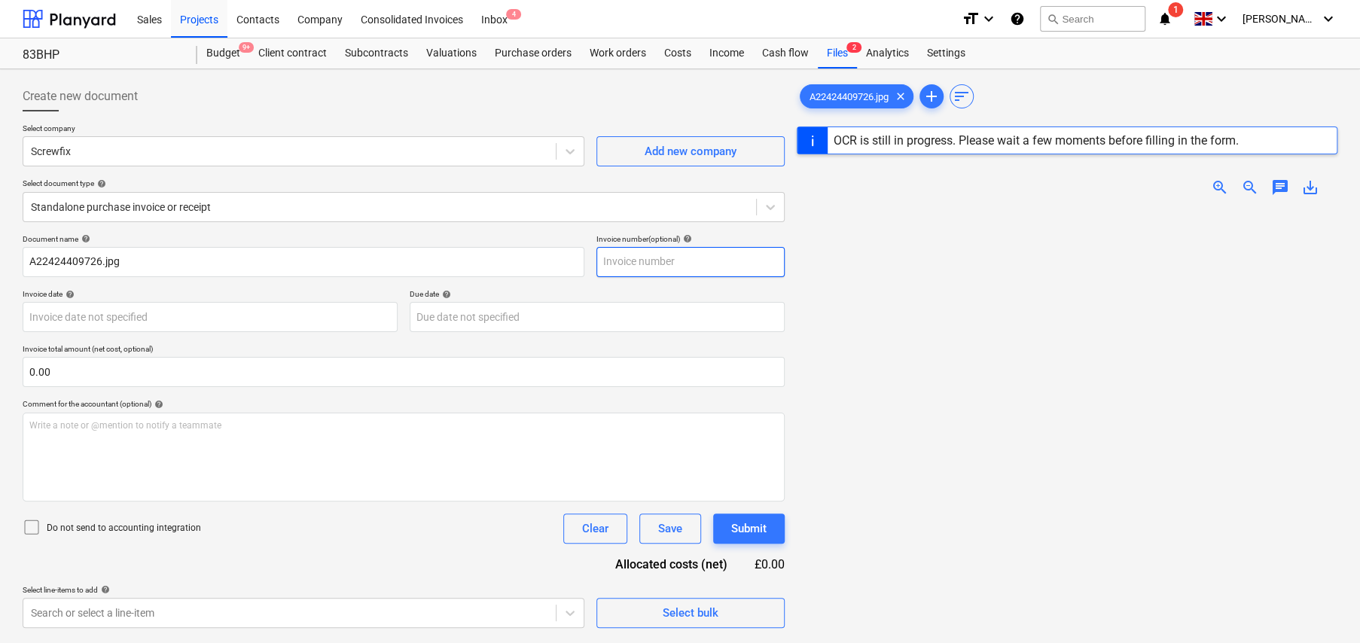
click at [648, 265] on input "text" at bounding box center [690, 262] width 188 height 30
paste input "A22424409726"
type input "A22424409726"
click at [56, 322] on body "Sales Projects Contacts Company Consolidated Invoices Inbox 4 format_size keybo…" at bounding box center [680, 321] width 1360 height 643
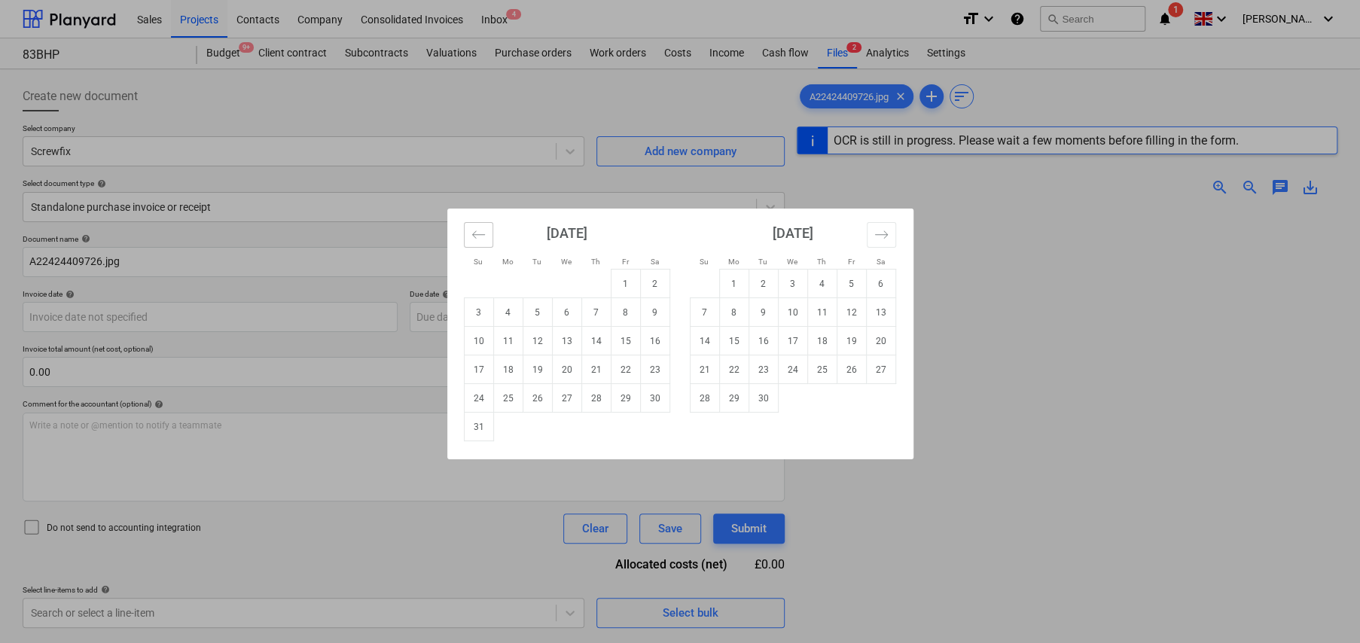
click at [475, 236] on icon "Move backward to switch to the previous month." at bounding box center [478, 234] width 14 height 14
click at [536, 372] on td "22" at bounding box center [537, 369] width 29 height 29
type input "[DATE]"
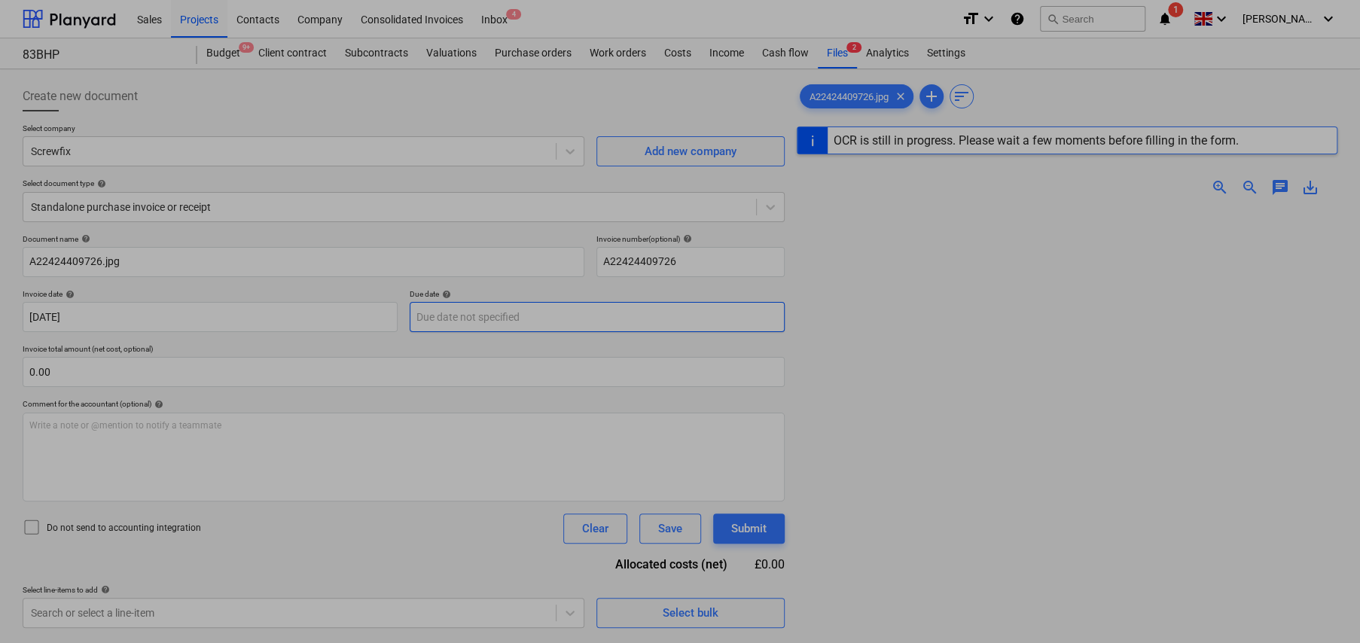
click at [512, 319] on body "Sales Projects Contacts Company Consolidated Invoices Inbox 4 format_size keybo…" at bounding box center [680, 321] width 1360 height 643
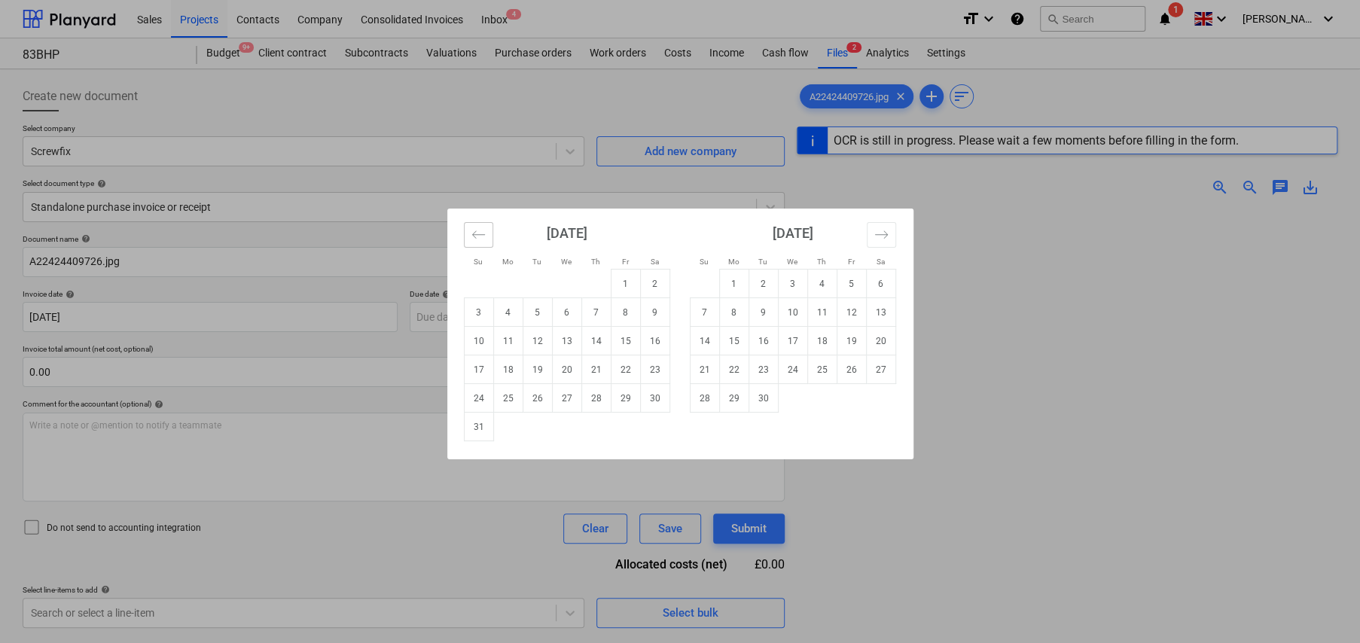
click at [480, 230] on icon "Move backward to switch to the previous month." at bounding box center [478, 234] width 14 height 14
click at [568, 371] on td "23" at bounding box center [566, 369] width 29 height 29
type input "[DATE]"
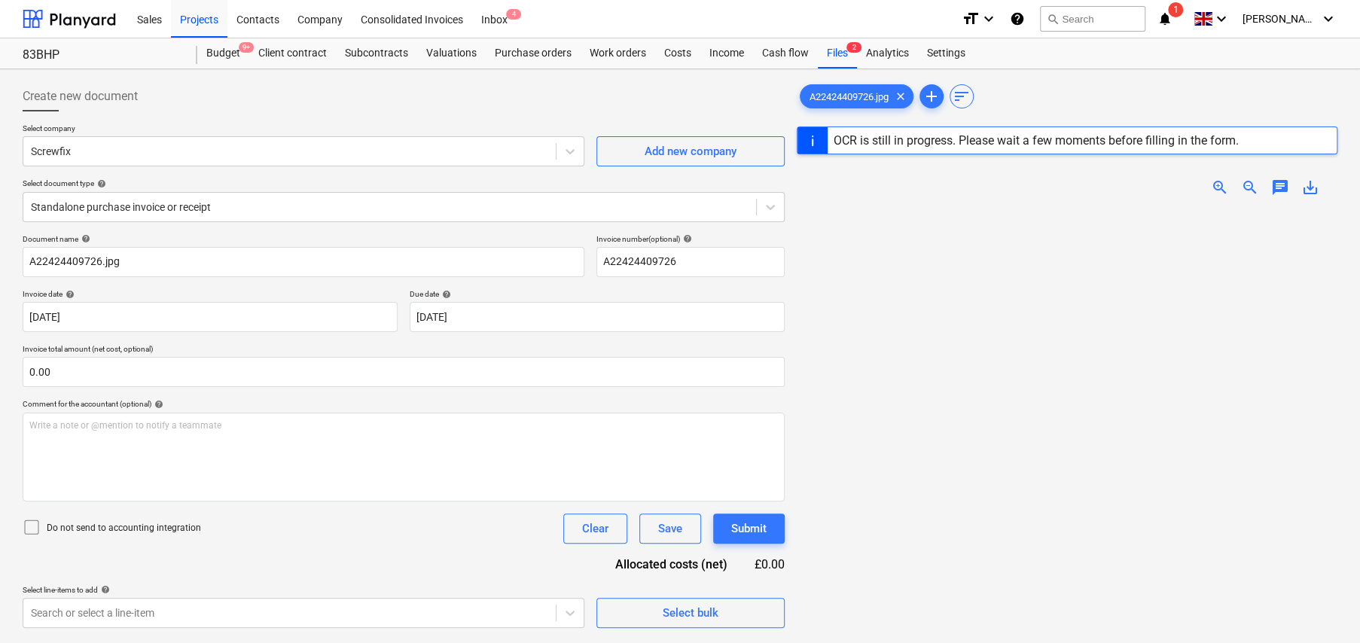
click at [35, 523] on icon at bounding box center [32, 527] width 18 height 18
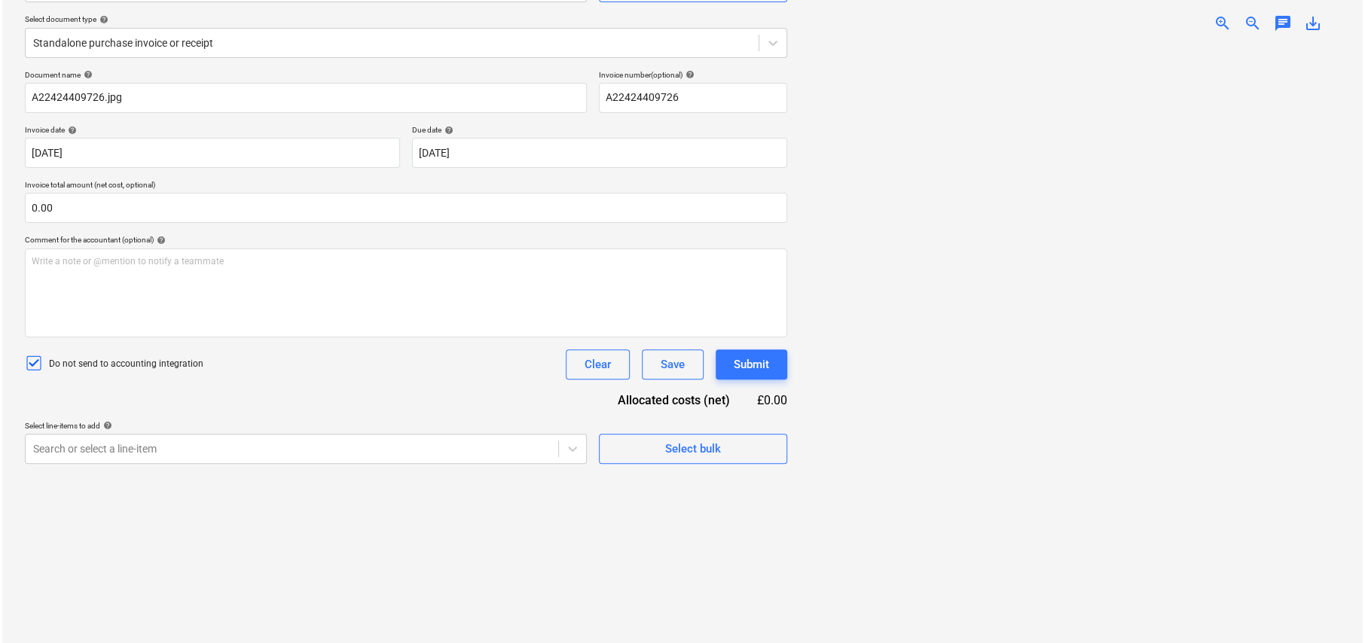
scroll to position [178, 0]
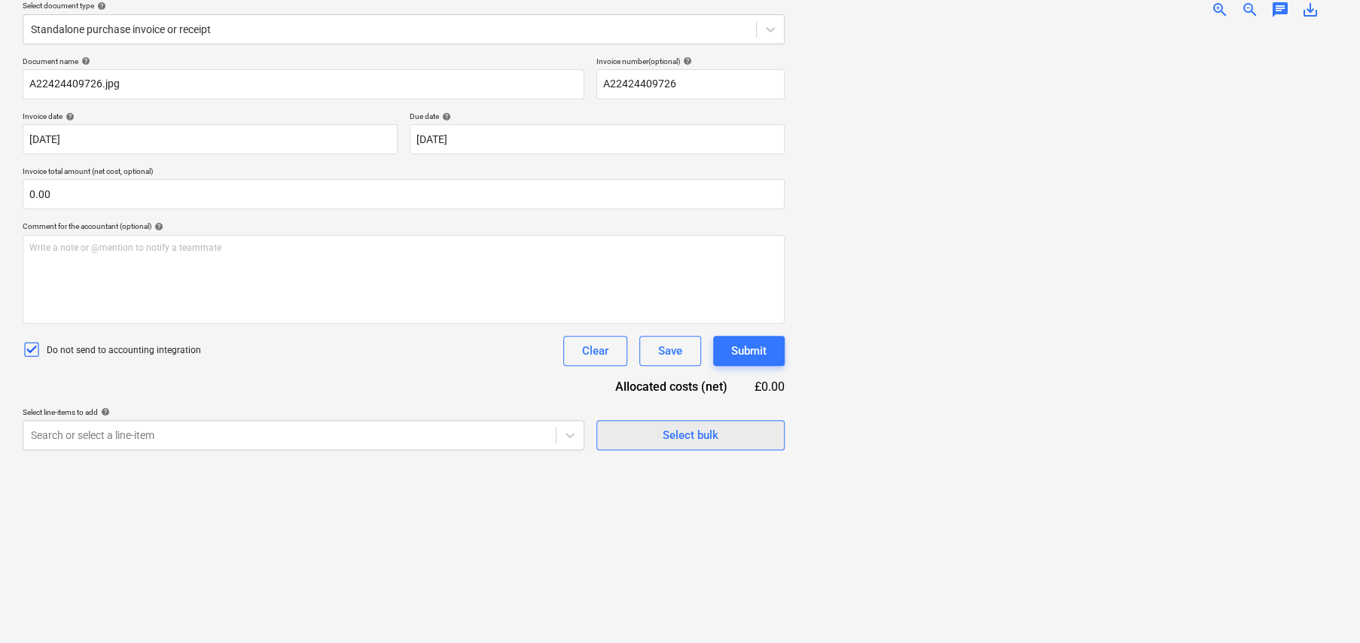
click at [696, 429] on div "Select bulk" at bounding box center [691, 435] width 56 height 20
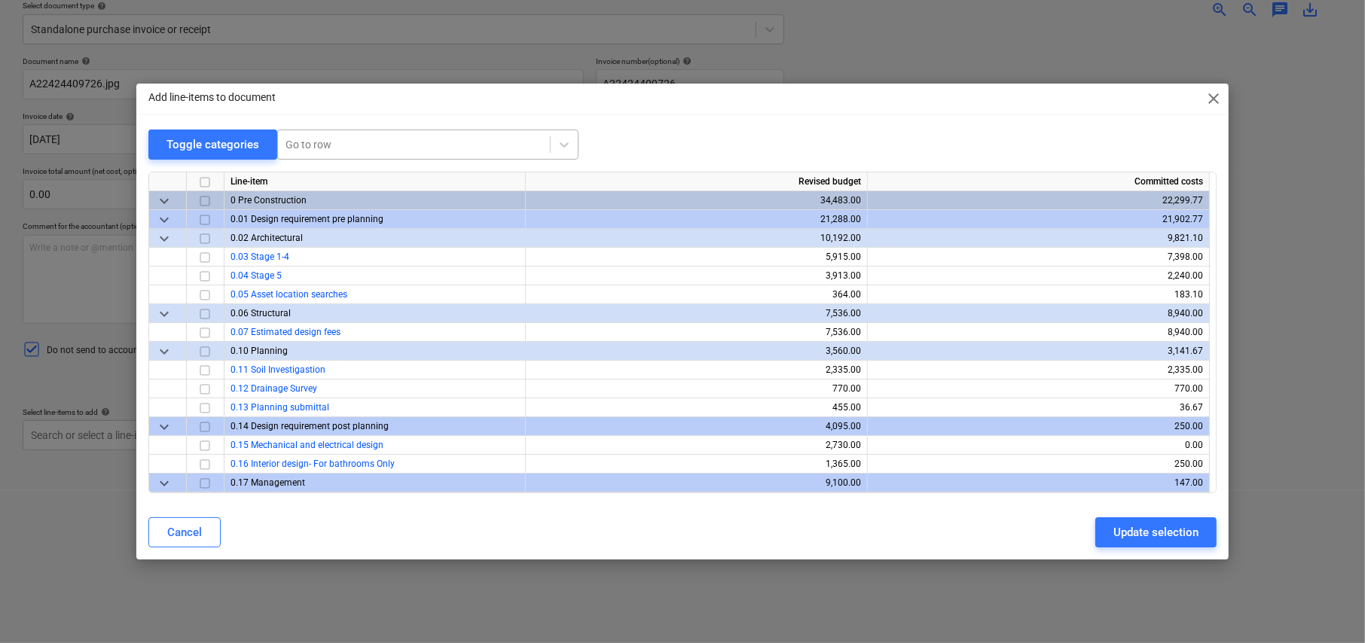
click at [308, 139] on div at bounding box center [413, 144] width 257 height 15
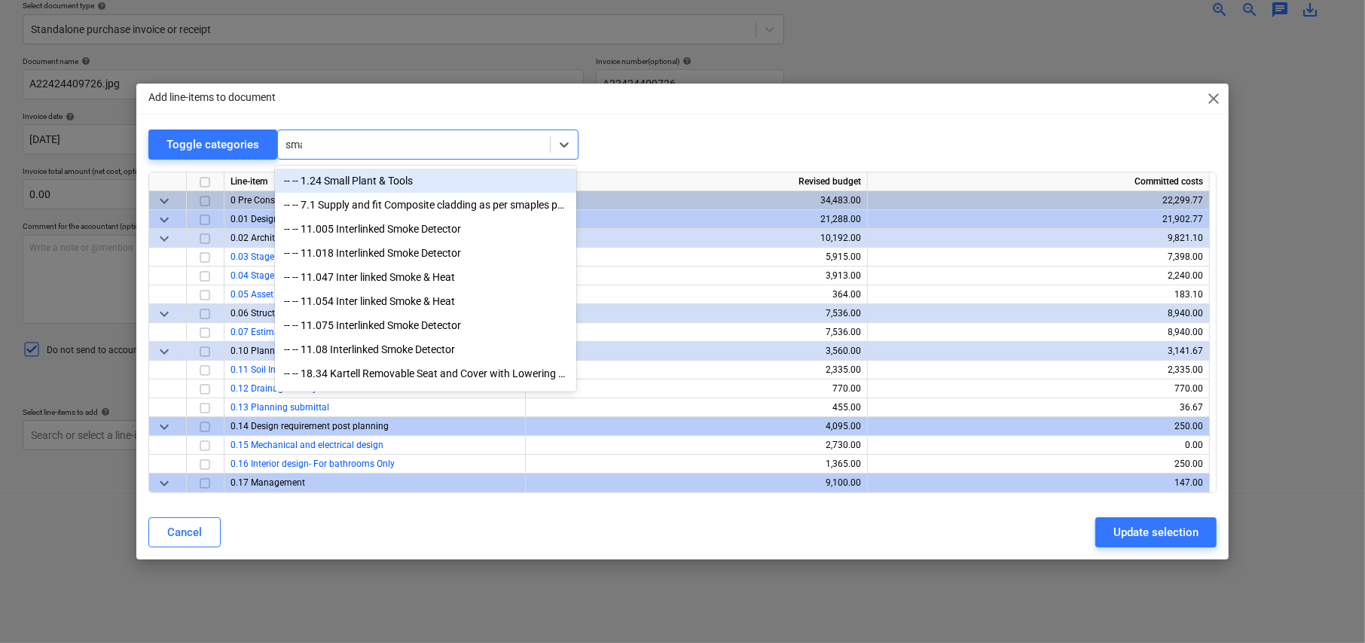
type input "smal"
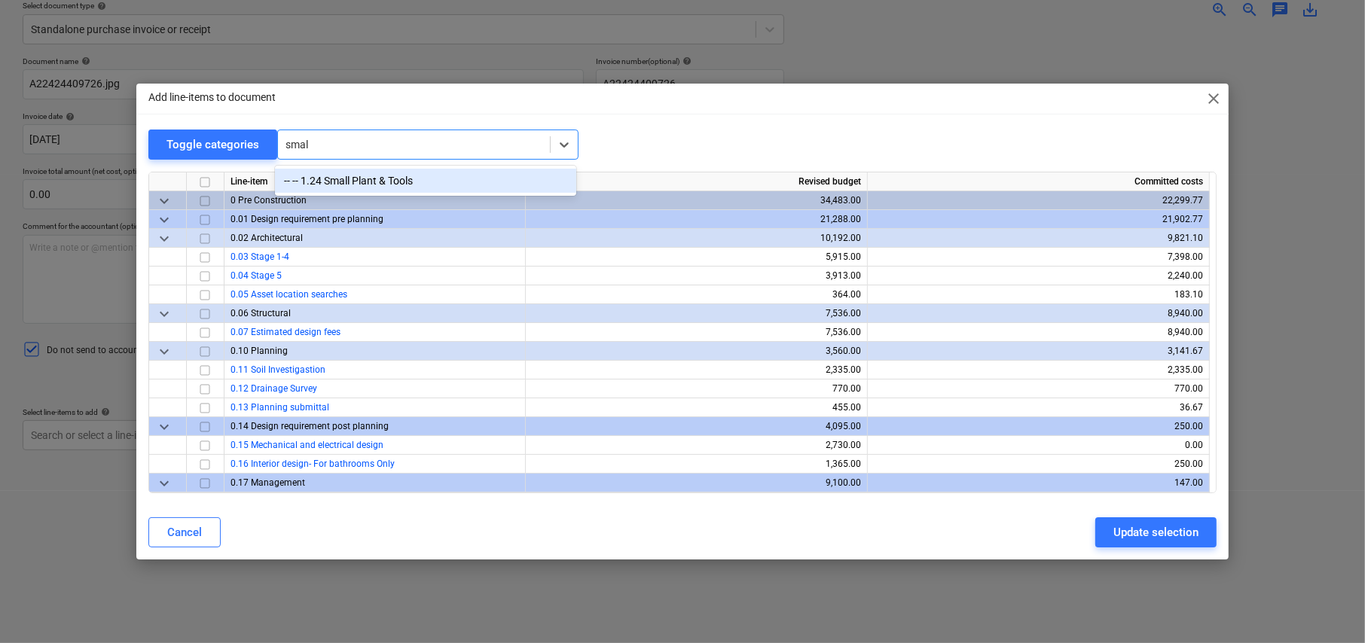
click at [341, 183] on div "-- -- 1.24 Small Plant & Tools" at bounding box center [425, 181] width 301 height 24
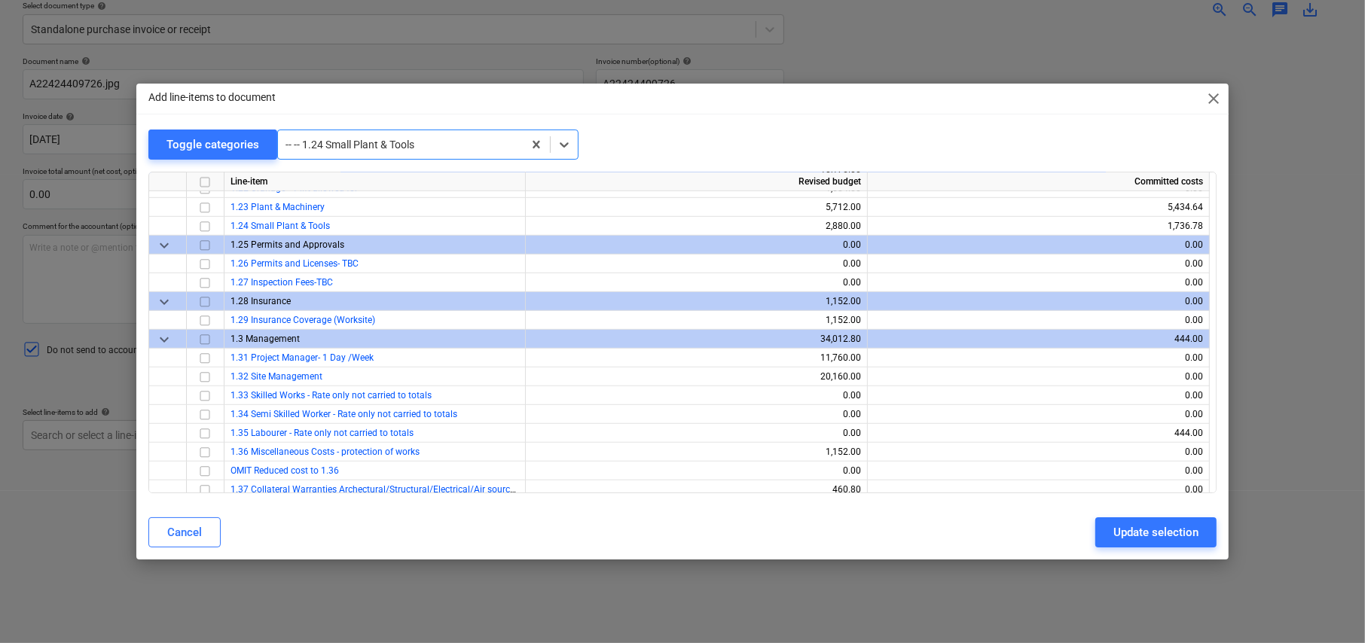
scroll to position [828, 0]
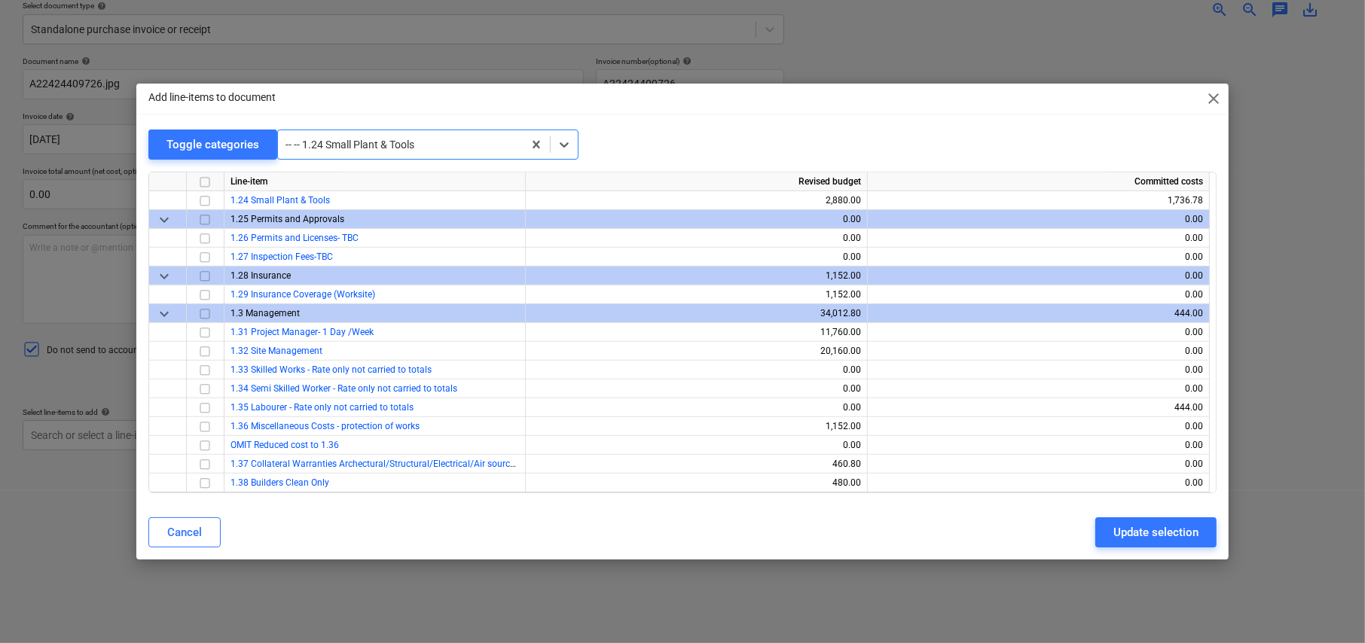
drag, startPoint x: 204, startPoint y: 199, endPoint x: 304, endPoint y: 211, distance: 100.9
click at [204, 199] on input "checkbox" at bounding box center [205, 201] width 18 height 18
click at [1128, 535] on div "Update selection" at bounding box center [1155, 533] width 85 height 20
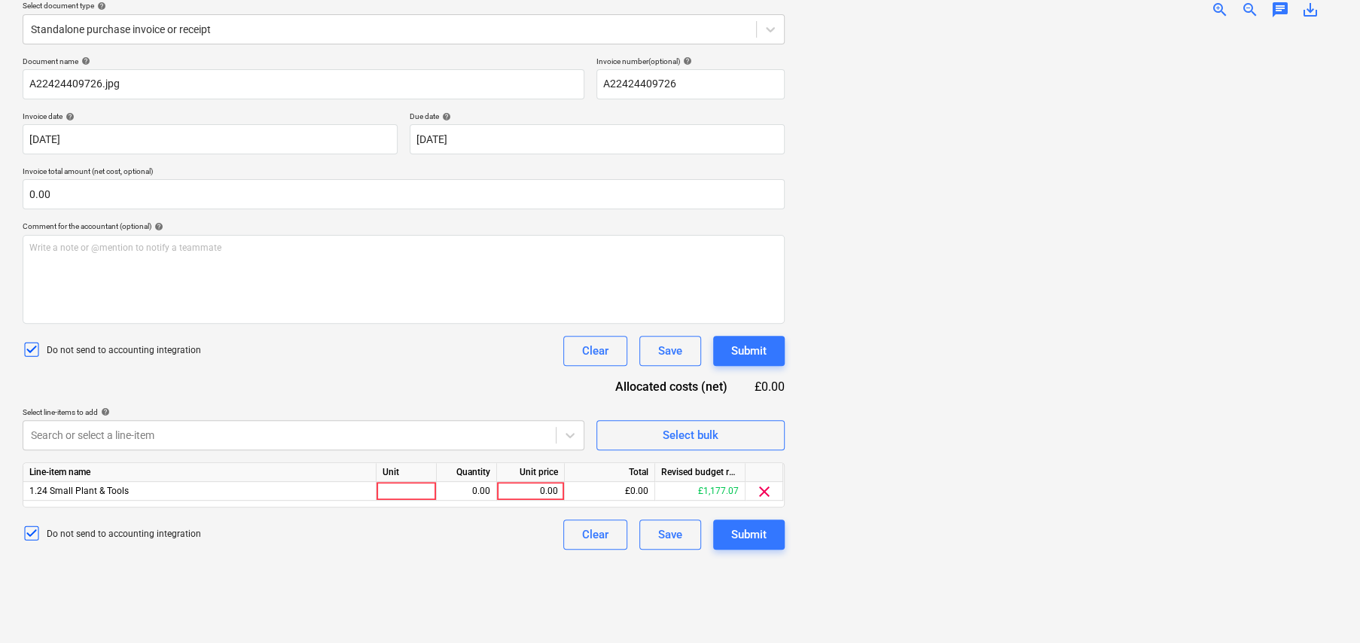
click at [389, 479] on div "Unit" at bounding box center [407, 472] width 60 height 19
type input "item"
type input "11.62"
click at [733, 532] on div "Submit" at bounding box center [748, 535] width 35 height 20
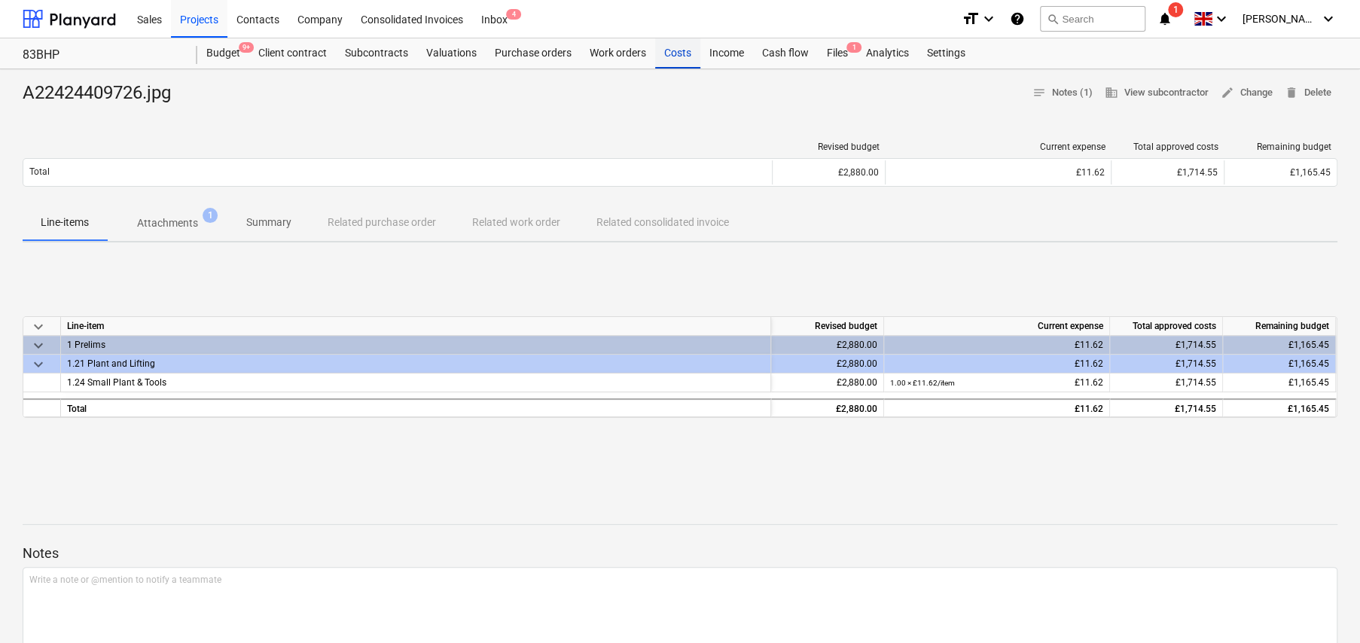
click at [684, 52] on div "Costs" at bounding box center [677, 53] width 45 height 30
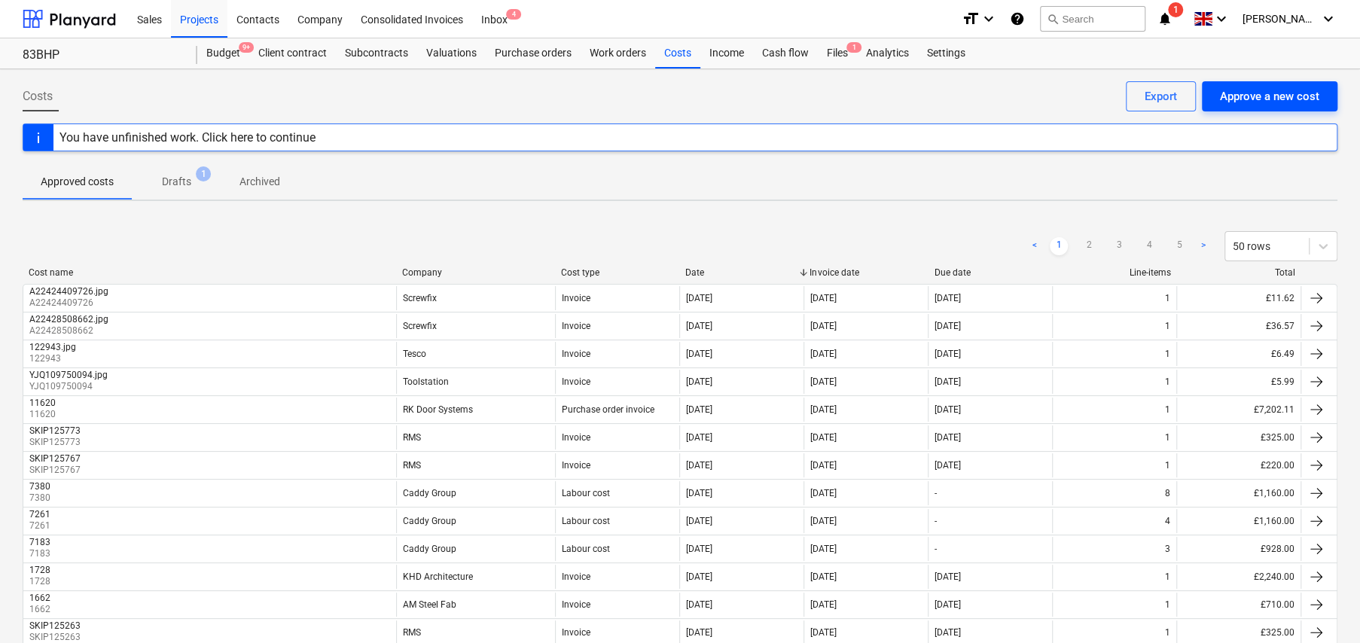
click at [1285, 96] on div "Approve a new cost" at bounding box center [1269, 97] width 99 height 20
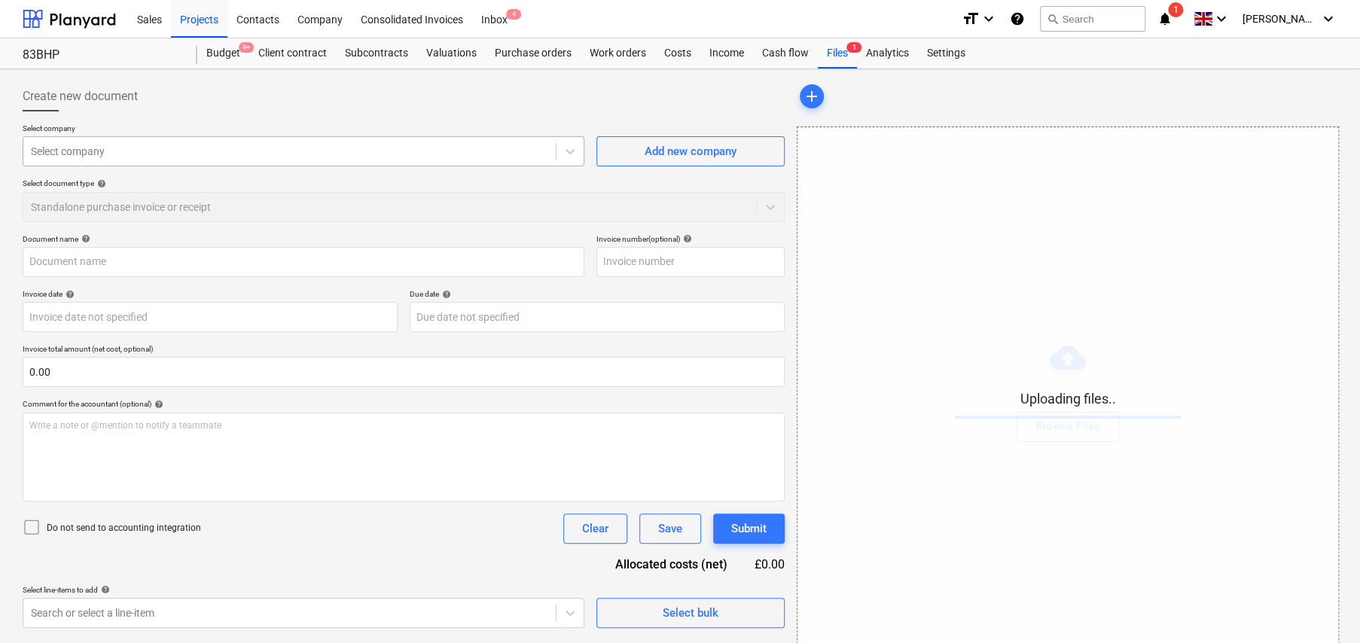
click at [87, 148] on div at bounding box center [289, 151] width 517 height 15
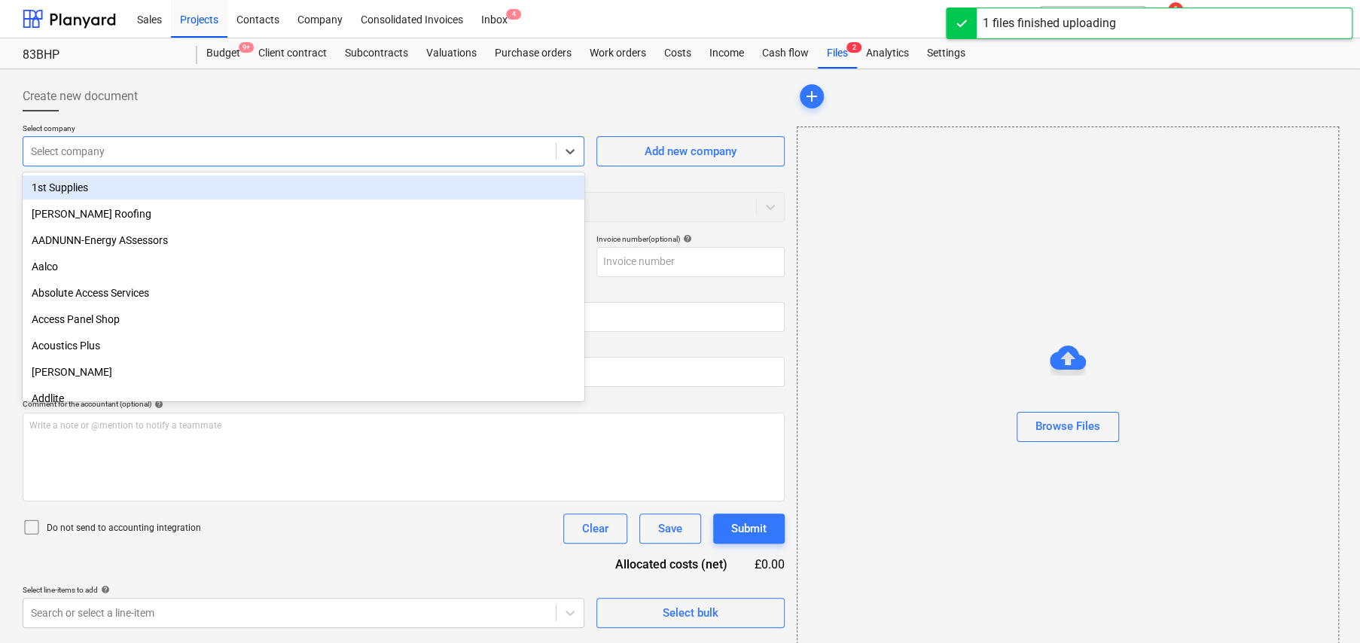
type input "A22429283645.jpg"
type input "c"
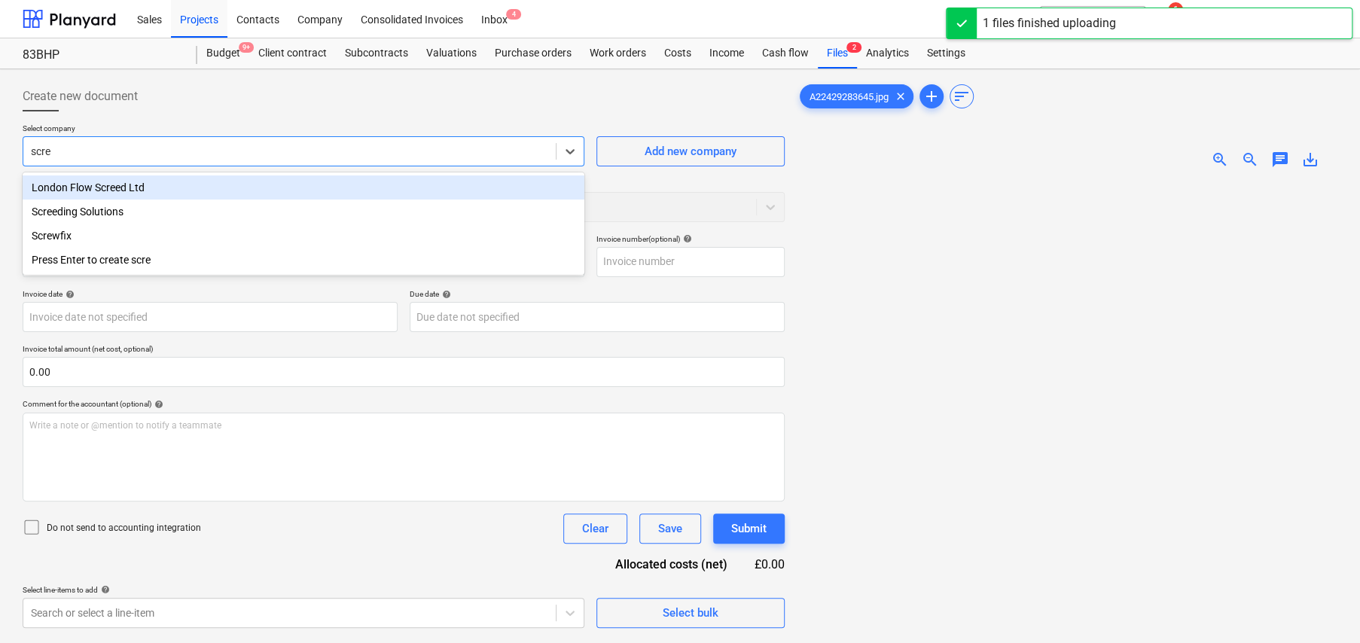
type input "screw"
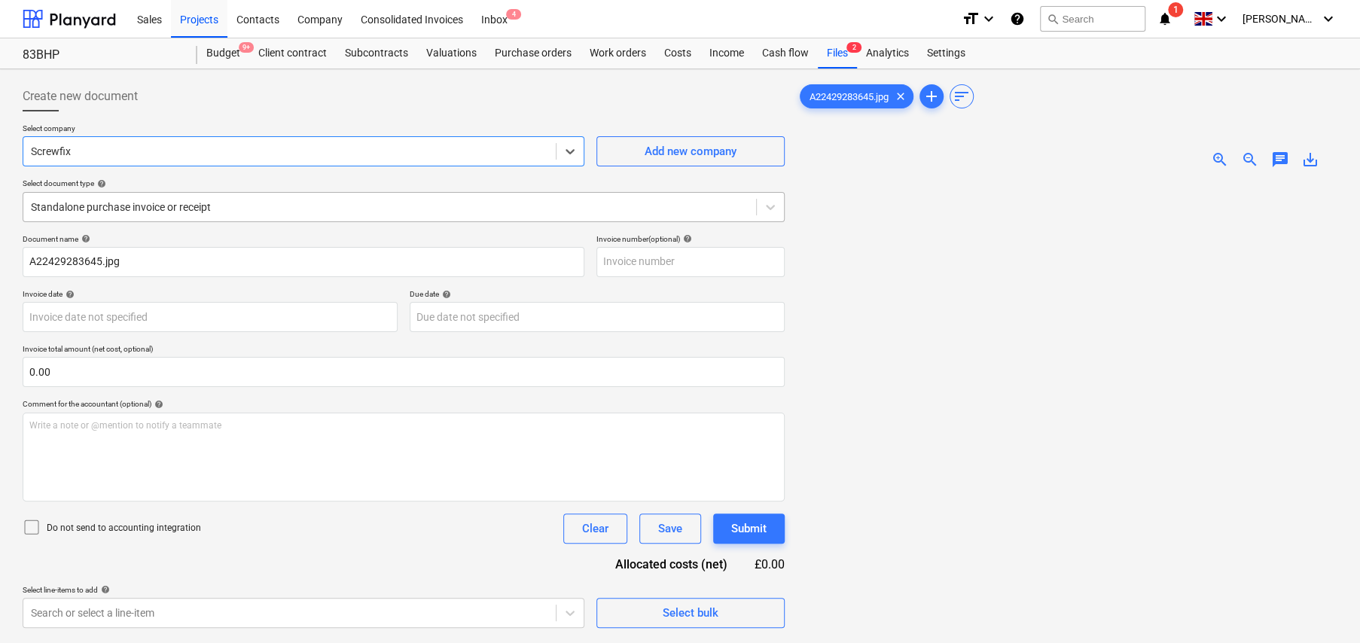
click at [179, 209] on div at bounding box center [390, 207] width 718 height 15
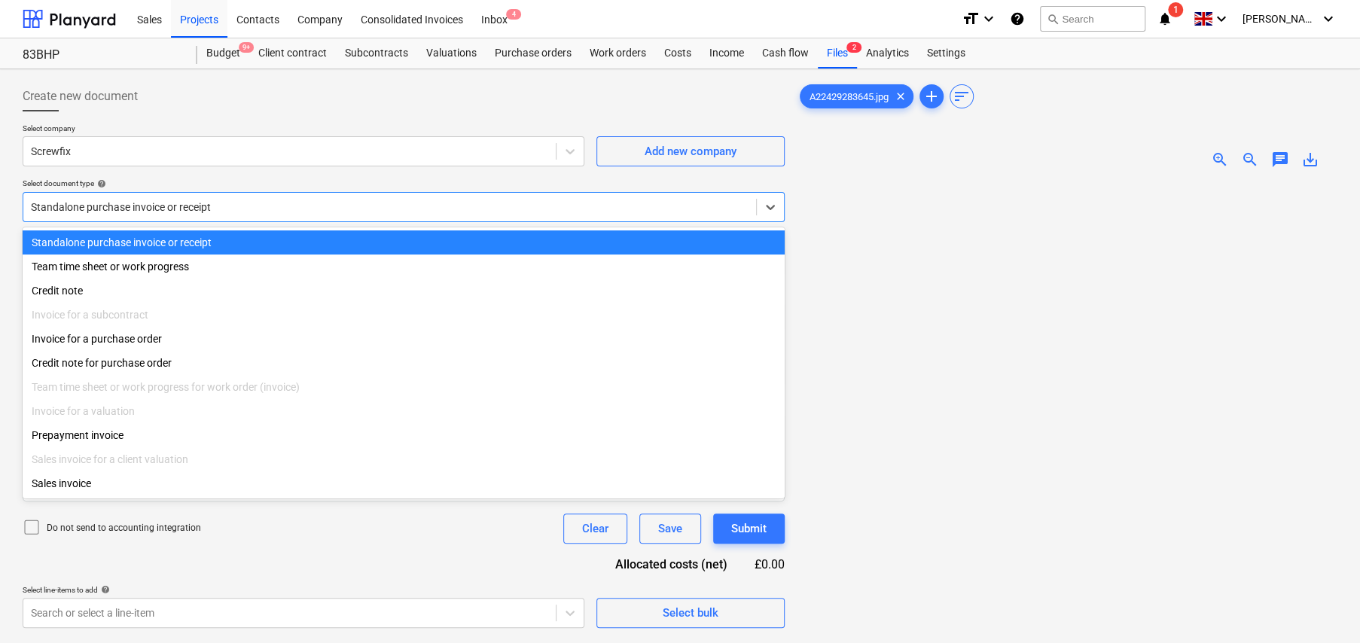
click at [191, 242] on div "Standalone purchase invoice or receipt" at bounding box center [404, 242] width 762 height 24
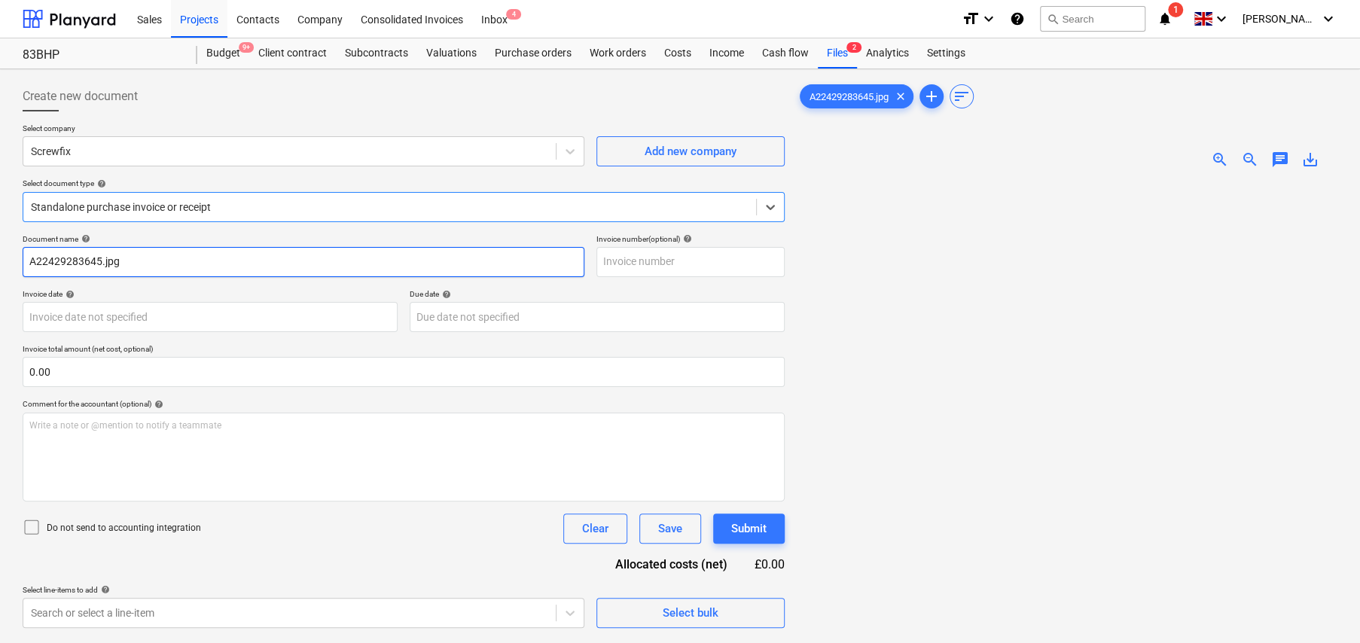
click at [63, 260] on input "A22429283645.jpg" at bounding box center [304, 262] width 562 height 30
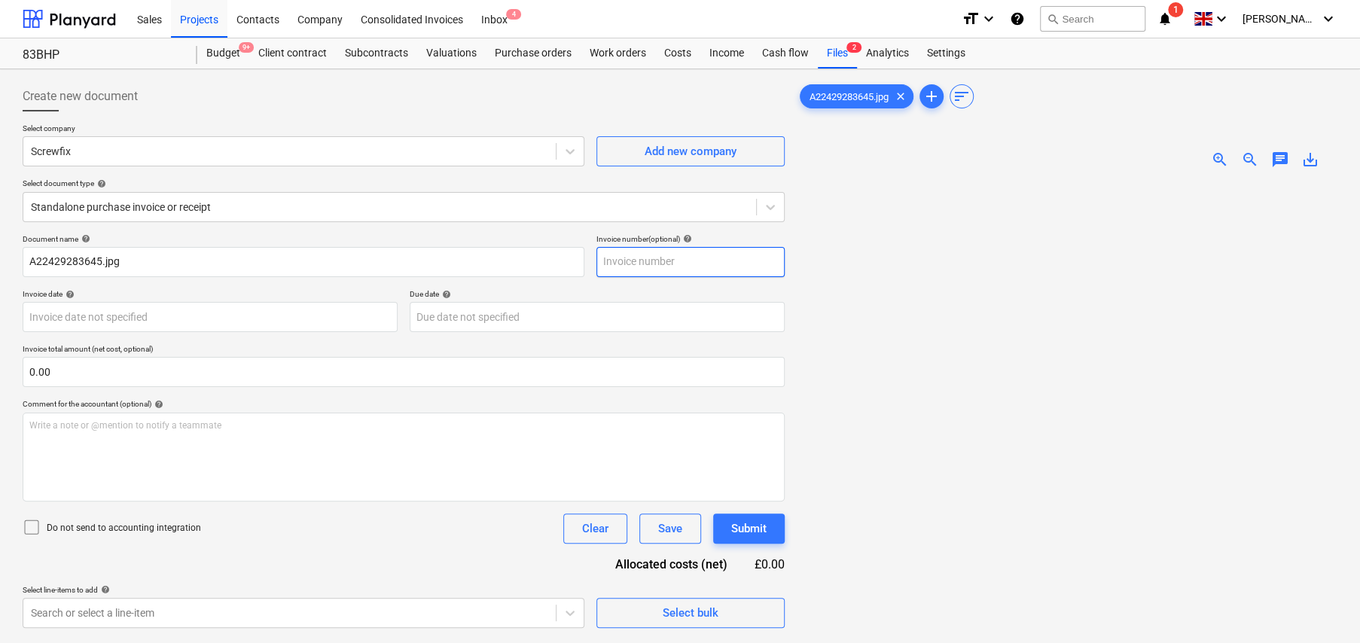
click at [641, 257] on input "text" at bounding box center [690, 262] width 188 height 30
paste input "A22429283645"
type input "A22429283645"
click at [164, 322] on body "Sales Projects Contacts Company Consolidated Invoices Inbox 4 format_size keybo…" at bounding box center [680, 321] width 1360 height 643
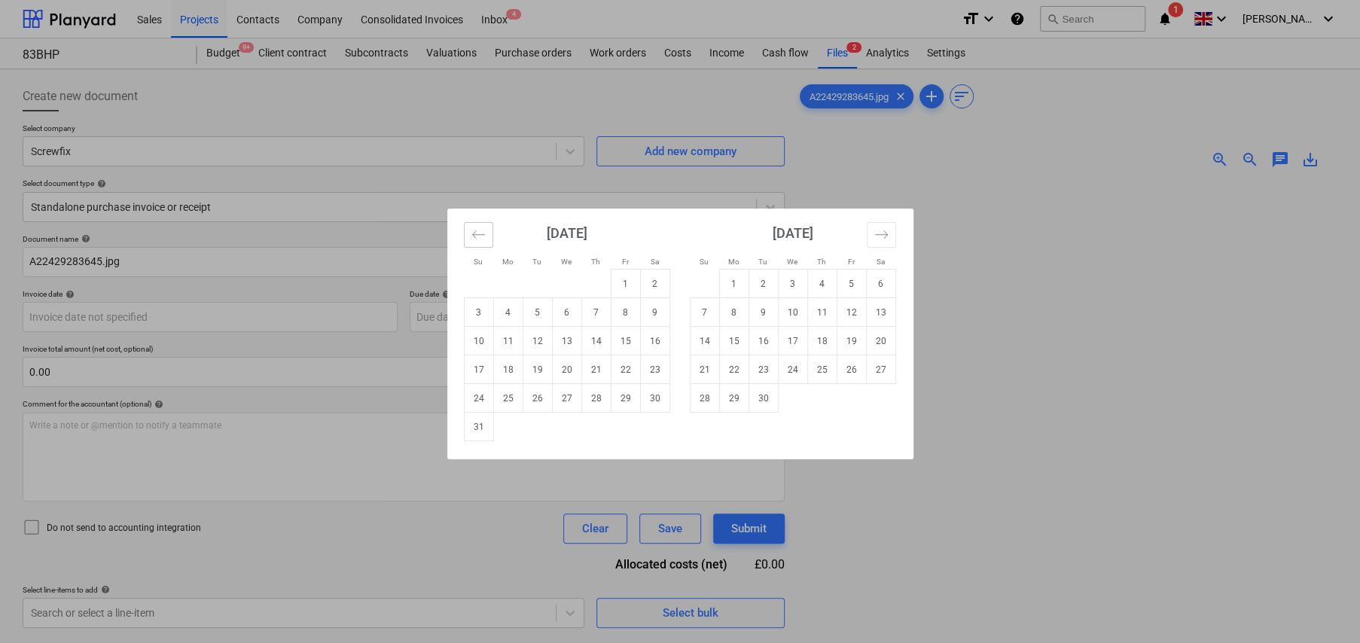
click at [480, 235] on icon "Move backward to switch to the previous month." at bounding box center [478, 234] width 14 height 14
click at [535, 365] on td "22" at bounding box center [537, 369] width 29 height 29
type input "[DATE]"
click at [550, 310] on body "Sales Projects Contacts Company Consolidated Invoices Inbox 4 format_size keybo…" at bounding box center [680, 321] width 1360 height 643
click at [470, 236] on button "Move backward to switch to the previous month." at bounding box center [478, 235] width 29 height 26
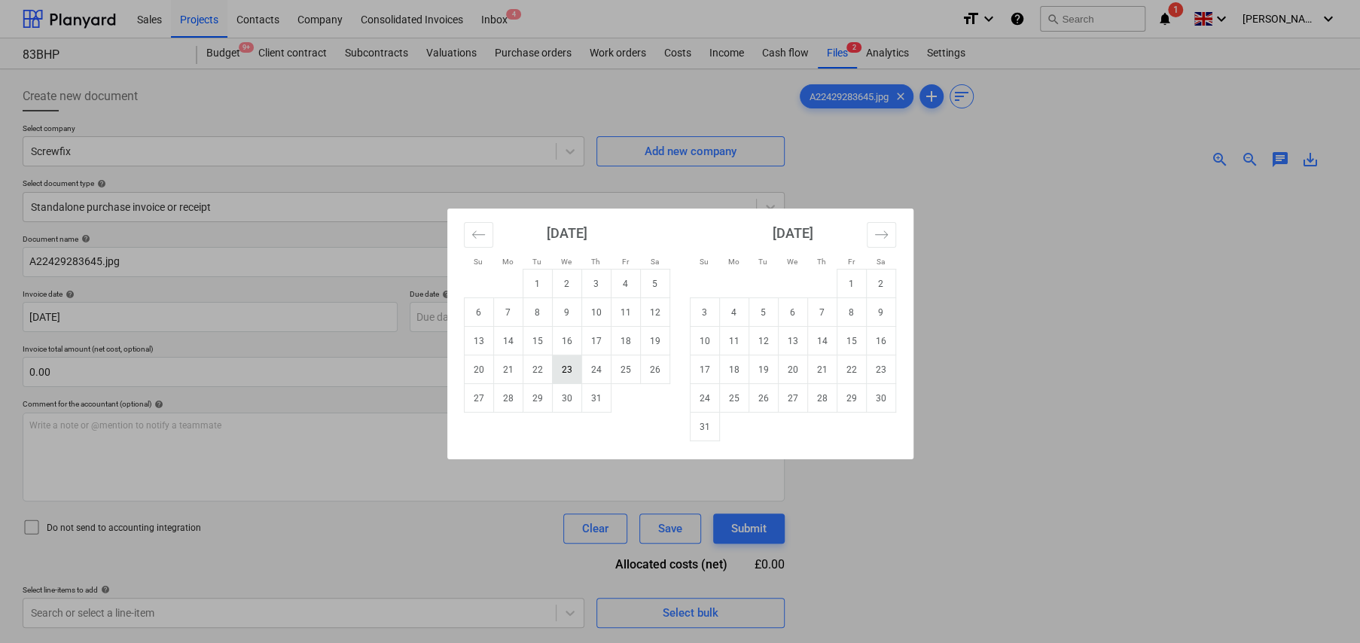
click at [560, 361] on td "23" at bounding box center [566, 369] width 29 height 29
type input "[DATE]"
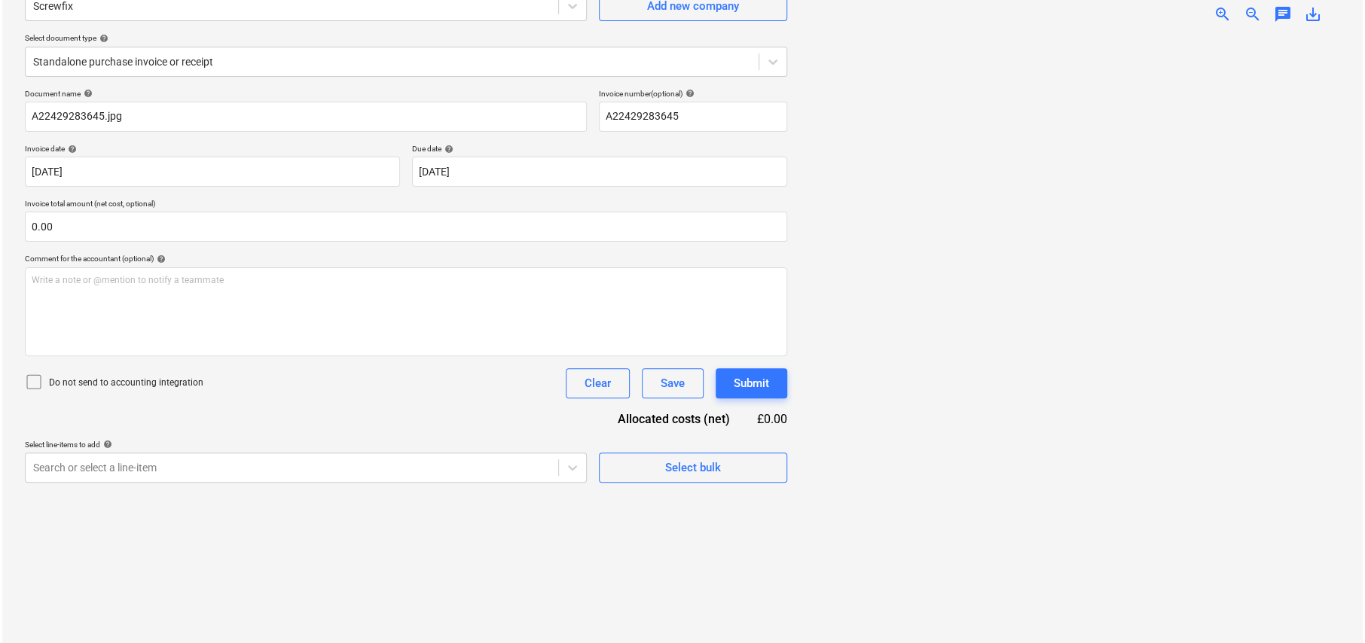
scroll to position [151, 0]
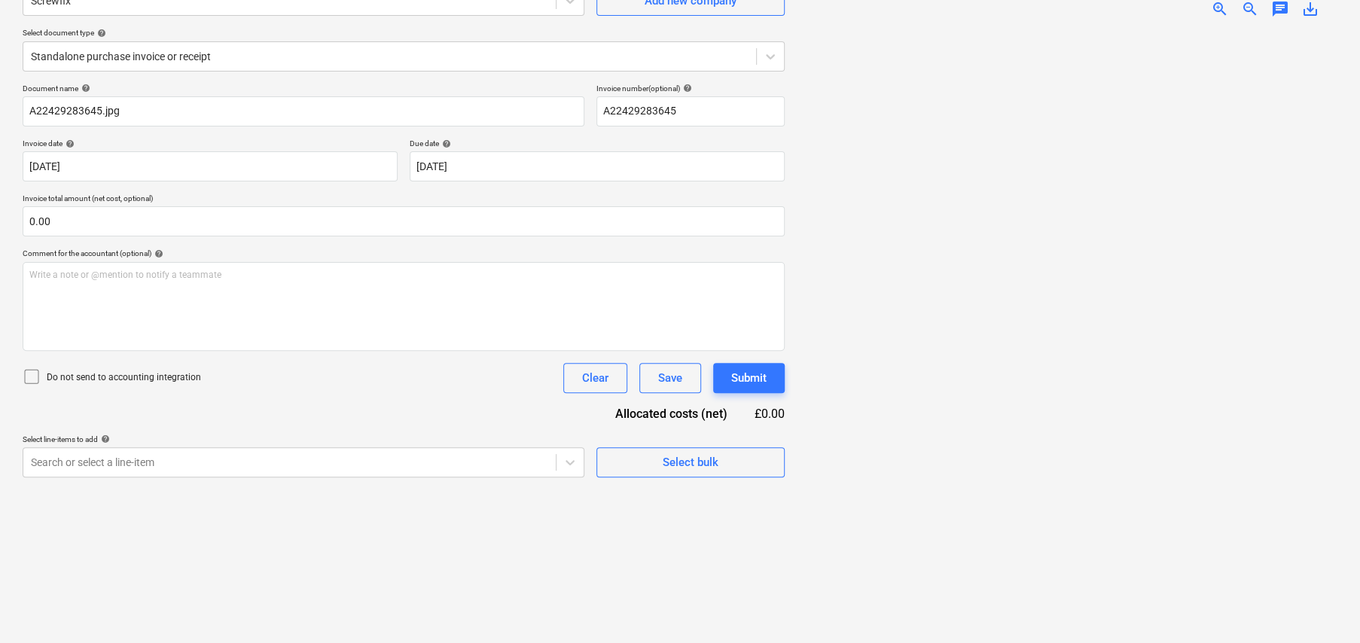
click at [32, 377] on icon at bounding box center [32, 376] width 18 height 18
click at [730, 463] on span "Select bulk" at bounding box center [690, 463] width 151 height 20
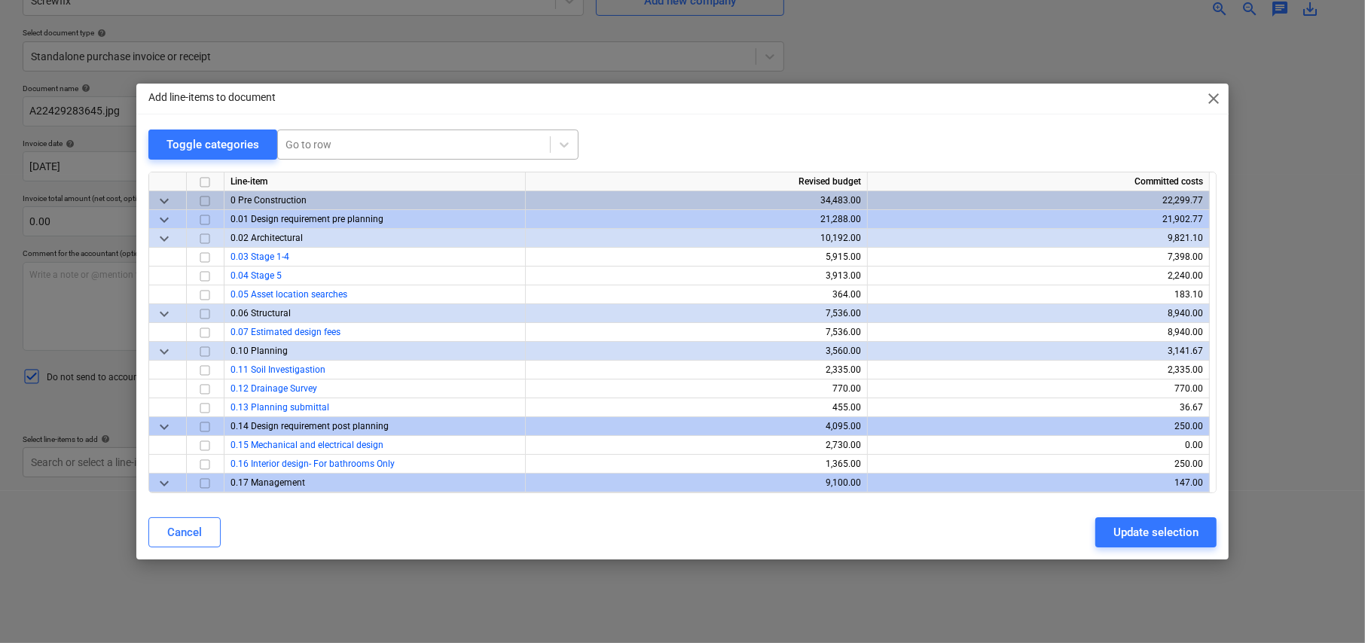
click at [315, 145] on div at bounding box center [413, 144] width 257 height 15
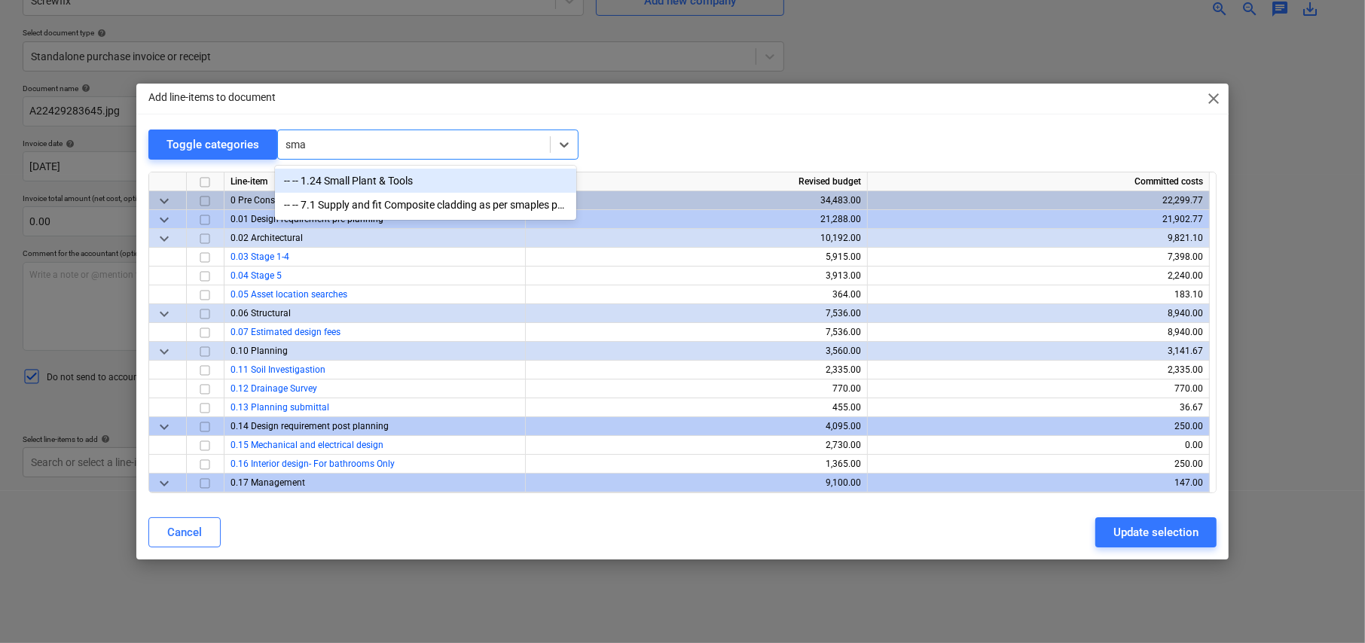
type input "smal"
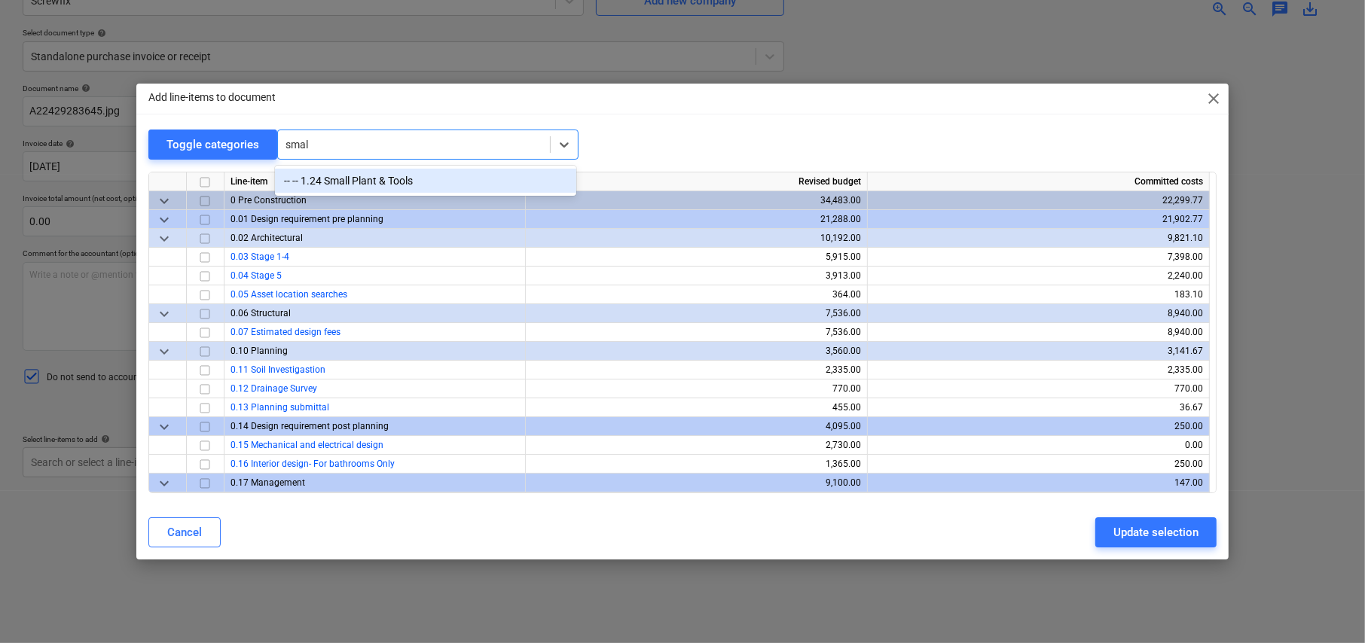
click at [371, 187] on div "-- -- 1.24 Small Plant & Tools" at bounding box center [425, 181] width 301 height 24
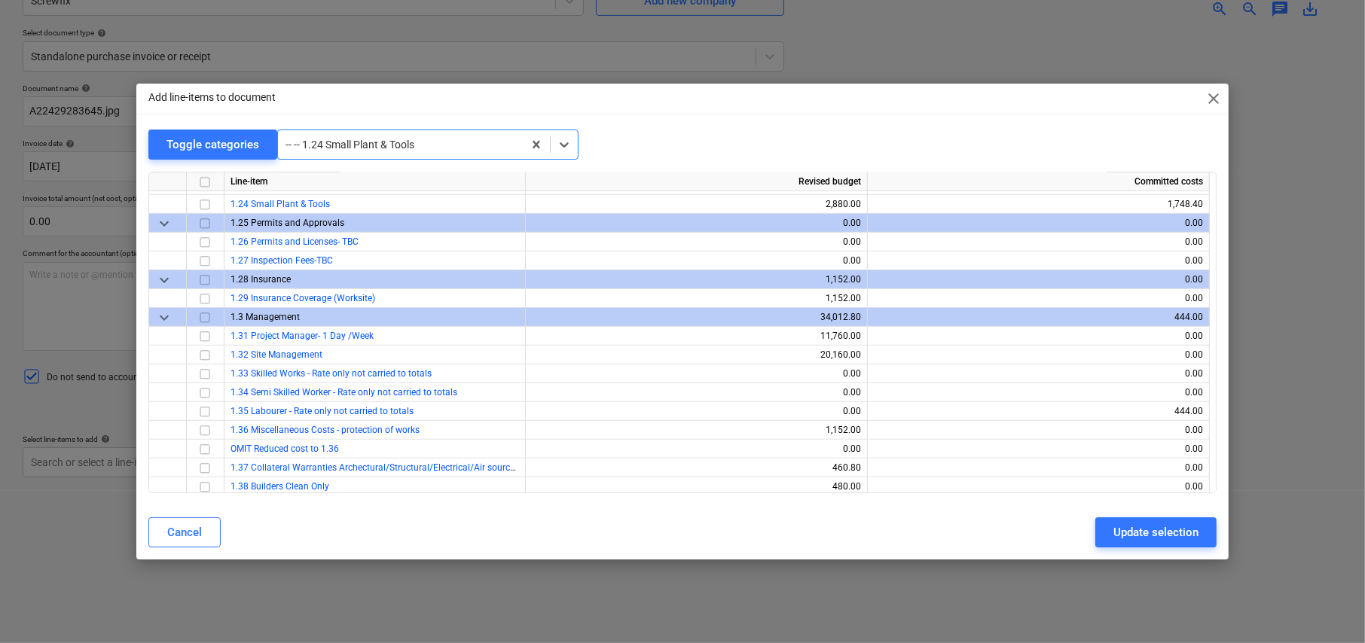
scroll to position [828, 0]
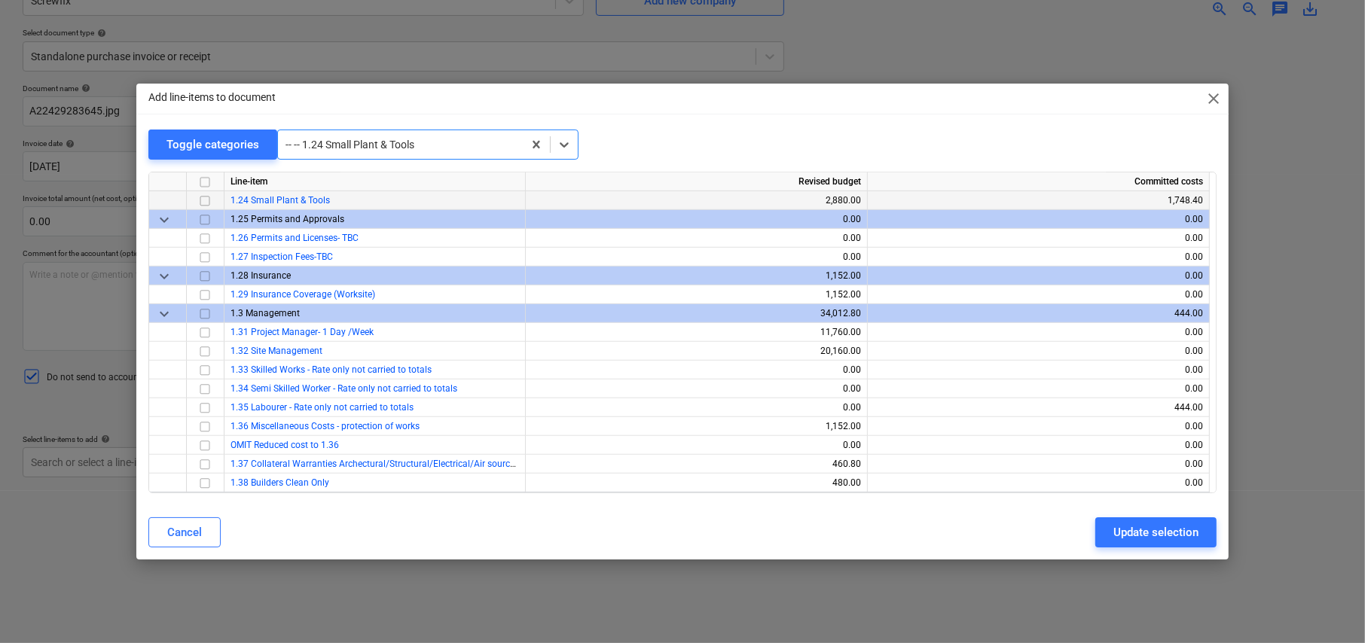
click at [207, 197] on input "checkbox" at bounding box center [205, 201] width 18 height 18
click at [1142, 529] on div "Update selection" at bounding box center [1155, 533] width 85 height 20
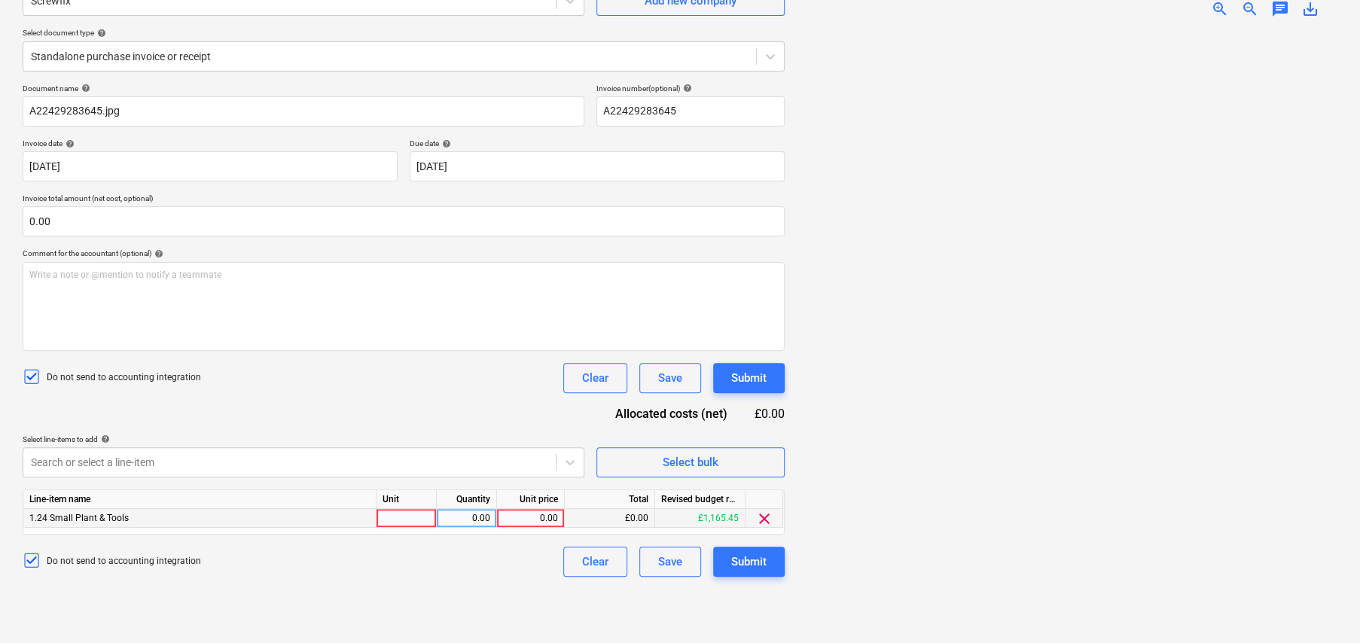
click at [407, 513] on div at bounding box center [407, 518] width 60 height 19
type input "item"
type input "47.40"
click at [765, 562] on div "Submit" at bounding box center [748, 562] width 35 height 20
